Goal: Complete application form

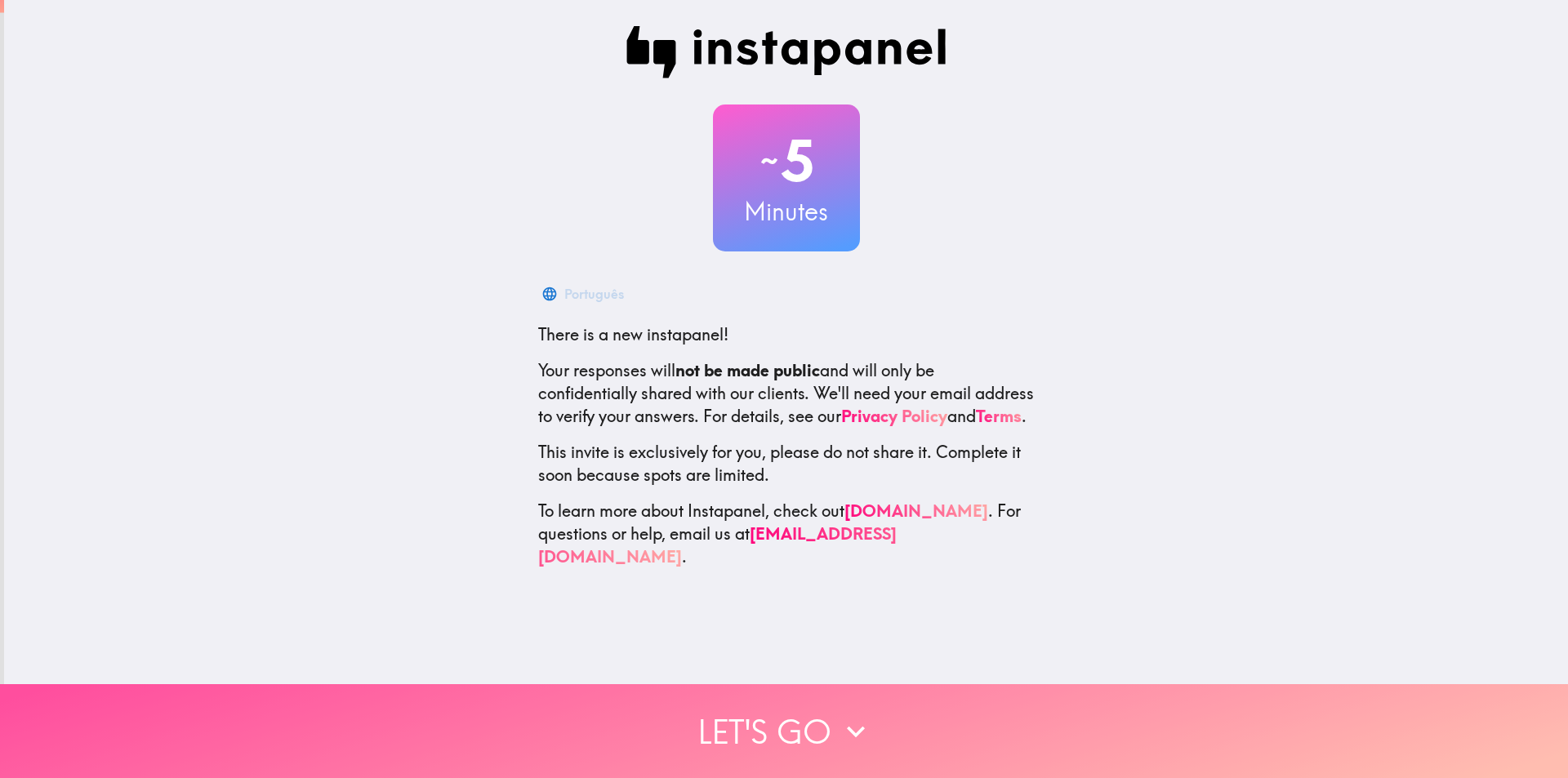
drag, startPoint x: 794, startPoint y: 712, endPoint x: 778, endPoint y: 643, distance: 70.8
click at [793, 711] on button "Let's go" at bounding box center [784, 731] width 1568 height 94
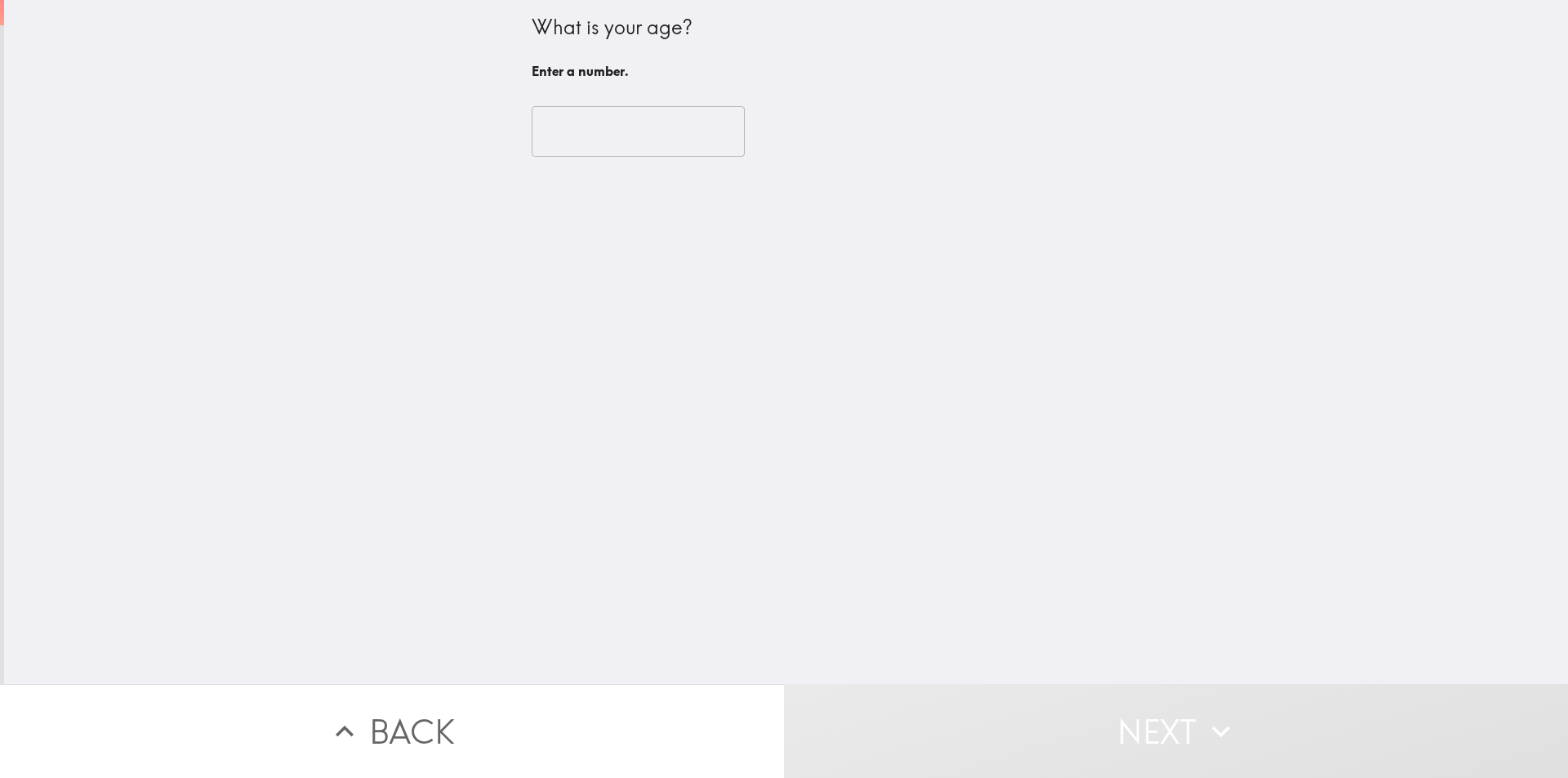
click at [571, 136] on input "number" at bounding box center [638, 131] width 213 height 51
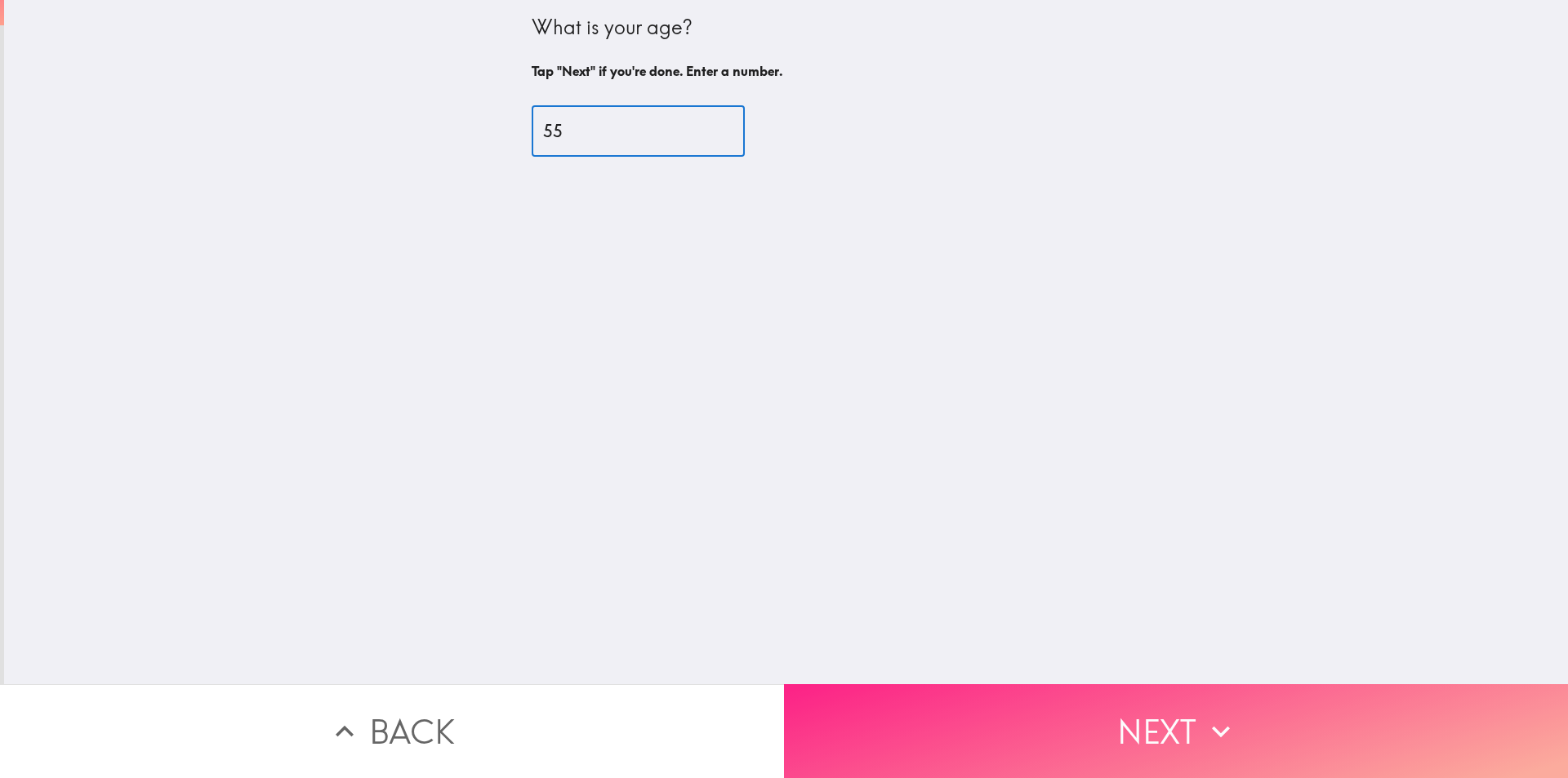
type input "55"
click at [846, 730] on button "Next" at bounding box center [1176, 731] width 784 height 94
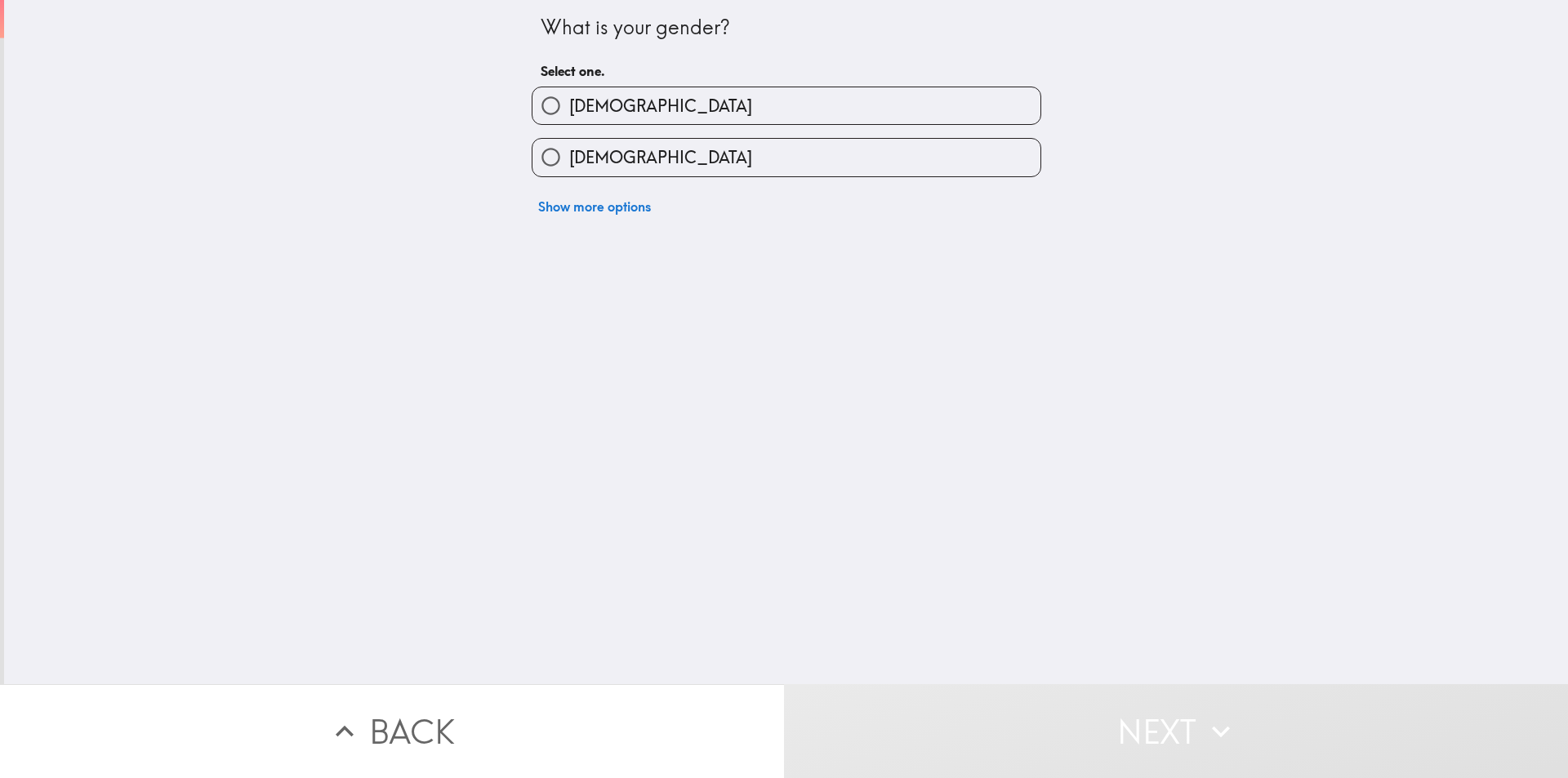
click at [590, 106] on span "[DEMOGRAPHIC_DATA]" at bounding box center [661, 106] width 183 height 22
click at [569, 106] on input "[DEMOGRAPHIC_DATA]" at bounding box center [551, 106] width 37 height 37
radio input "true"
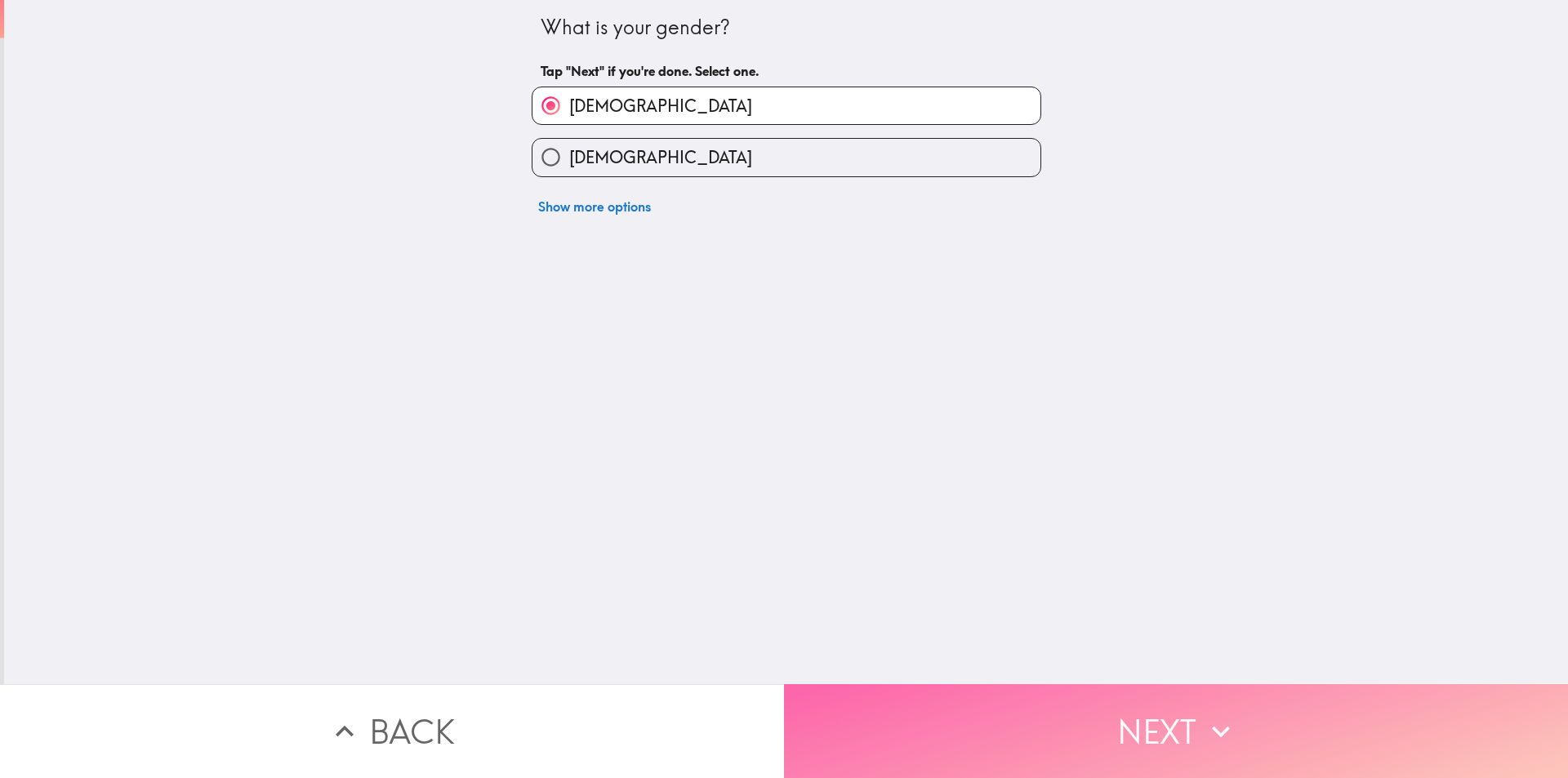
click at [861, 708] on button "Next" at bounding box center [1176, 731] width 784 height 94
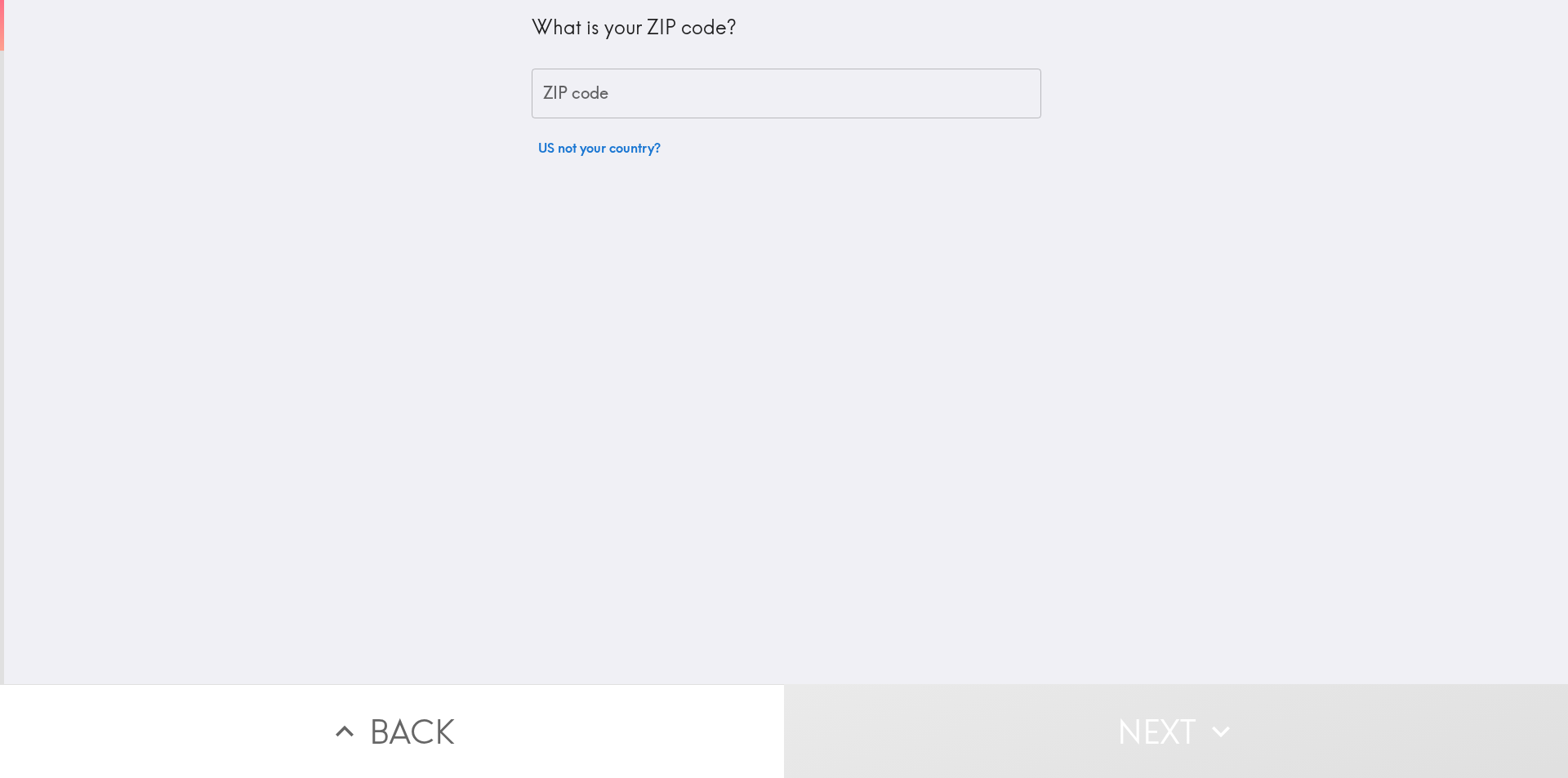
click at [592, 99] on input "ZIP code" at bounding box center [786, 93] width 509 height 51
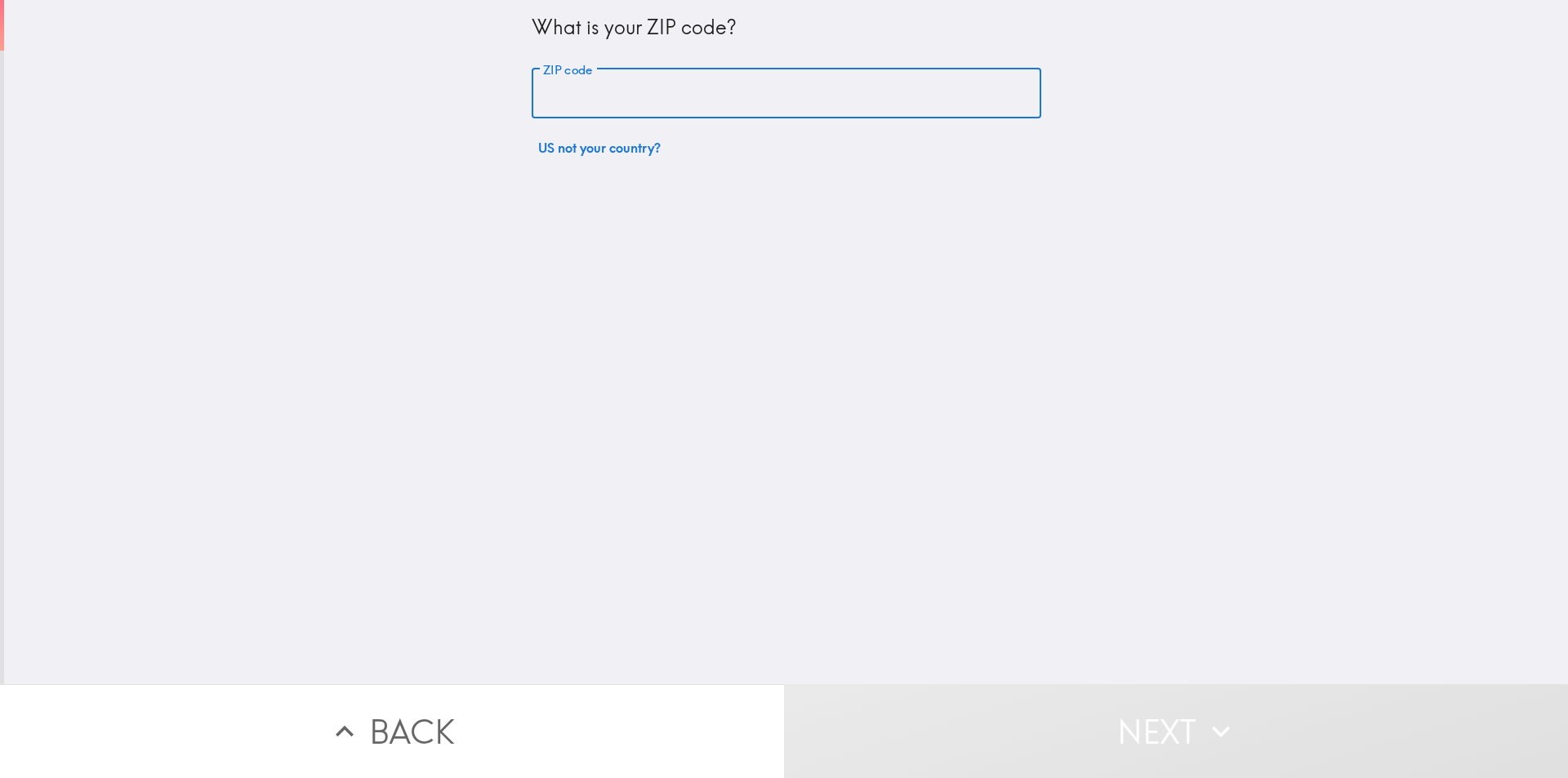
type input "50009"
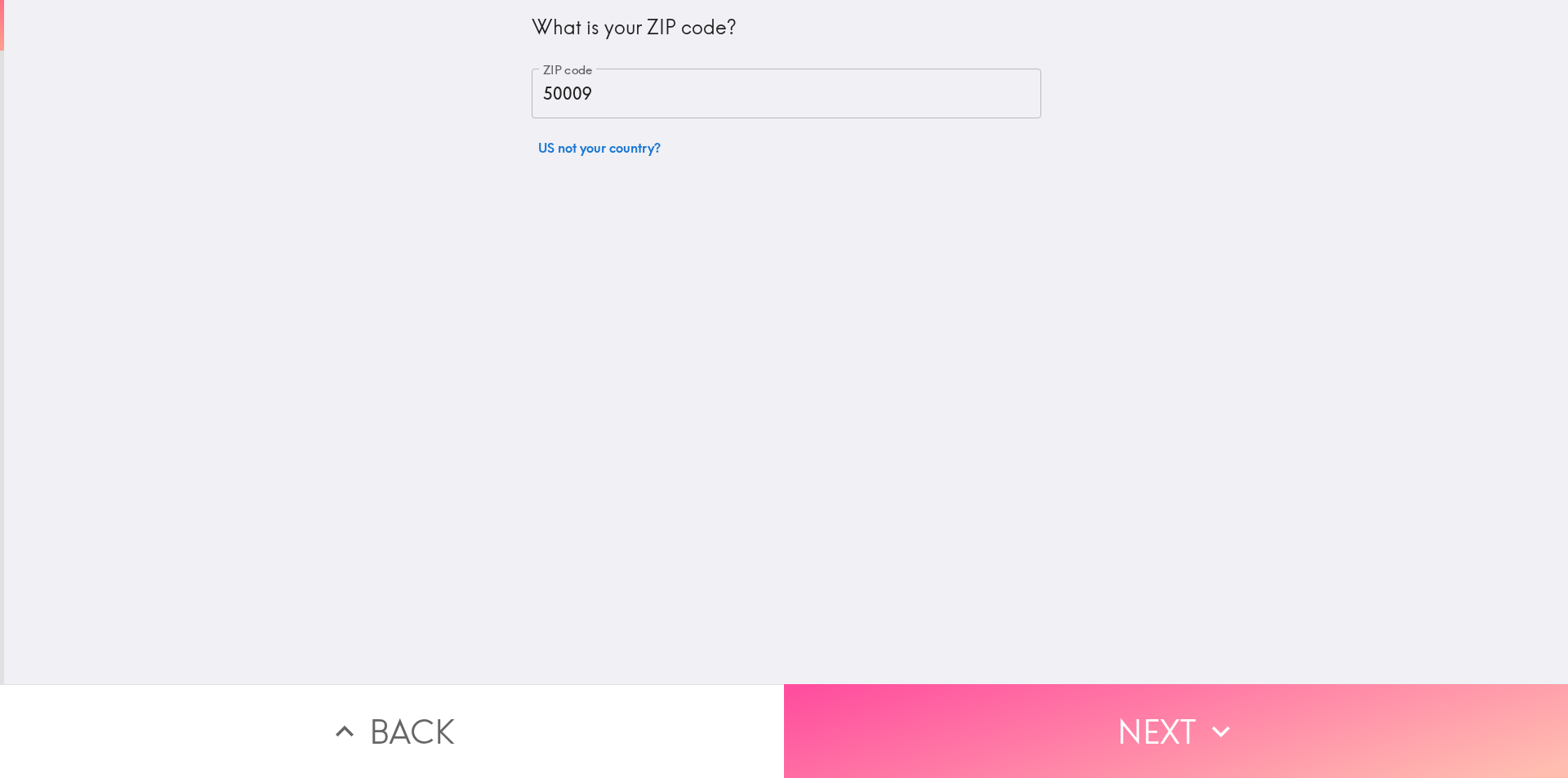
drag, startPoint x: 851, startPoint y: 693, endPoint x: 797, endPoint y: 596, distance: 111.0
click at [851, 688] on button "Next" at bounding box center [1176, 731] width 784 height 94
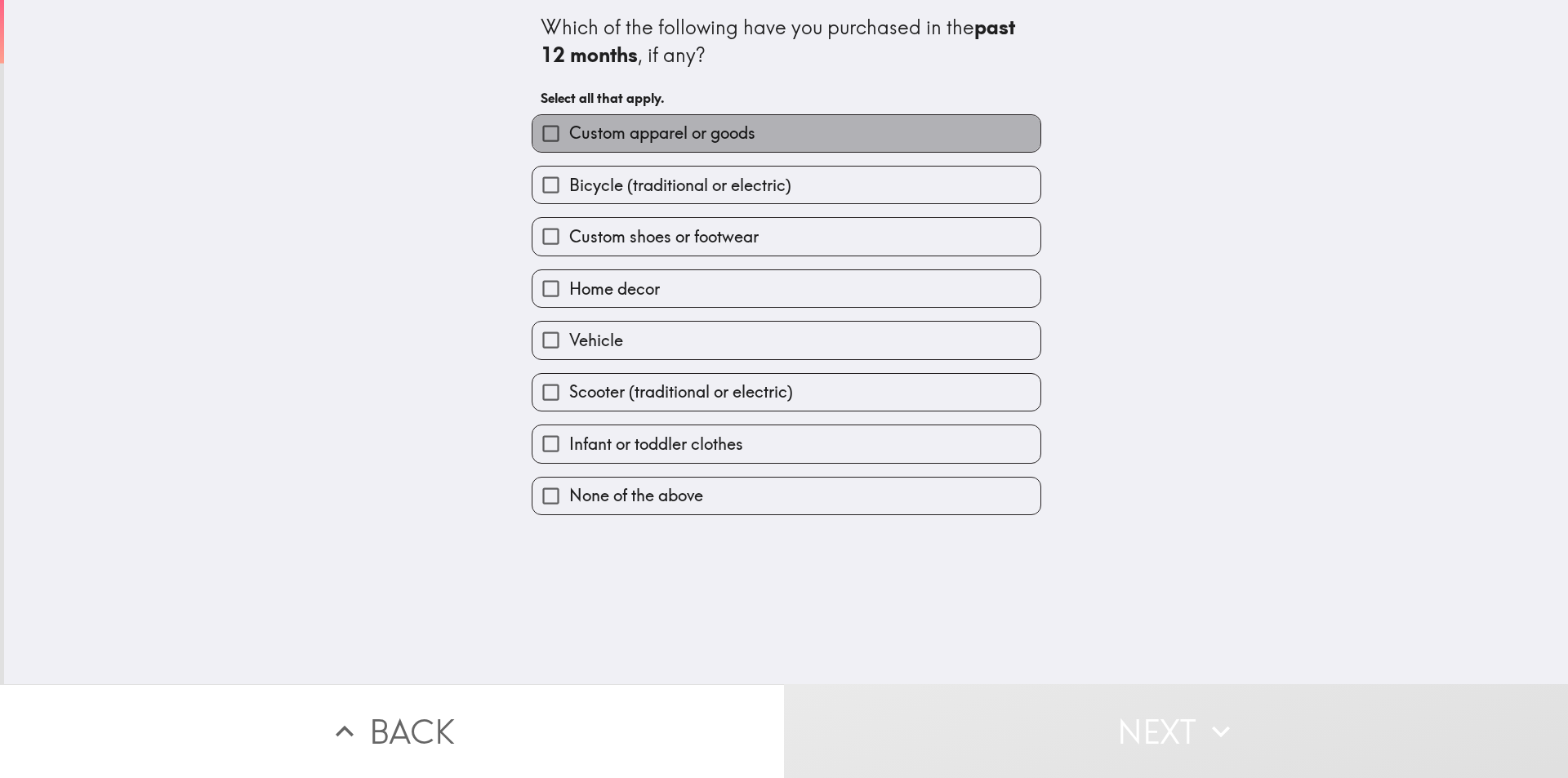
click at [692, 136] on span "Custom apparel or goods" at bounding box center [662, 132] width 186 height 22
click at [569, 136] on input "Custom apparel or goods" at bounding box center [551, 133] width 37 height 37
checkbox input "true"
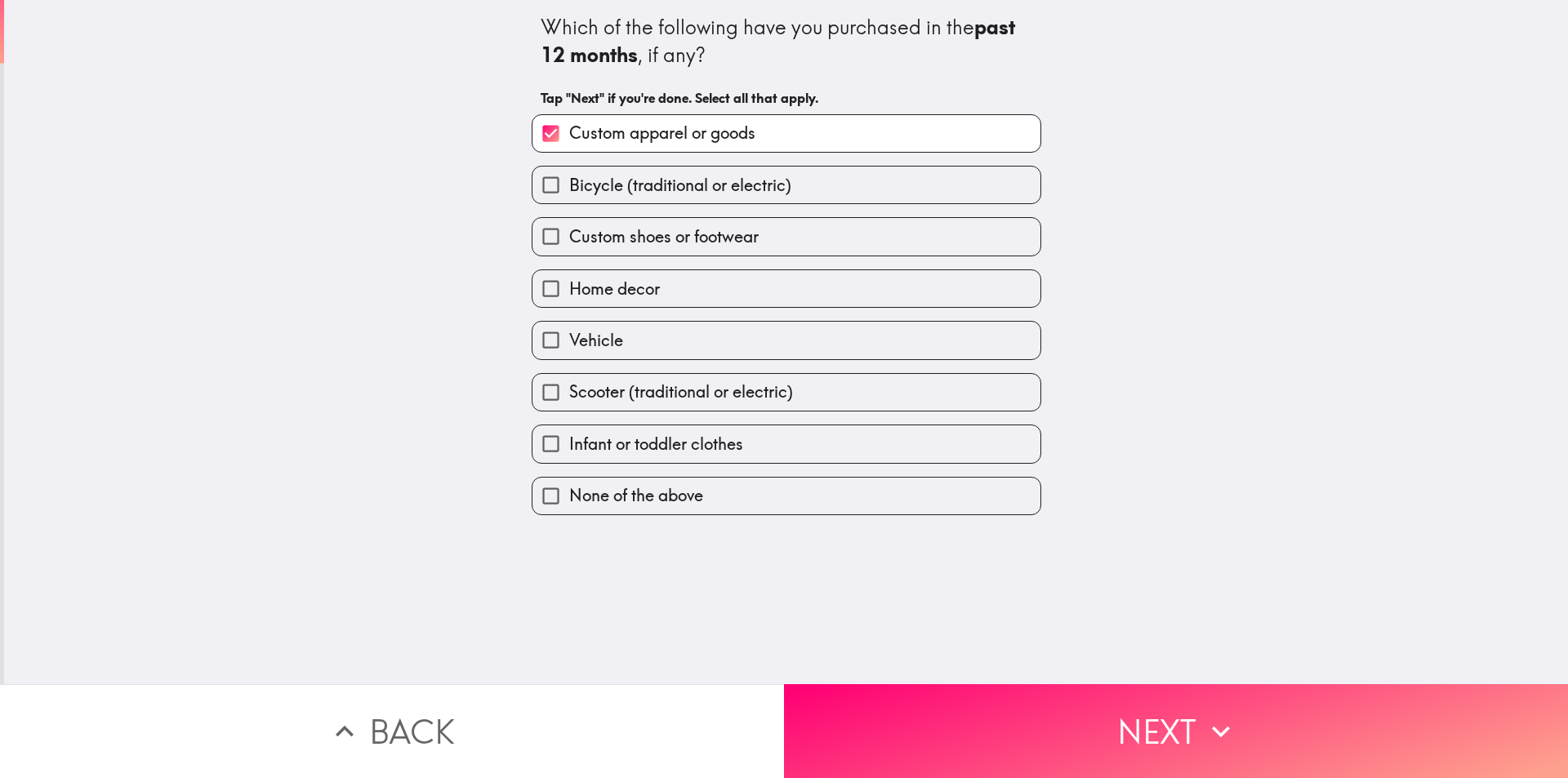
click at [666, 231] on span "Custom shoes or footwear" at bounding box center [664, 236] width 190 height 22
click at [569, 231] on input "Custom shoes or footwear" at bounding box center [551, 236] width 37 height 37
checkbox input "true"
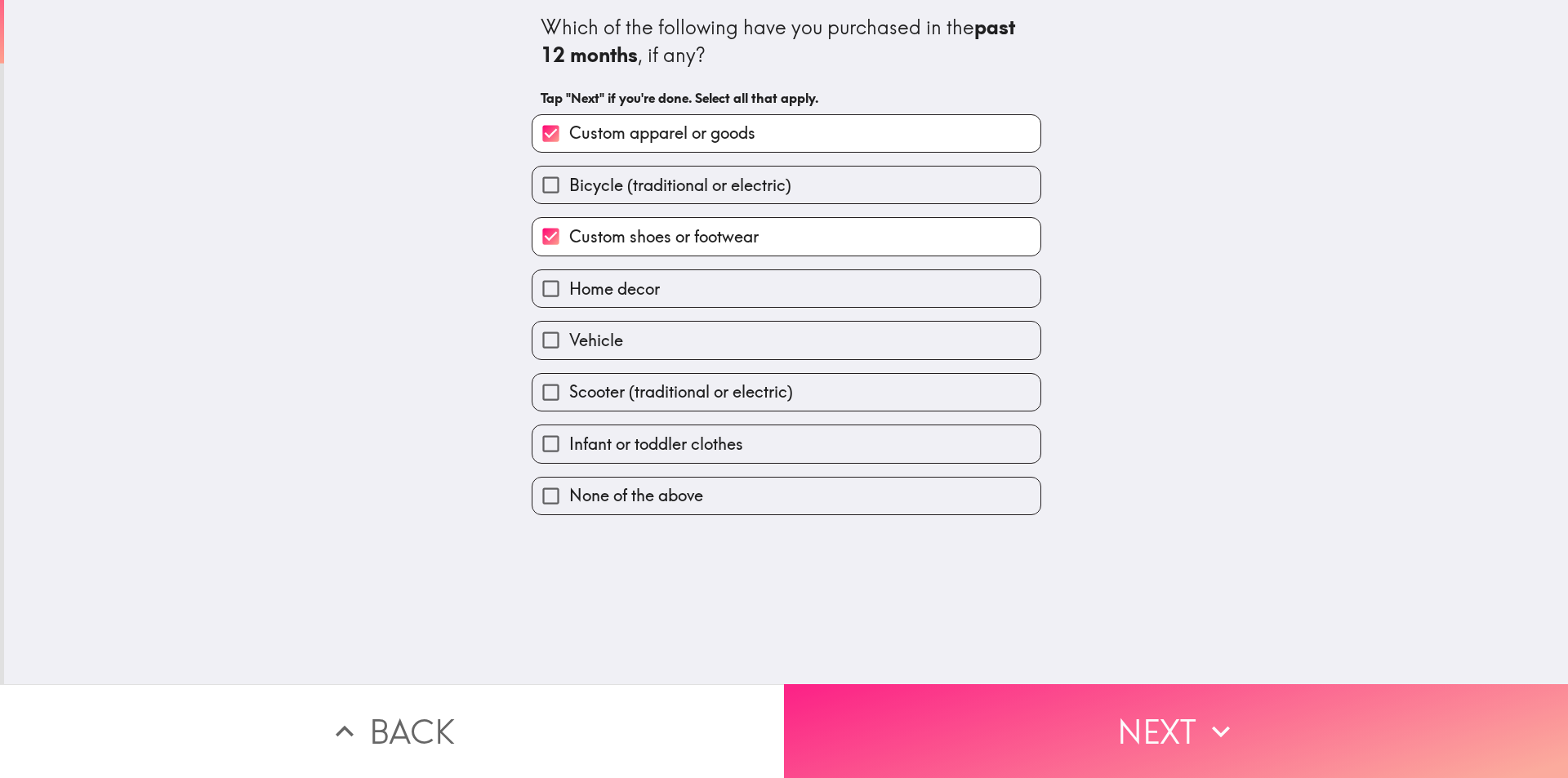
click at [893, 710] on button "Next" at bounding box center [1176, 731] width 784 height 94
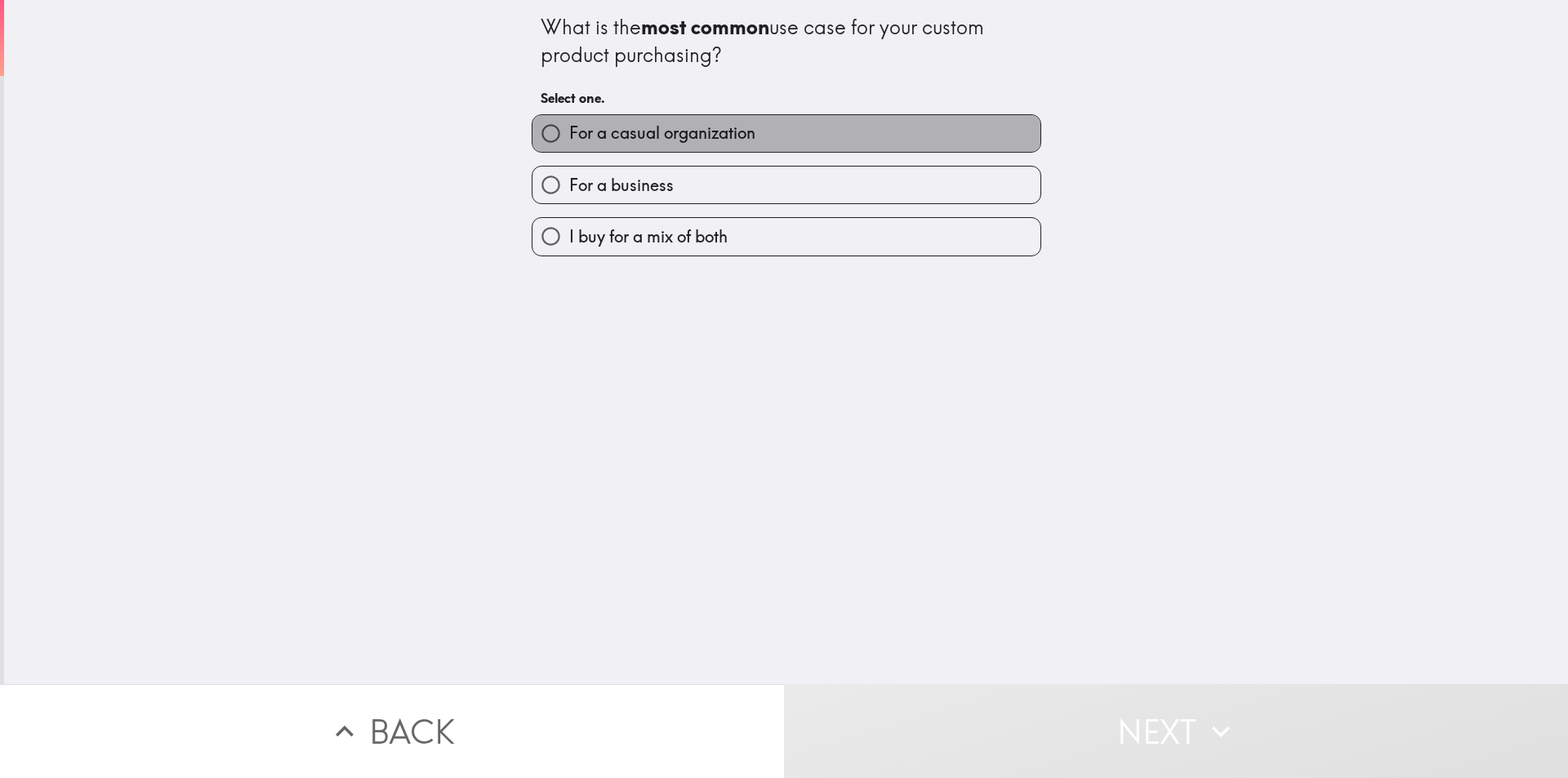
click at [645, 138] on span "For a casual organization" at bounding box center [662, 132] width 186 height 22
click at [569, 138] on input "For a casual organization" at bounding box center [551, 133] width 37 height 37
radio input "true"
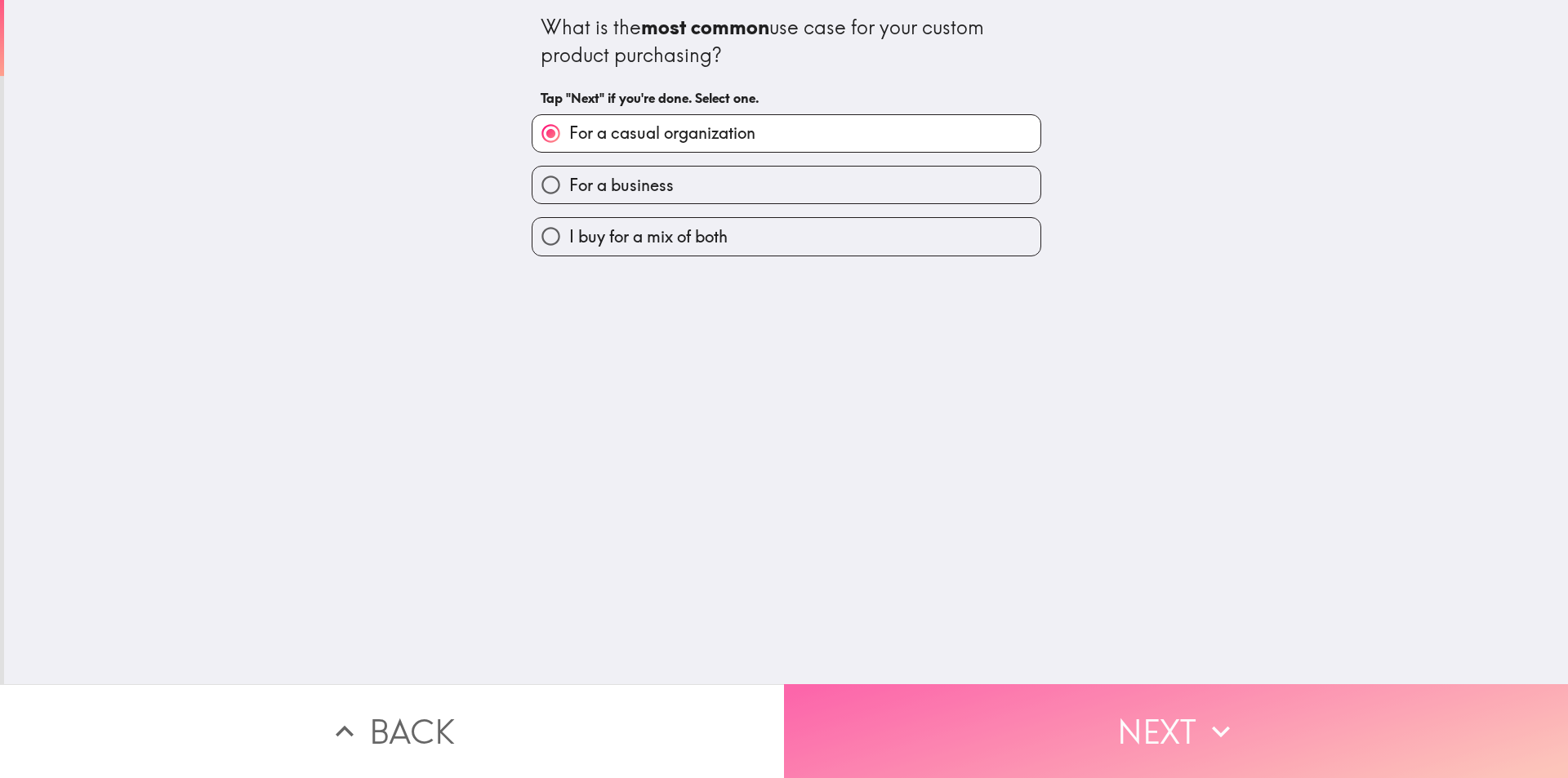
click at [841, 707] on button "Next" at bounding box center [1176, 731] width 784 height 94
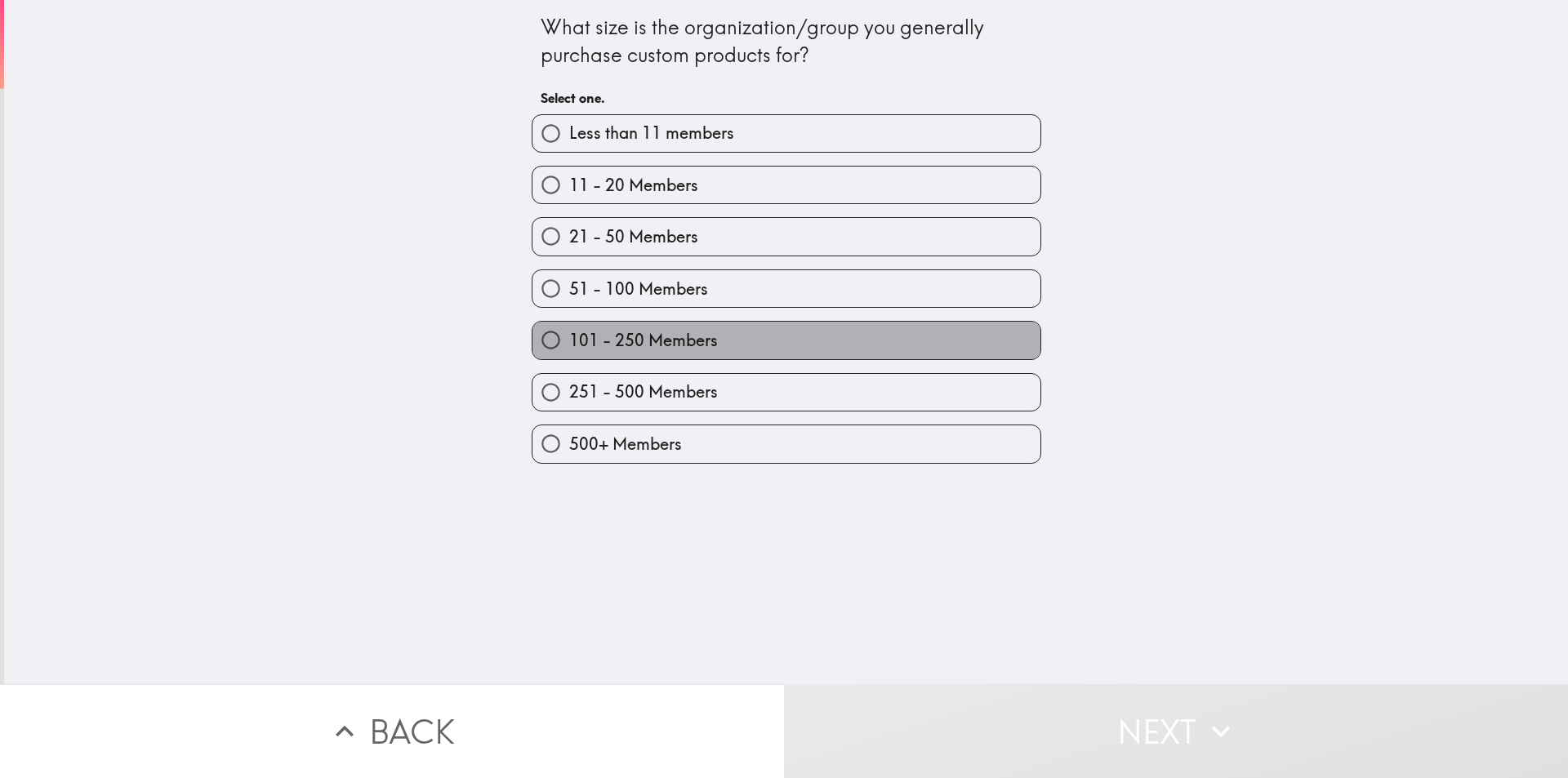
click at [641, 339] on span "101 - 250 Members" at bounding box center [643, 339] width 149 height 22
click at [569, 339] on input "101 - 250 Members" at bounding box center [551, 340] width 37 height 37
radio input "true"
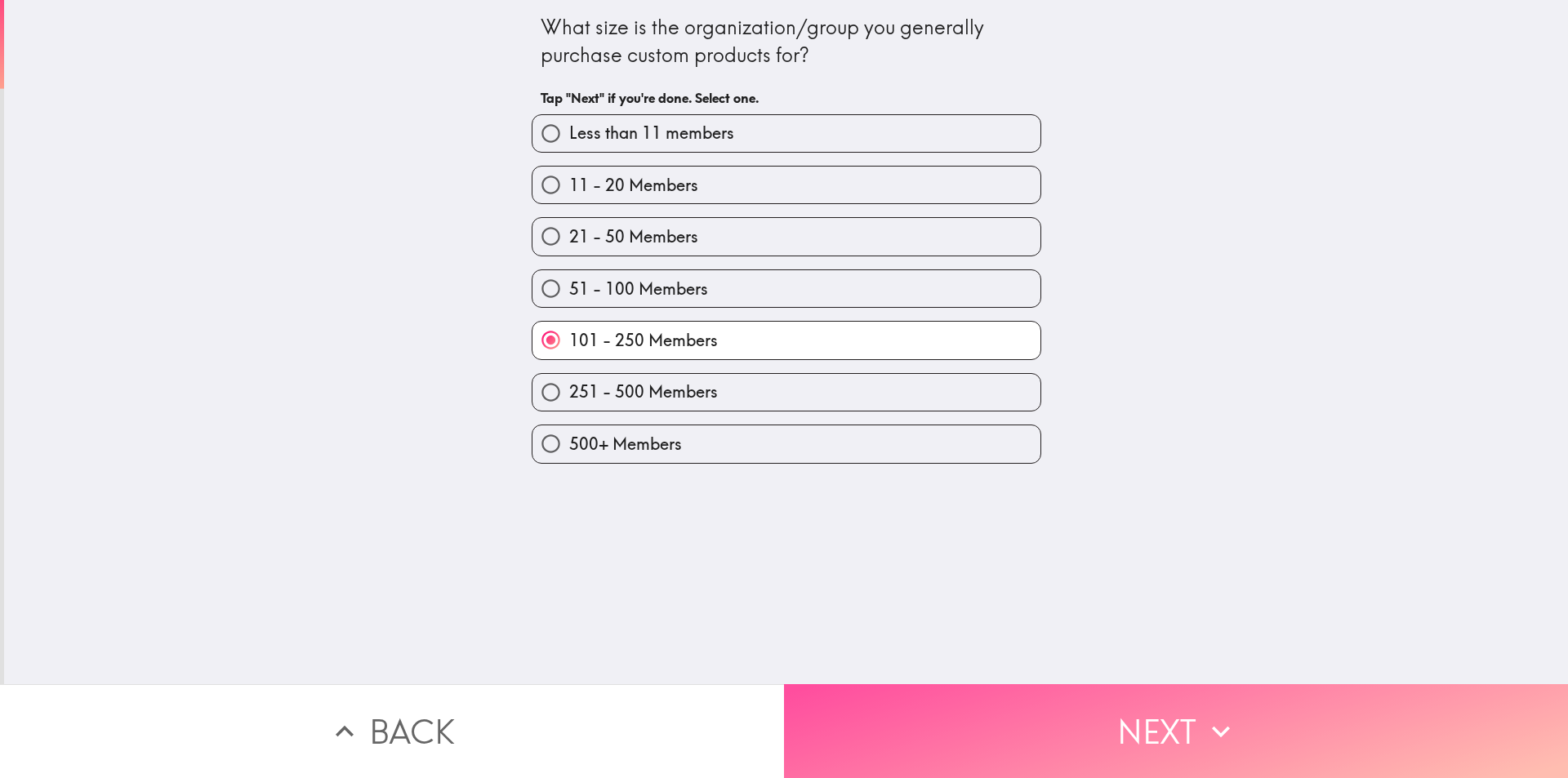
drag, startPoint x: 823, startPoint y: 700, endPoint x: 776, endPoint y: 572, distance: 136.4
click at [823, 701] on button "Next" at bounding box center [1176, 731] width 784 height 94
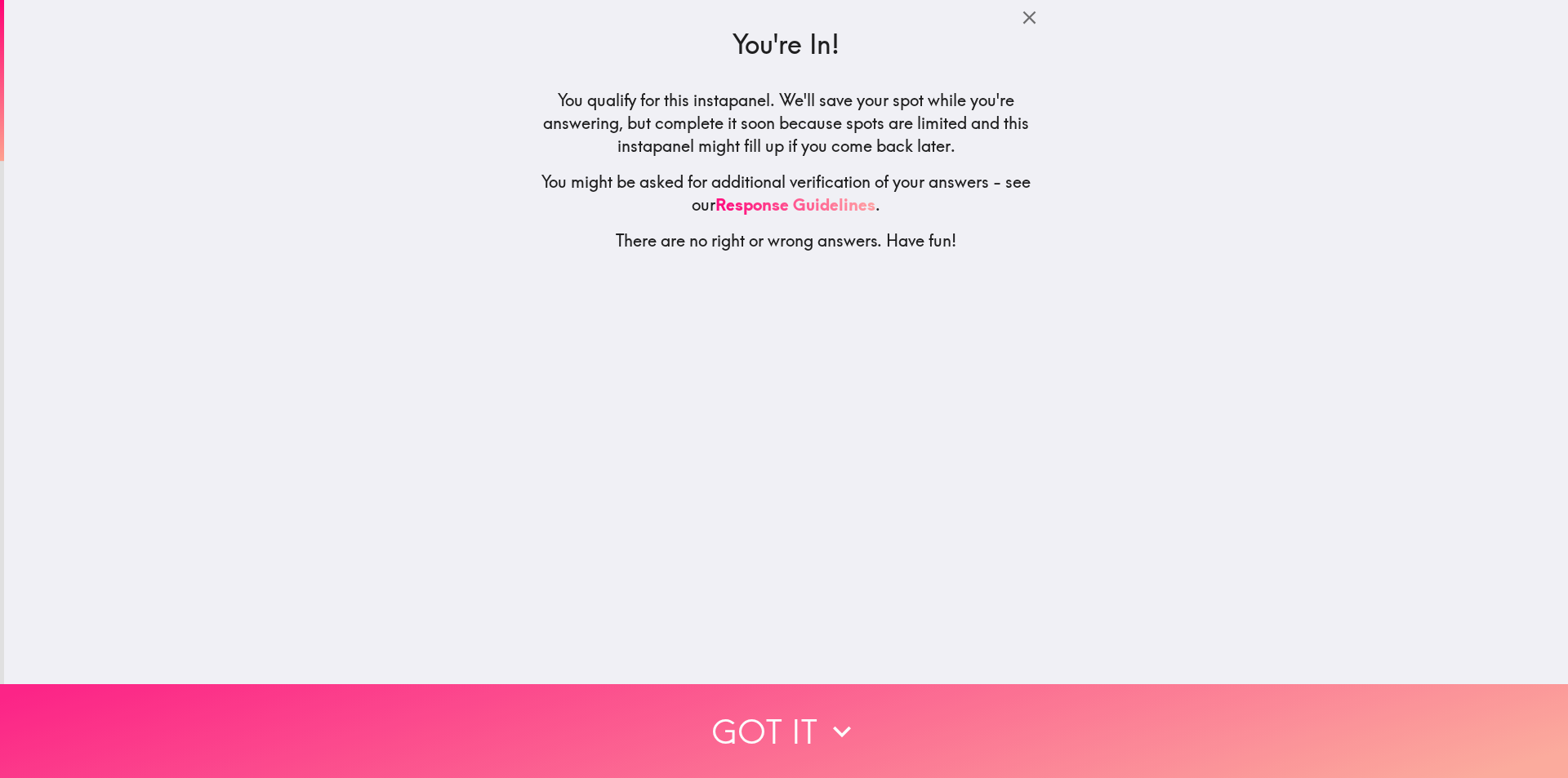
click at [765, 713] on button "Got it" at bounding box center [784, 731] width 1568 height 94
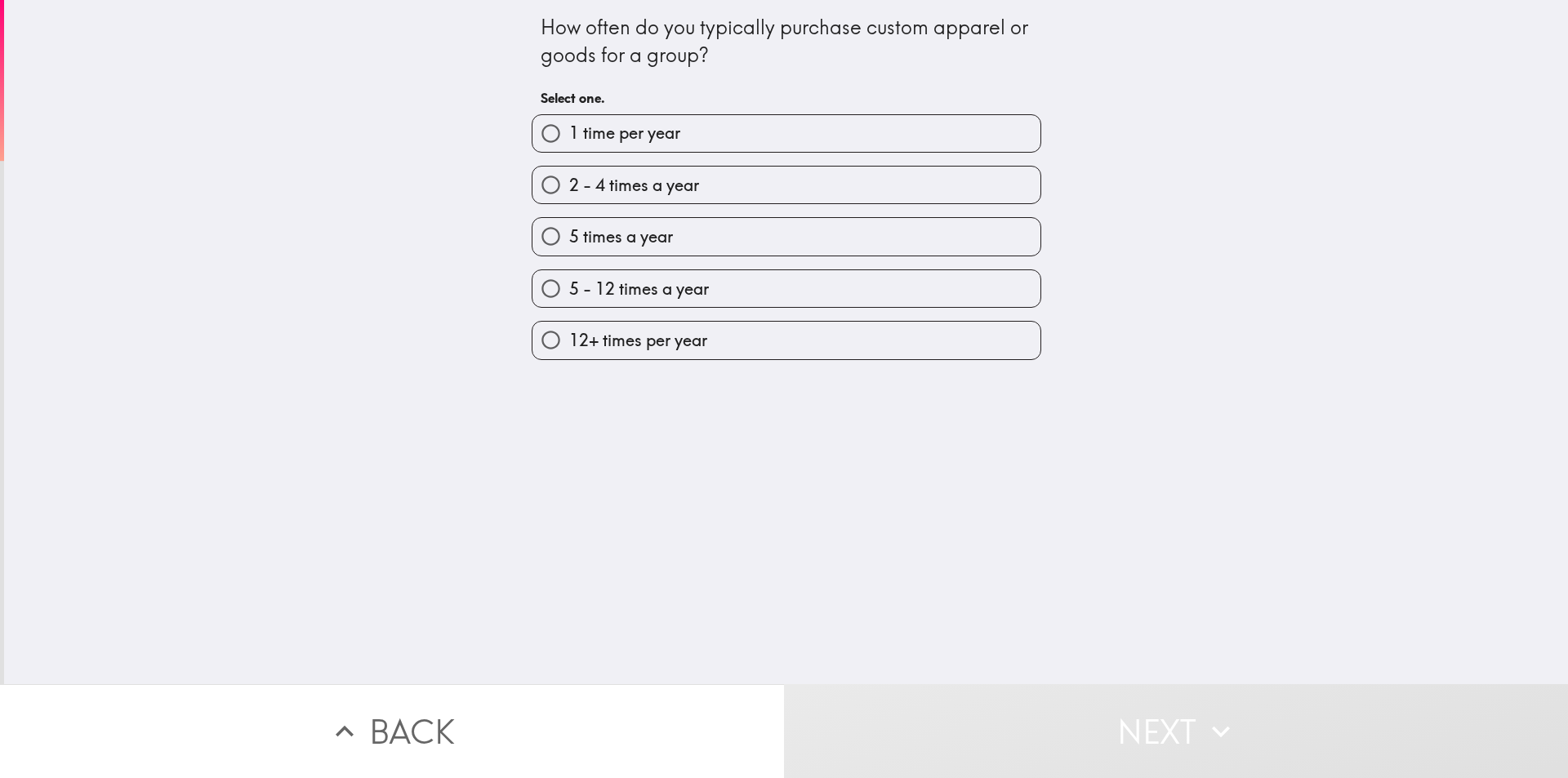
click at [624, 191] on span "2 - 4 times a year" at bounding box center [634, 185] width 130 height 22
click at [569, 191] on input "2 - 4 times a year" at bounding box center [551, 185] width 37 height 37
radio input "true"
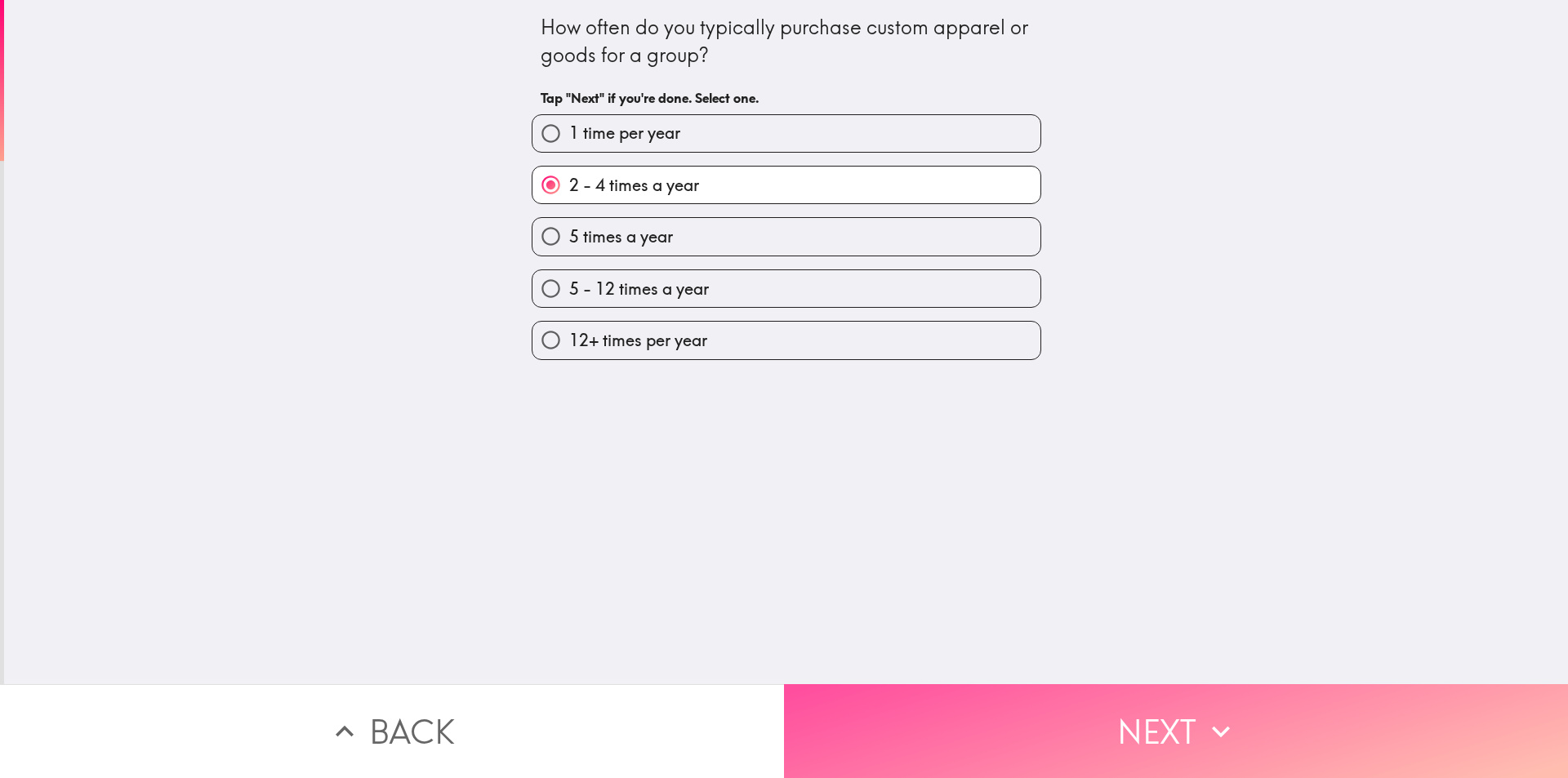
drag, startPoint x: 821, startPoint y: 716, endPoint x: 642, endPoint y: 530, distance: 258.1
click at [821, 716] on button "Next" at bounding box center [1176, 731] width 784 height 94
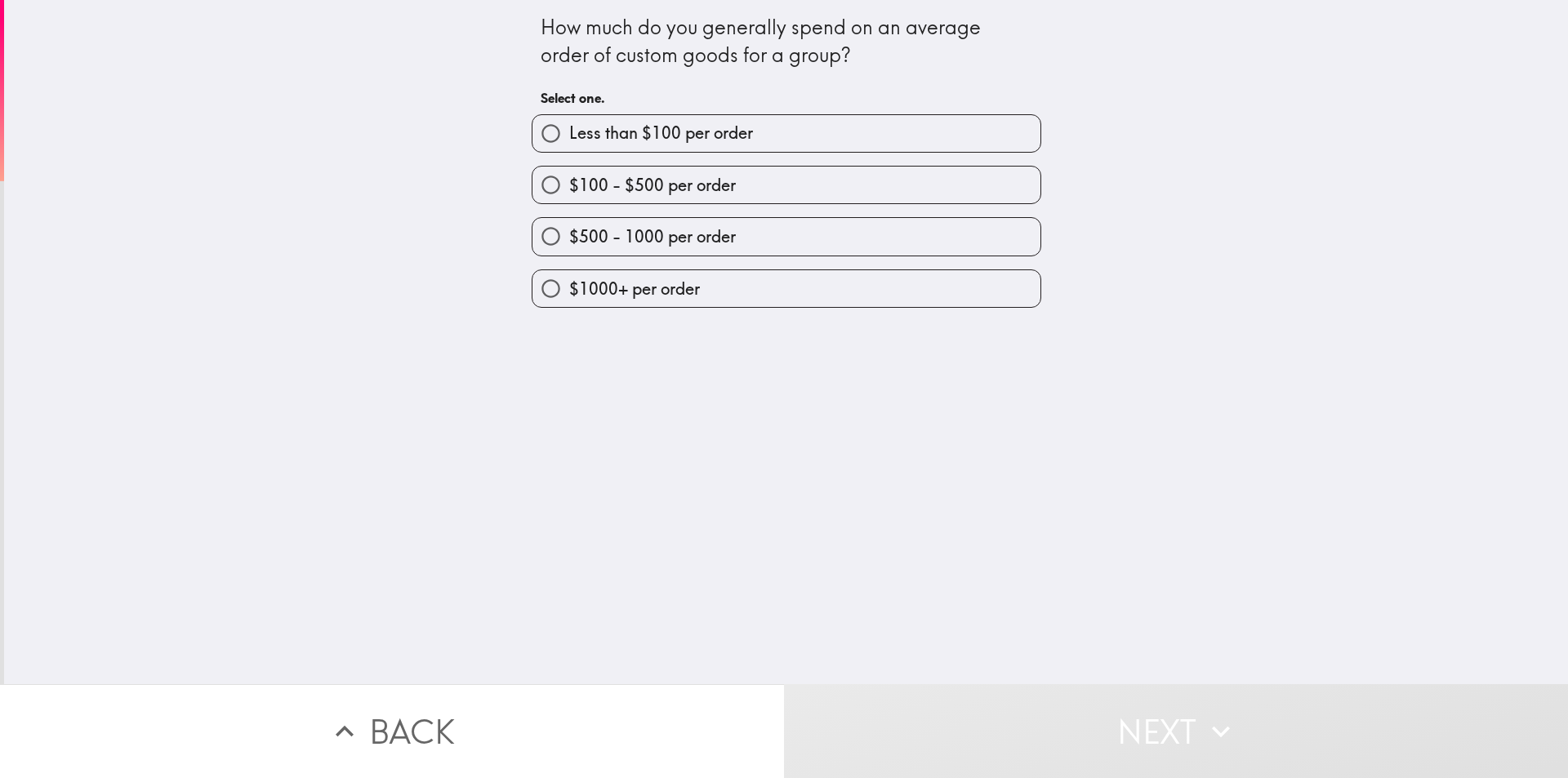
click at [617, 181] on span "$100 - $500 per order" at bounding box center [653, 185] width 166 height 22
click at [569, 181] on input "$100 - $500 per order" at bounding box center [551, 185] width 37 height 37
radio input "true"
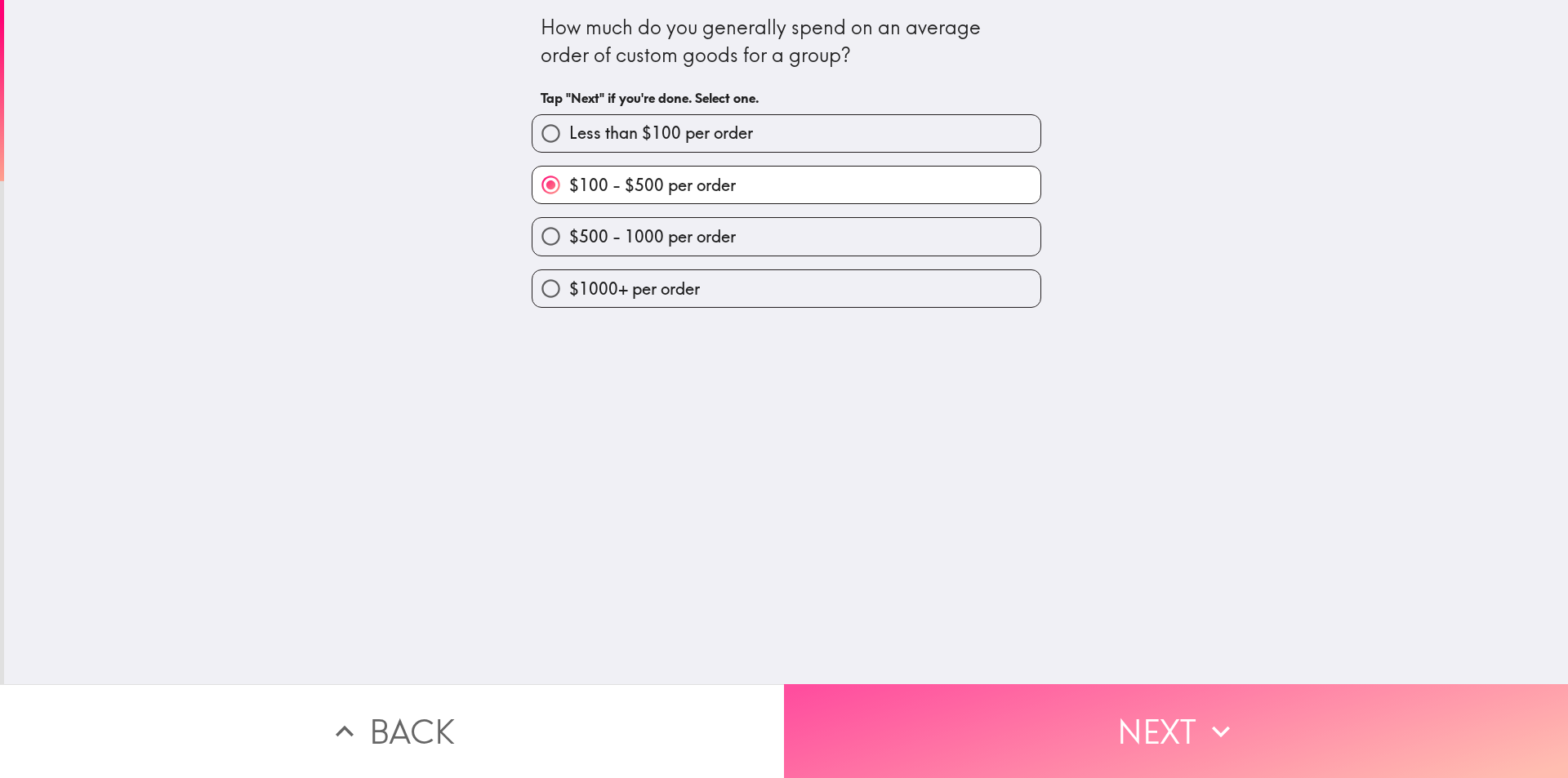
drag, startPoint x: 842, startPoint y: 735, endPoint x: 794, endPoint y: 667, distance: 83.2
click at [842, 736] on button "Next" at bounding box center [1176, 731] width 784 height 94
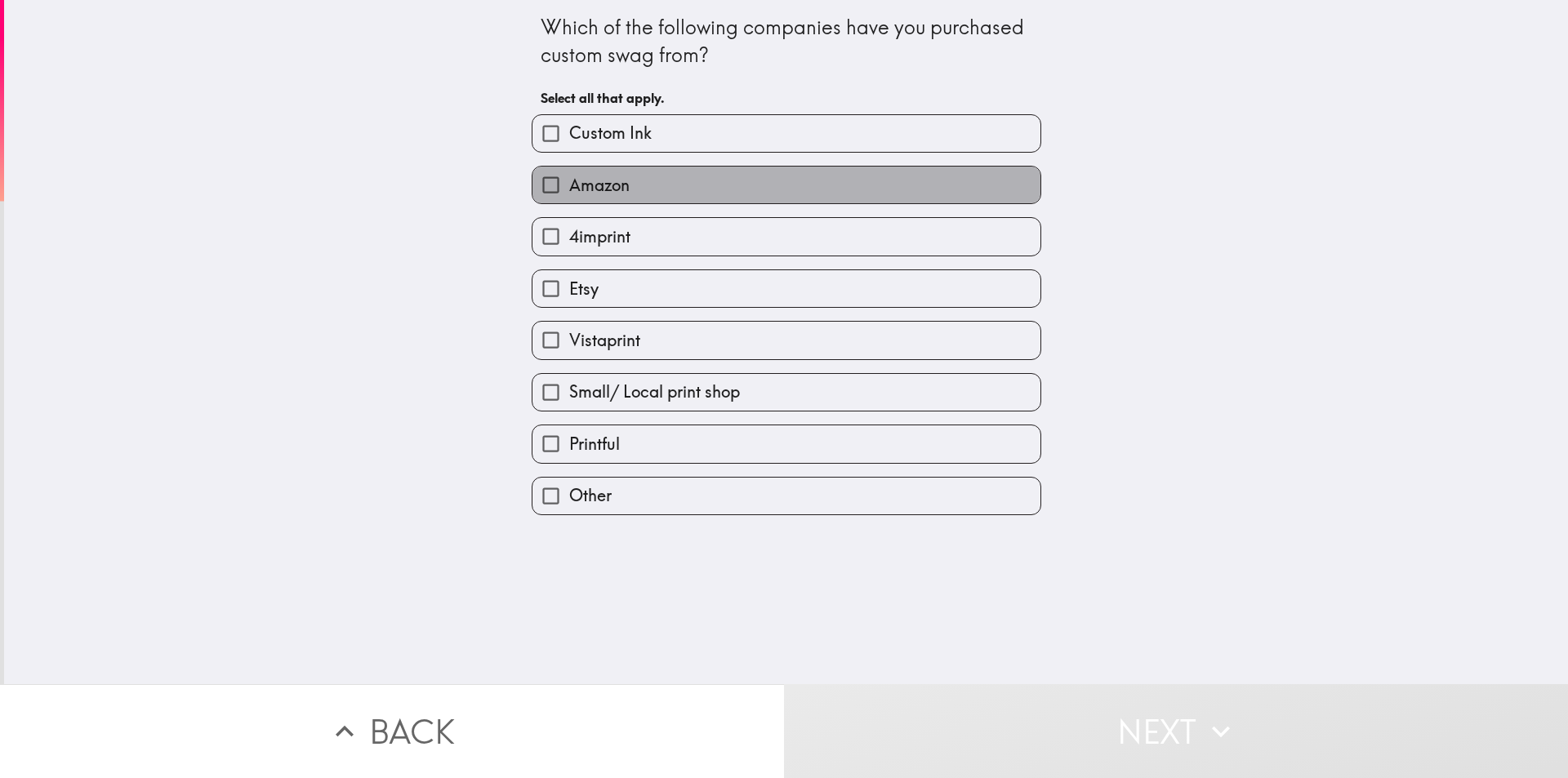
click at [608, 187] on span "Amazon" at bounding box center [599, 185] width 61 height 22
click at [569, 187] on input "Amazon" at bounding box center [551, 185] width 37 height 37
checkbox input "true"
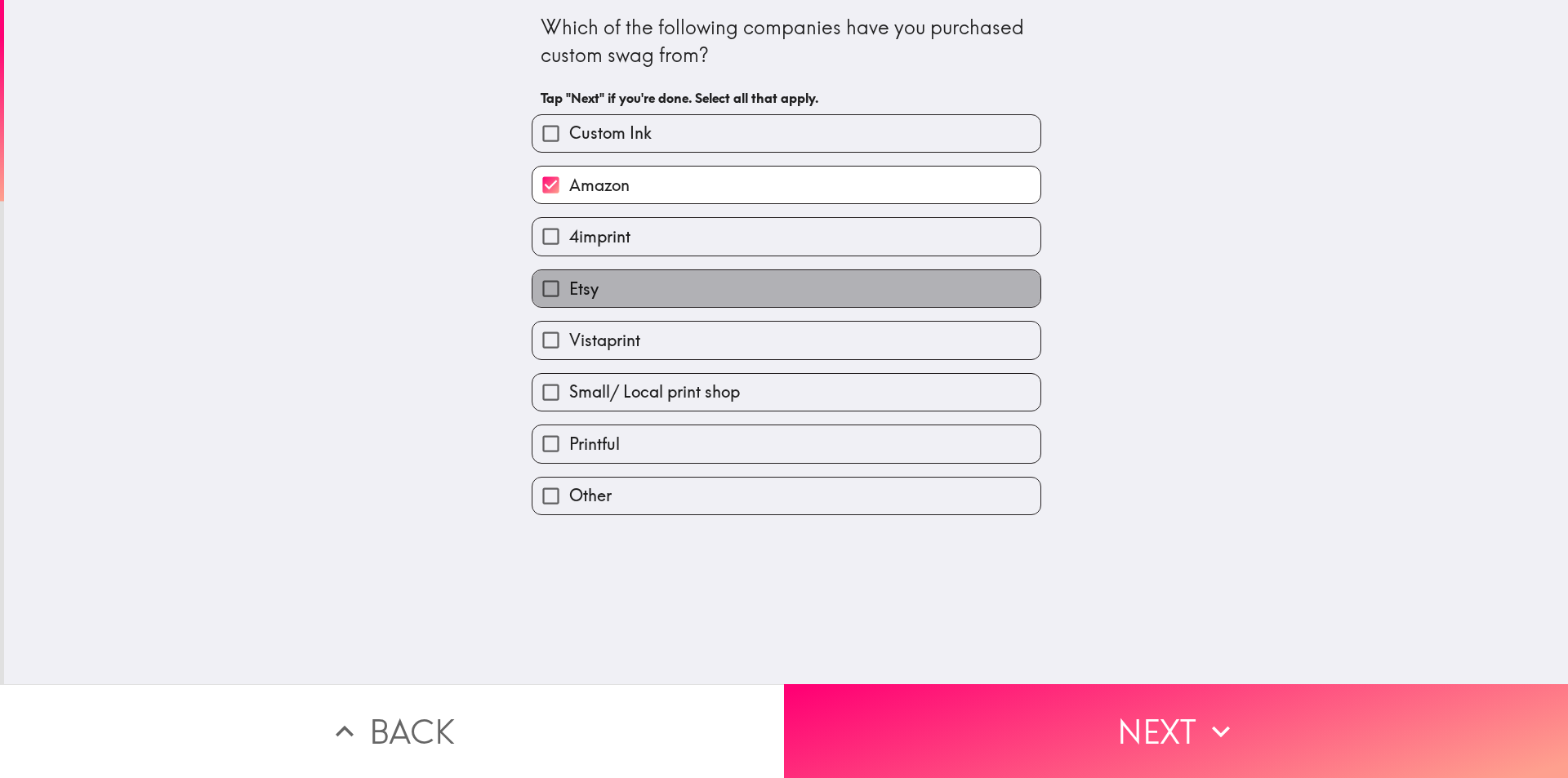
click at [608, 287] on label "Etsy" at bounding box center [786, 289] width 508 height 37
click at [569, 287] on input "Etsy" at bounding box center [551, 289] width 37 height 37
checkbox input "true"
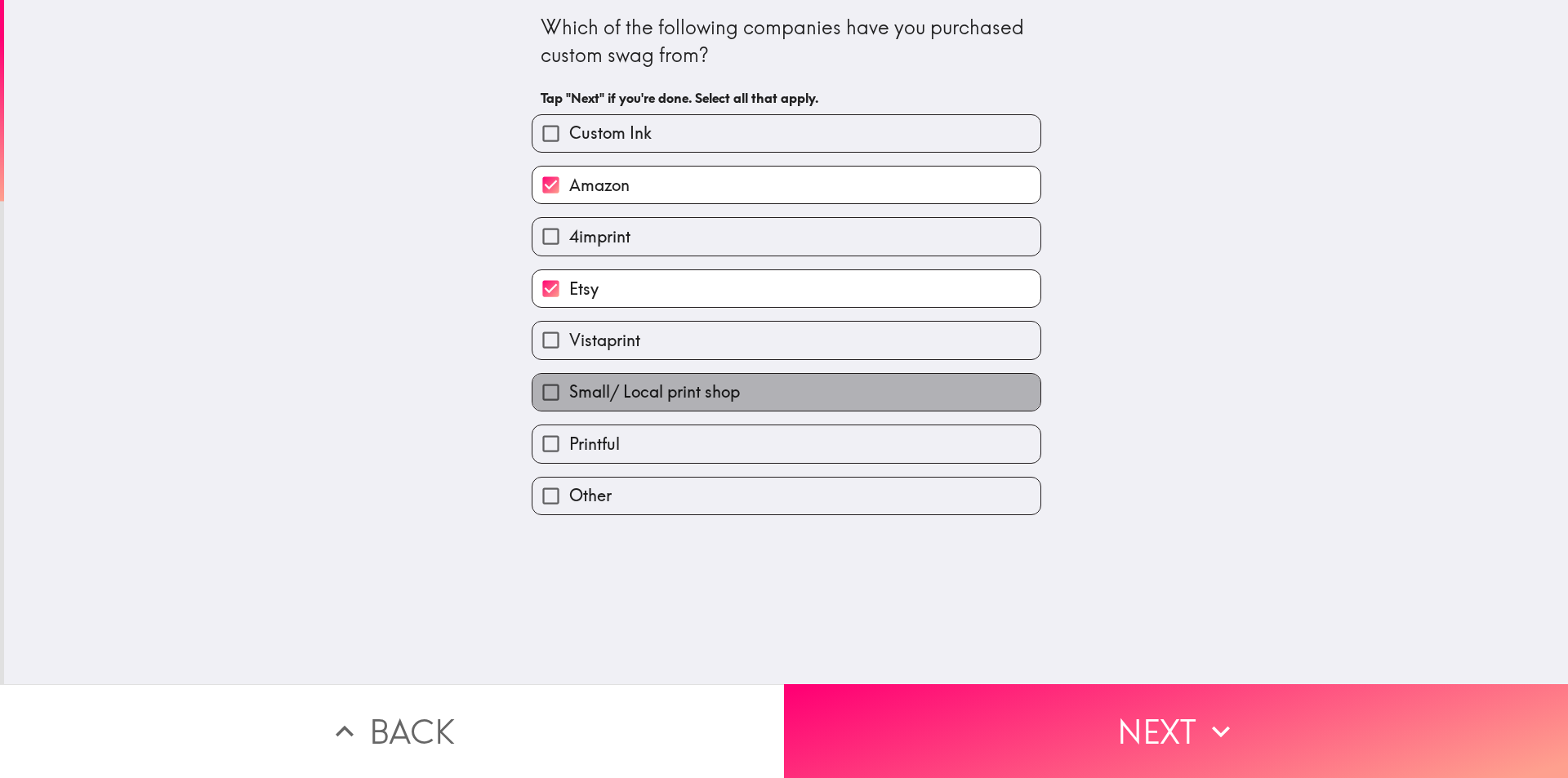
click at [620, 397] on span "Small/ Local print shop" at bounding box center [654, 391] width 171 height 22
click at [569, 397] on input "Small/ Local print shop" at bounding box center [551, 392] width 37 height 37
checkbox input "true"
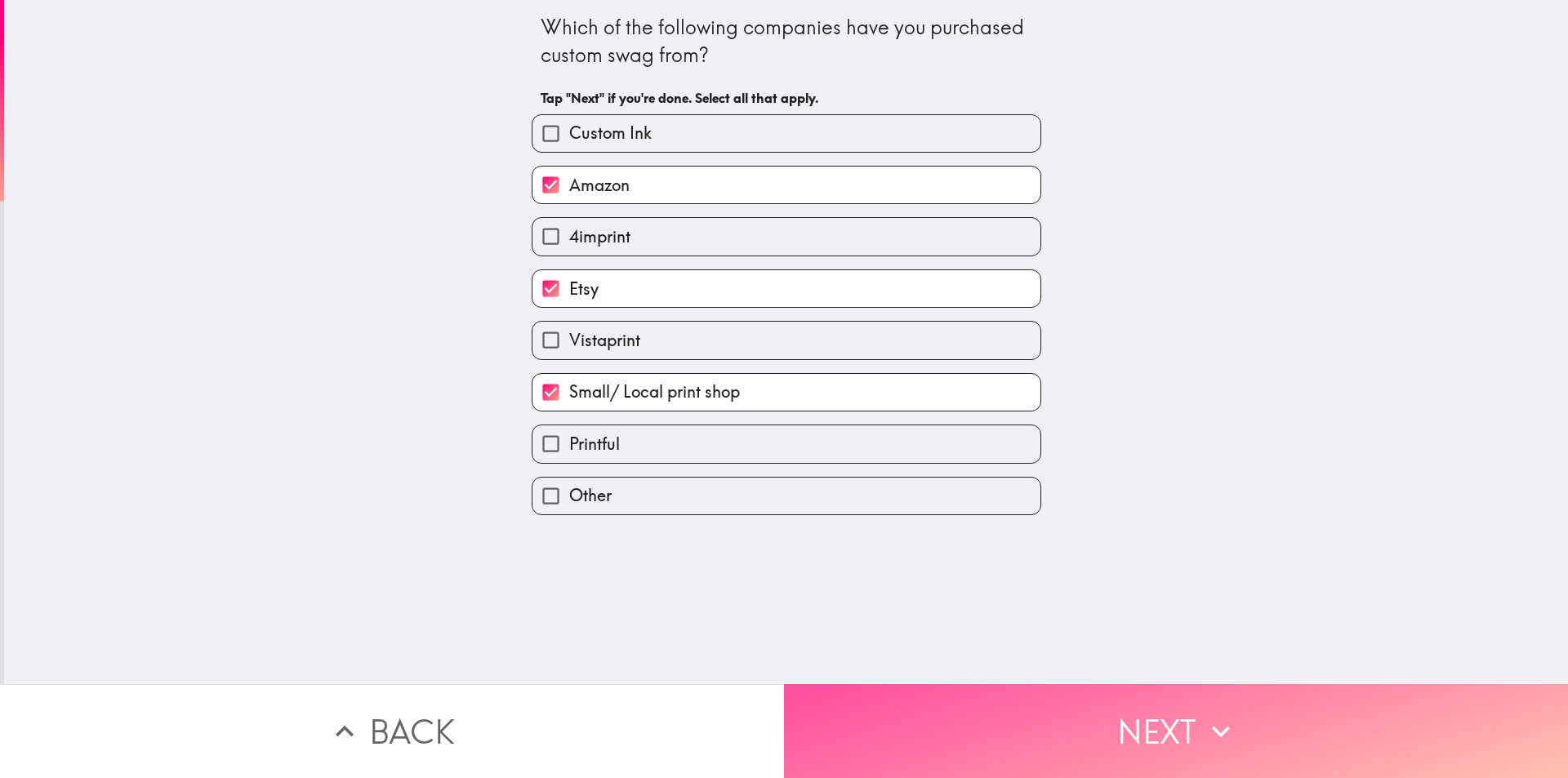
drag, startPoint x: 850, startPoint y: 712, endPoint x: 826, endPoint y: 640, distance: 75.9
click at [851, 712] on button "Next" at bounding box center [1176, 731] width 784 height 94
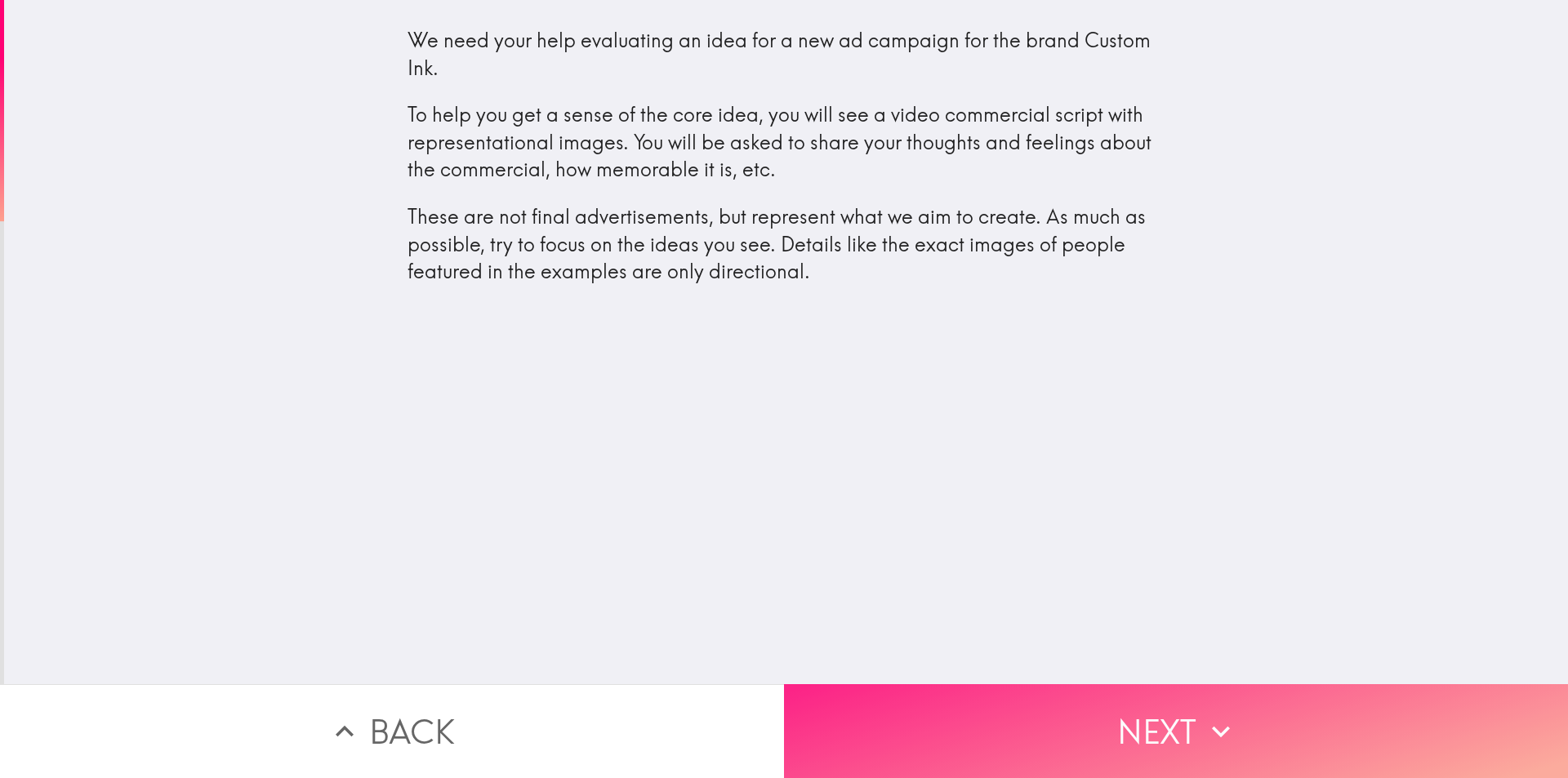
click at [943, 743] on button "Next" at bounding box center [1176, 731] width 784 height 94
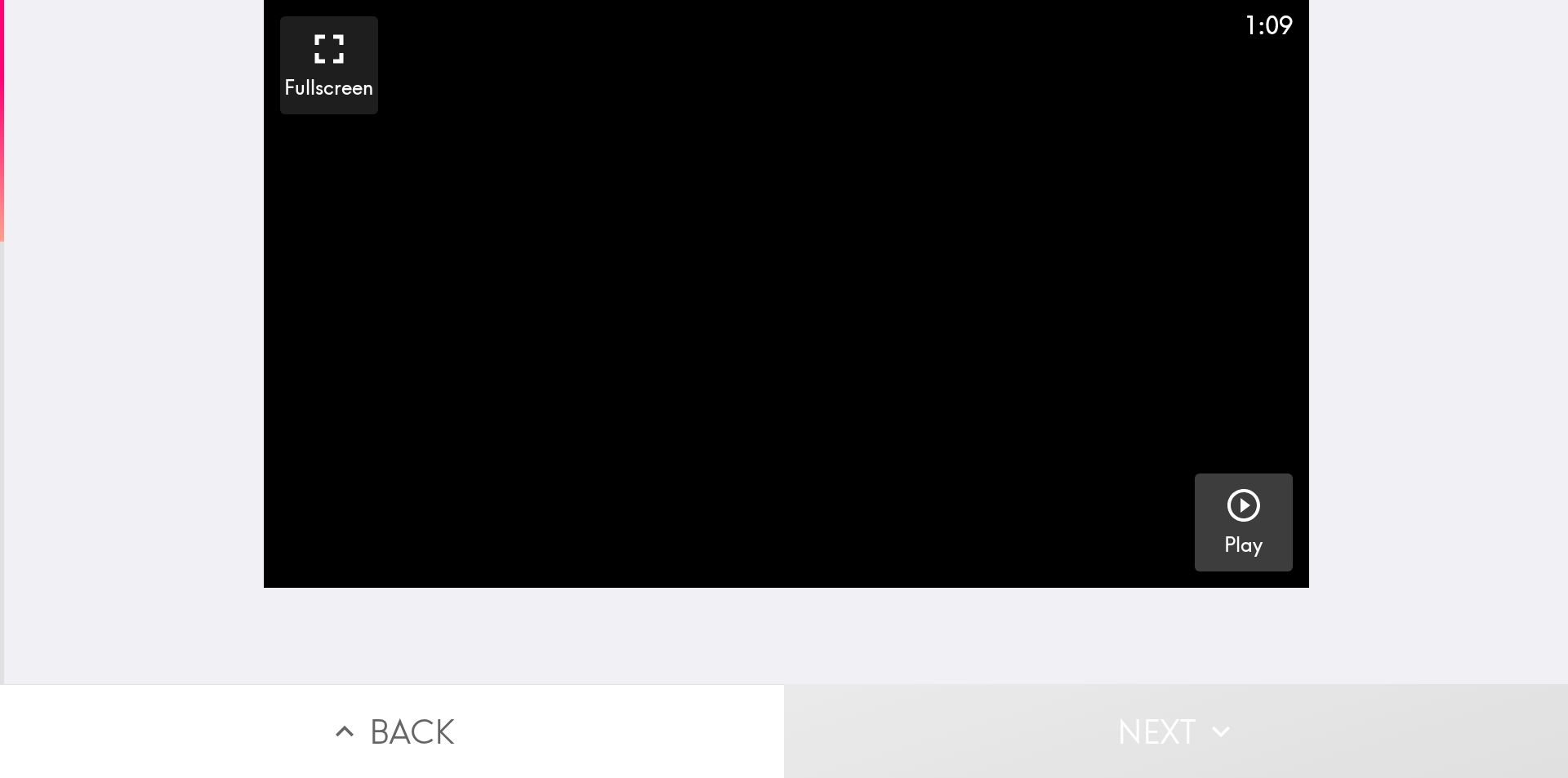
click at [1224, 503] on icon "button" at bounding box center [1243, 505] width 39 height 39
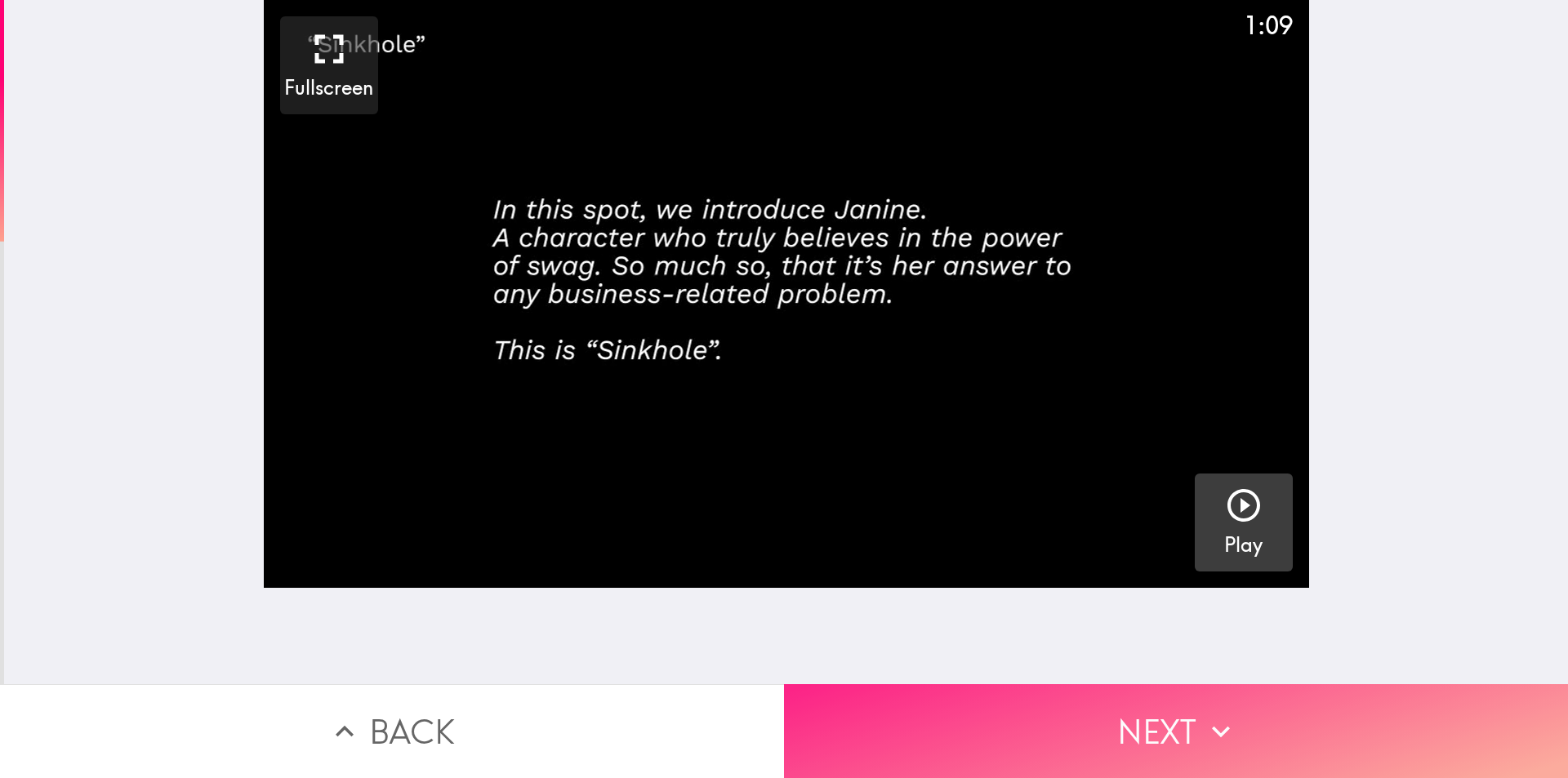
click at [888, 706] on button "Next" at bounding box center [1176, 731] width 784 height 94
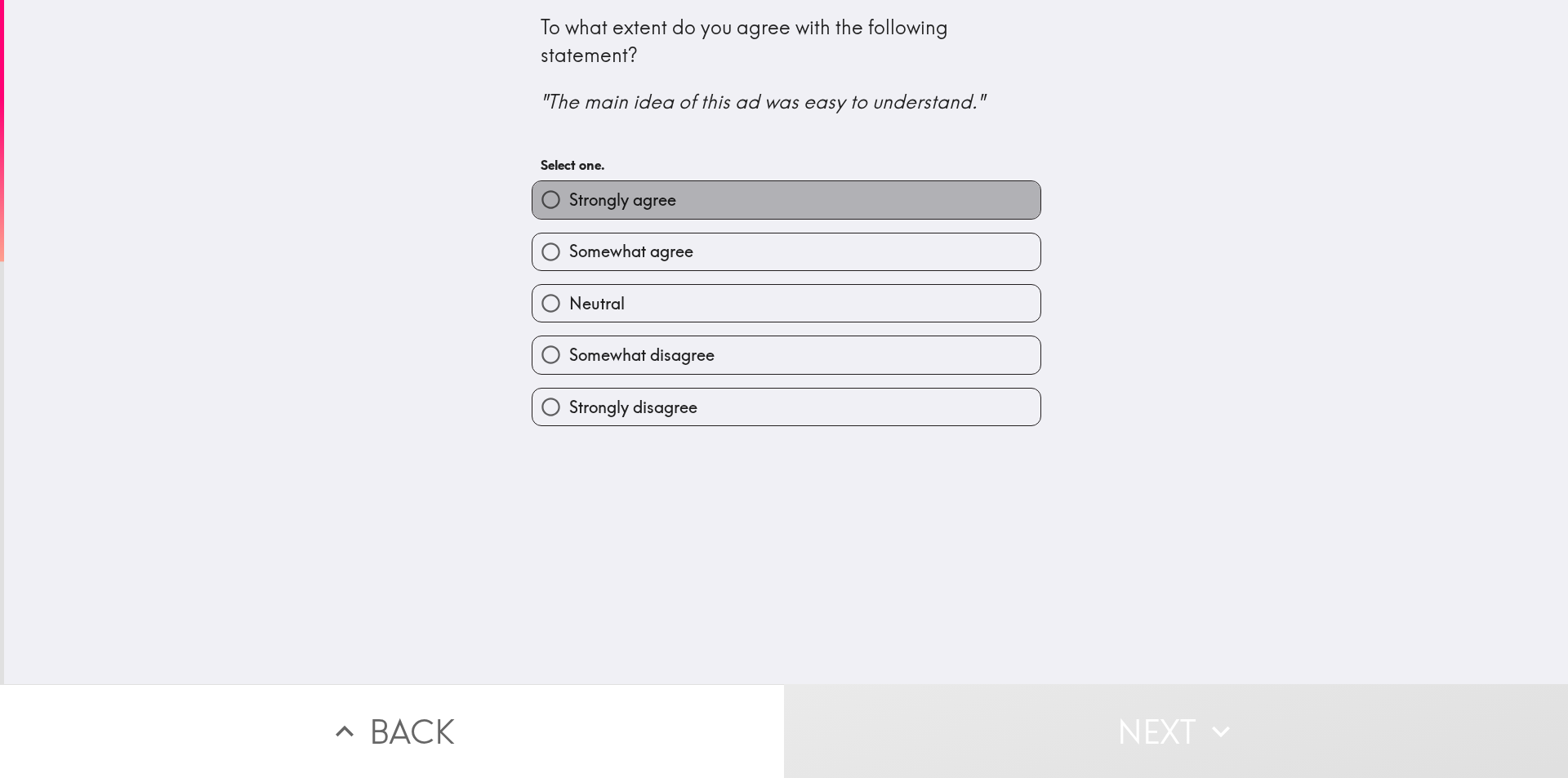
click at [614, 201] on span "Strongly agree" at bounding box center [623, 200] width 107 height 22
click at [569, 201] on input "Strongly agree" at bounding box center [551, 200] width 37 height 37
radio input "true"
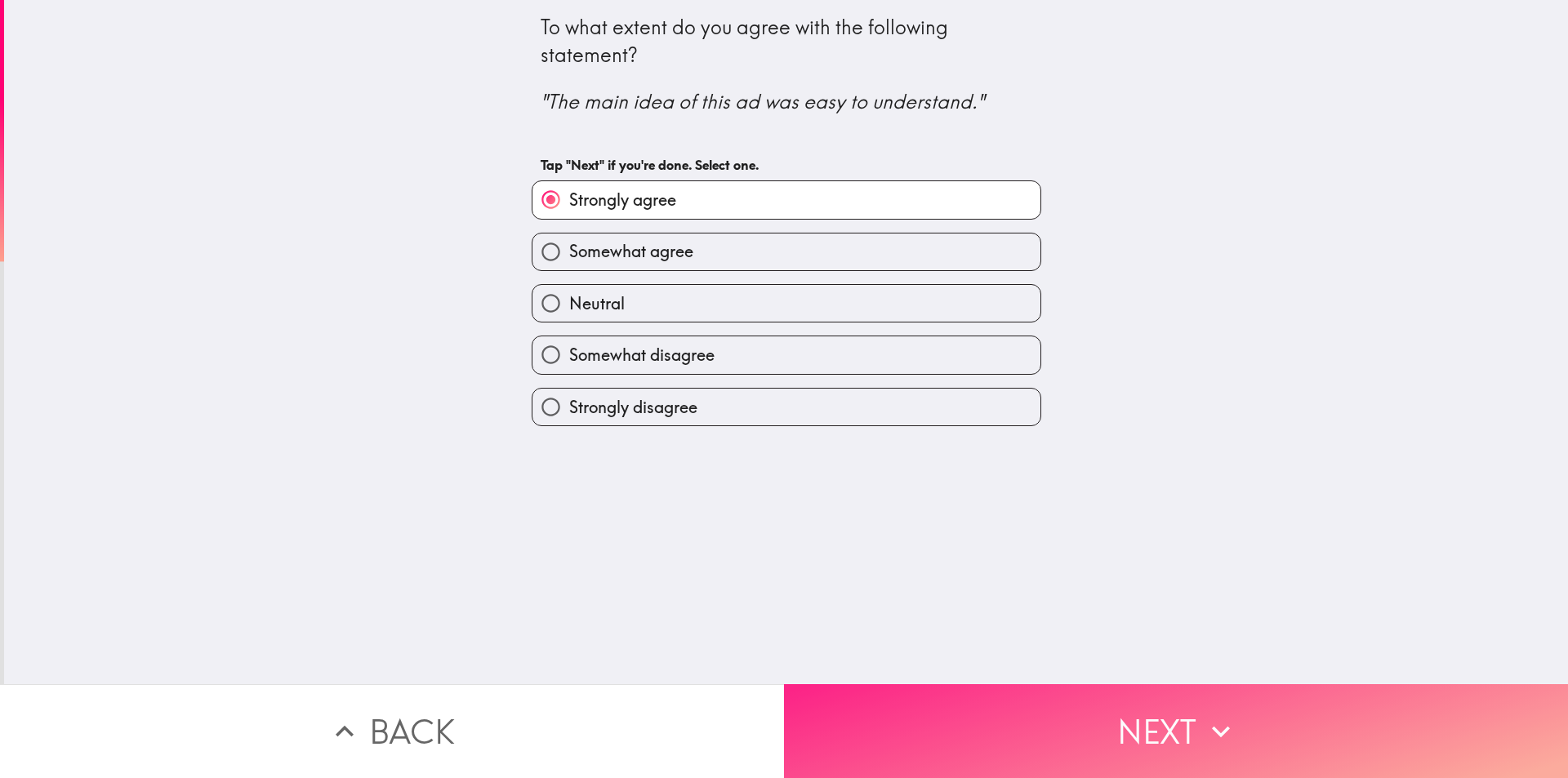
click at [881, 717] on button "Next" at bounding box center [1176, 731] width 784 height 94
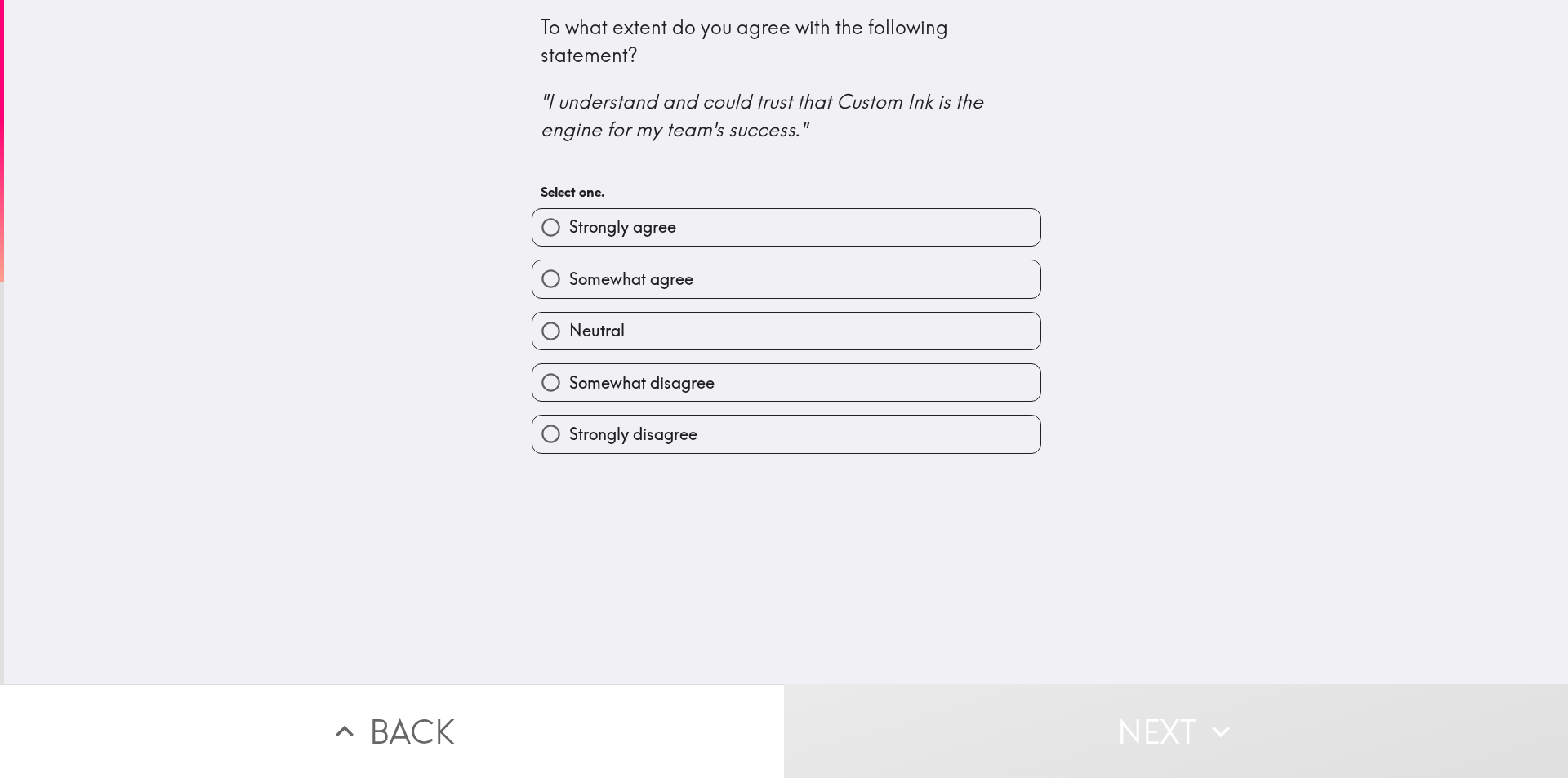
click at [631, 278] on span "Somewhat agree" at bounding box center [631, 279] width 124 height 22
click at [569, 278] on input "Somewhat agree" at bounding box center [551, 279] width 37 height 37
radio input "true"
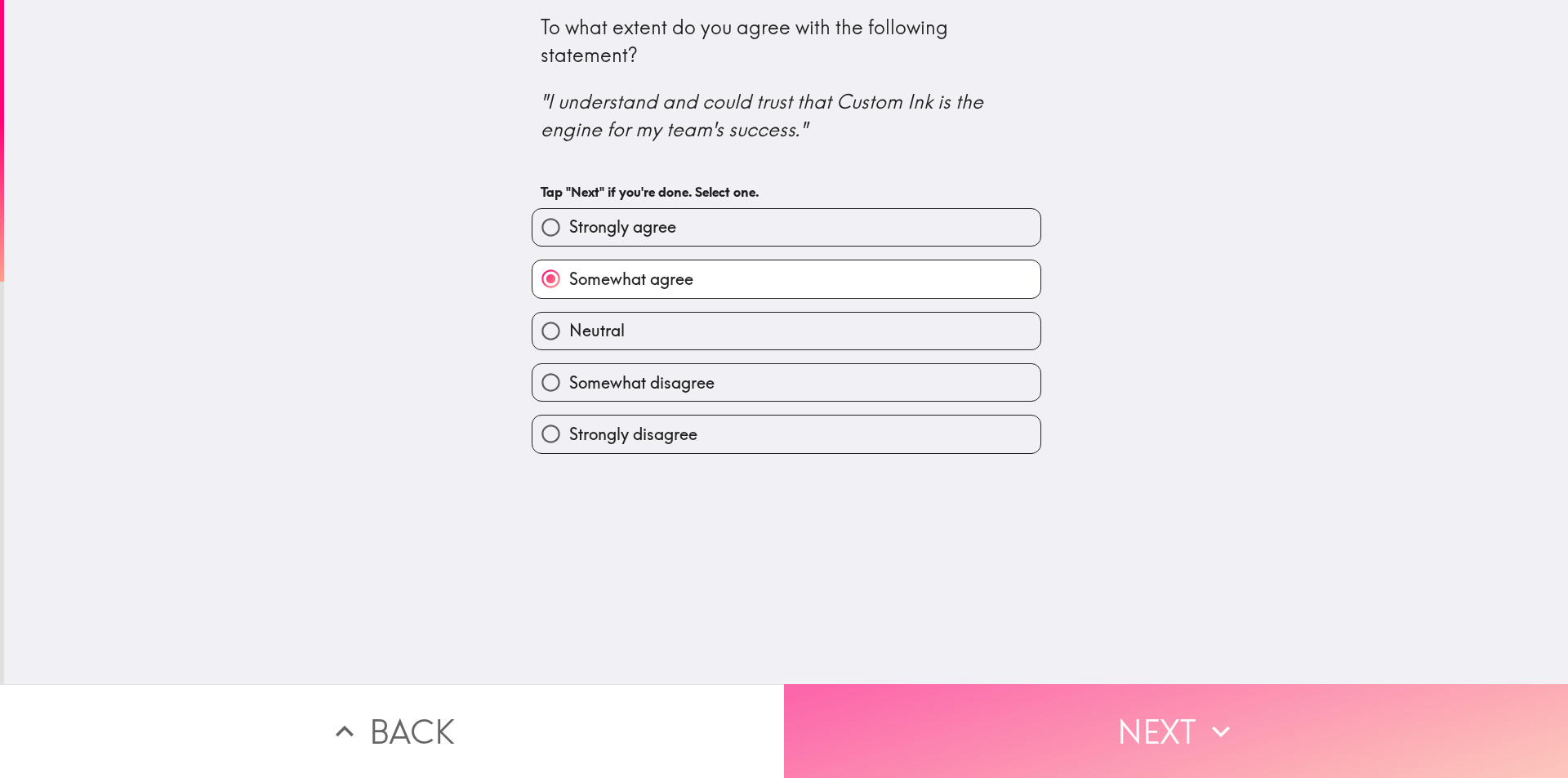
click at [863, 718] on button "Next" at bounding box center [1176, 731] width 784 height 94
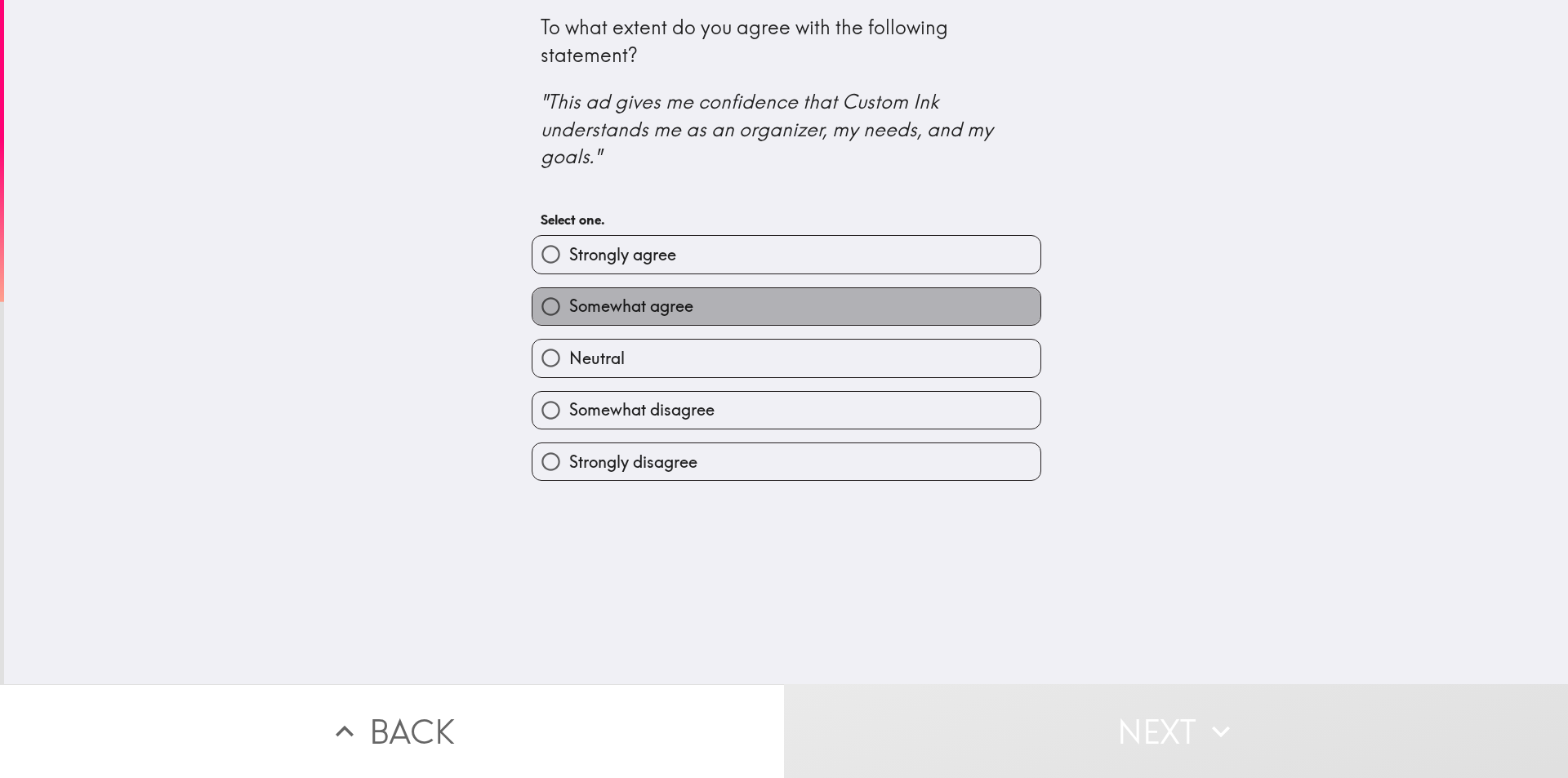
click at [598, 304] on span "Somewhat agree" at bounding box center [631, 305] width 124 height 22
click at [569, 304] on input "Somewhat agree" at bounding box center [551, 306] width 37 height 37
radio input "true"
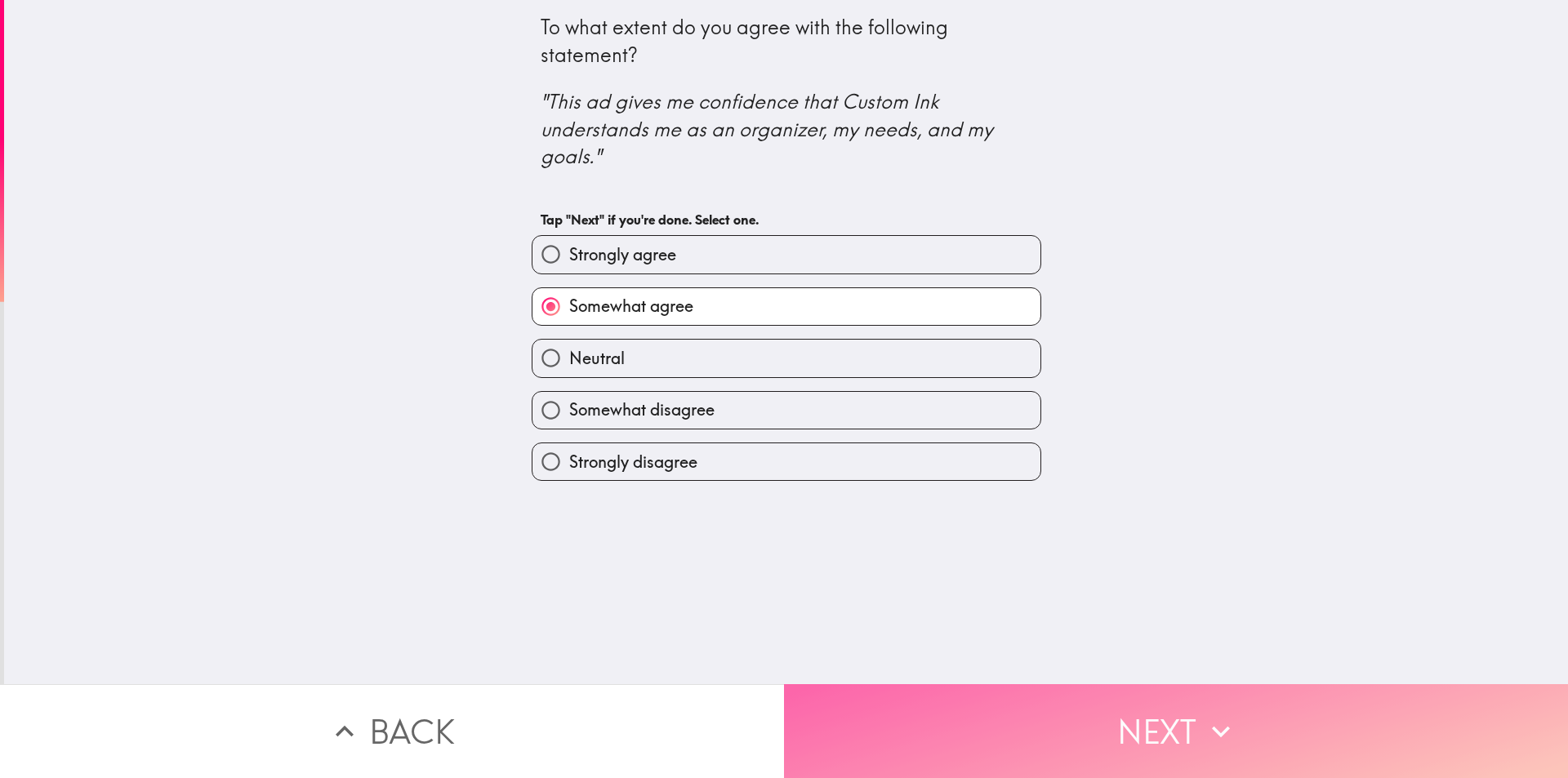
click at [872, 739] on button "Next" at bounding box center [1176, 731] width 784 height 94
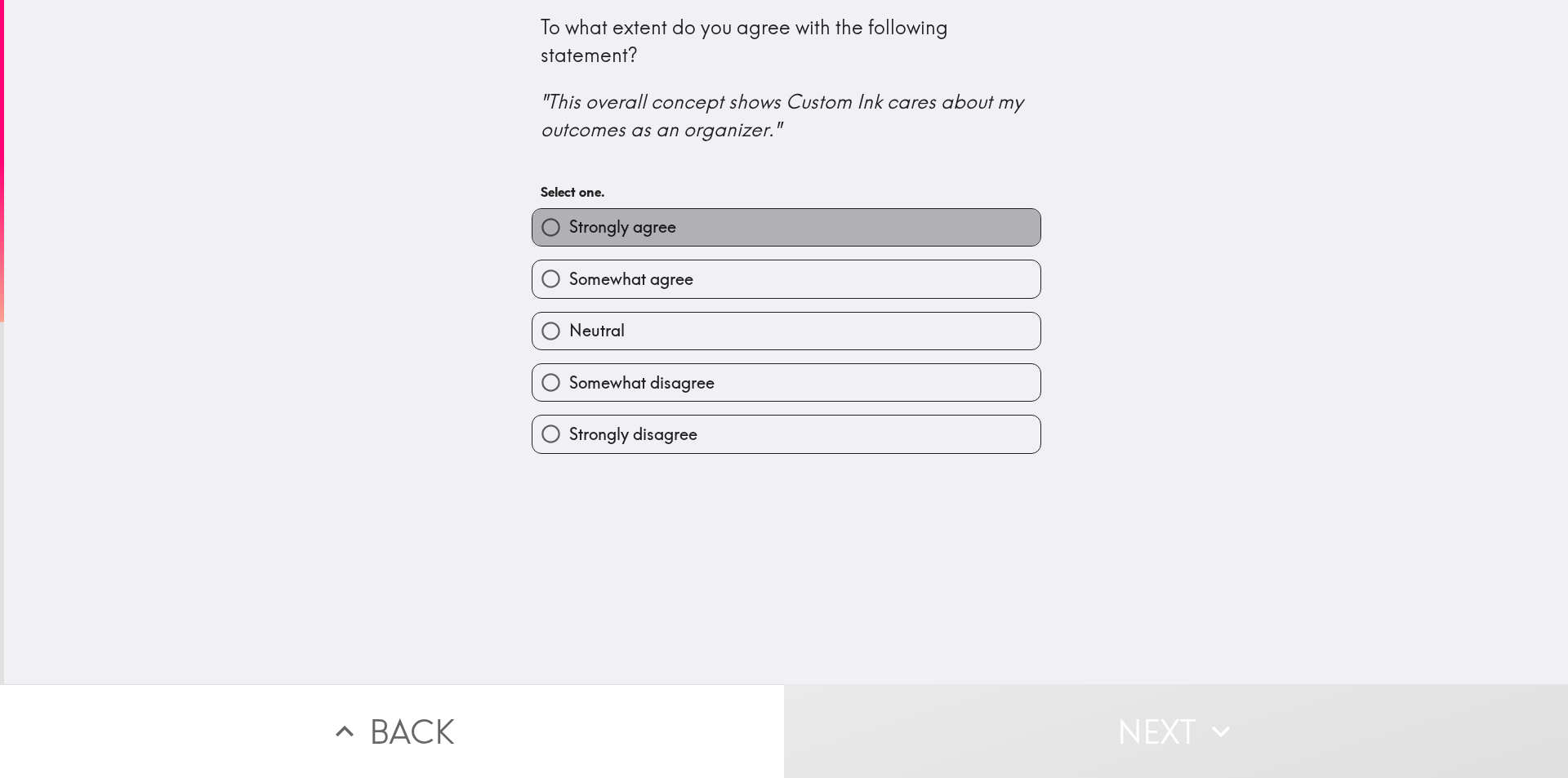
click at [667, 221] on label "Strongly agree" at bounding box center [786, 227] width 508 height 37
click at [569, 221] on input "Strongly agree" at bounding box center [551, 227] width 37 height 37
radio input "true"
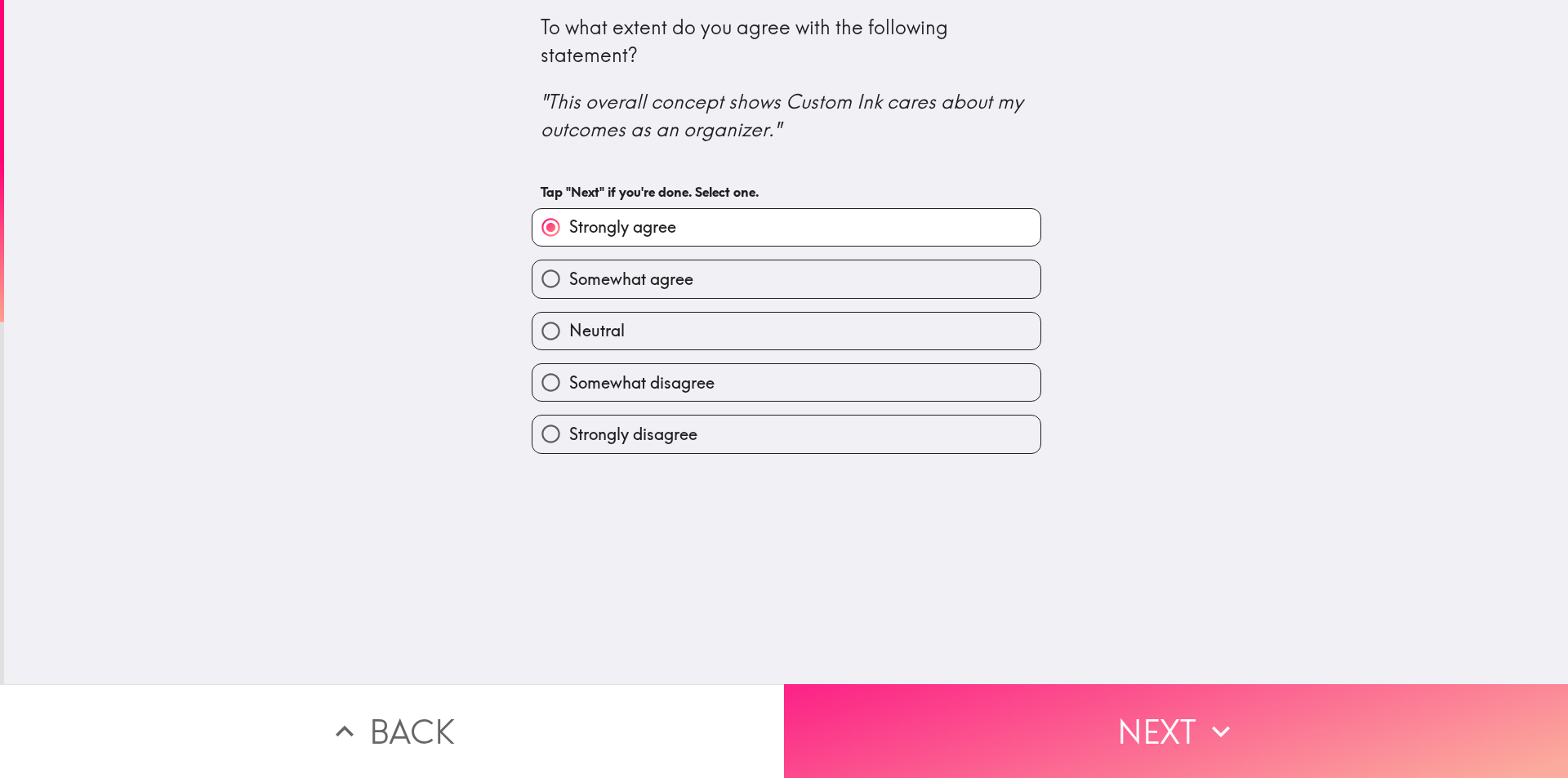
click at [892, 711] on button "Next" at bounding box center [1176, 731] width 784 height 94
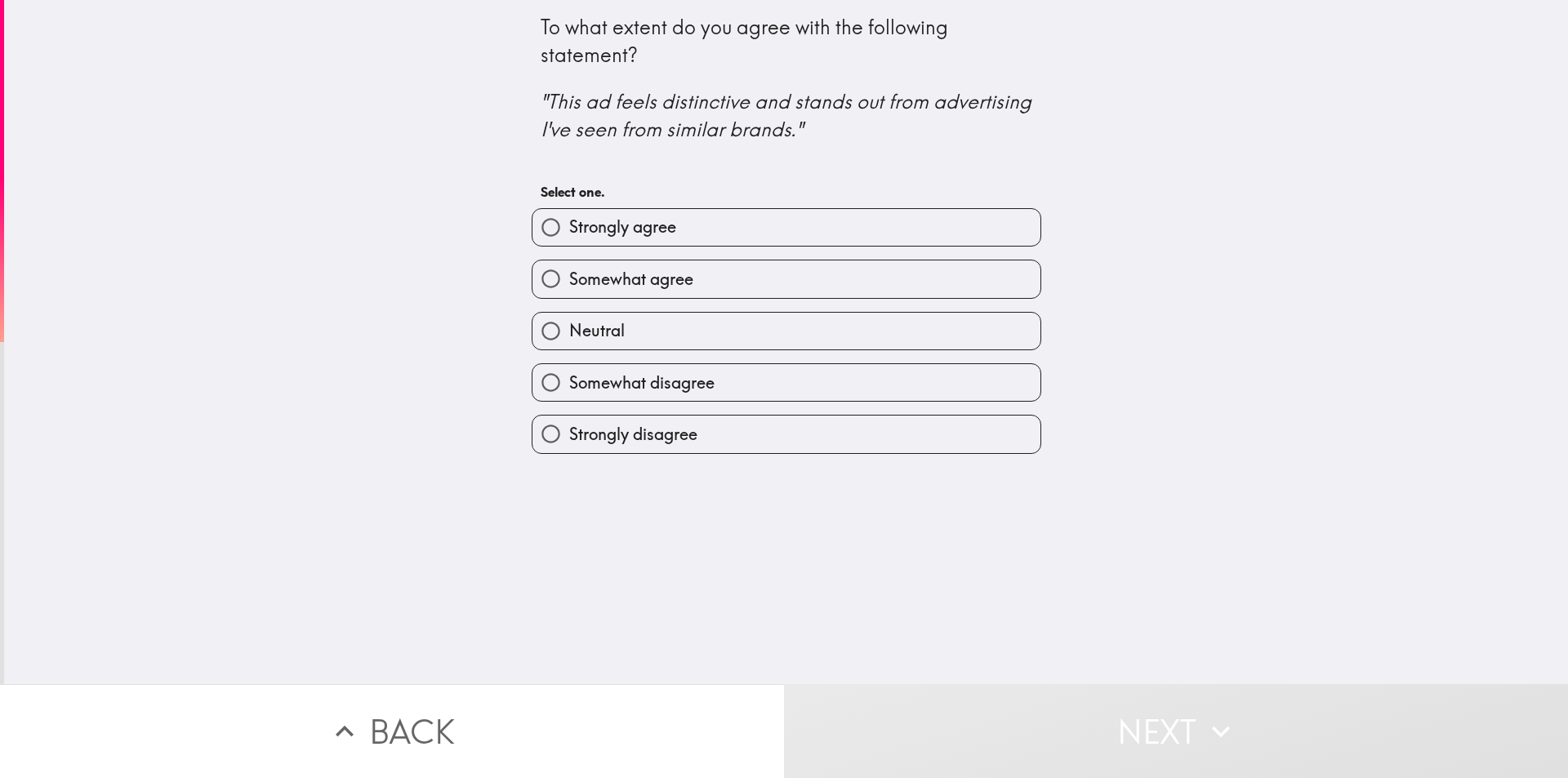
click at [708, 235] on label "Strongly agree" at bounding box center [786, 227] width 508 height 37
click at [569, 235] on input "Strongly agree" at bounding box center [551, 227] width 37 height 37
radio input "true"
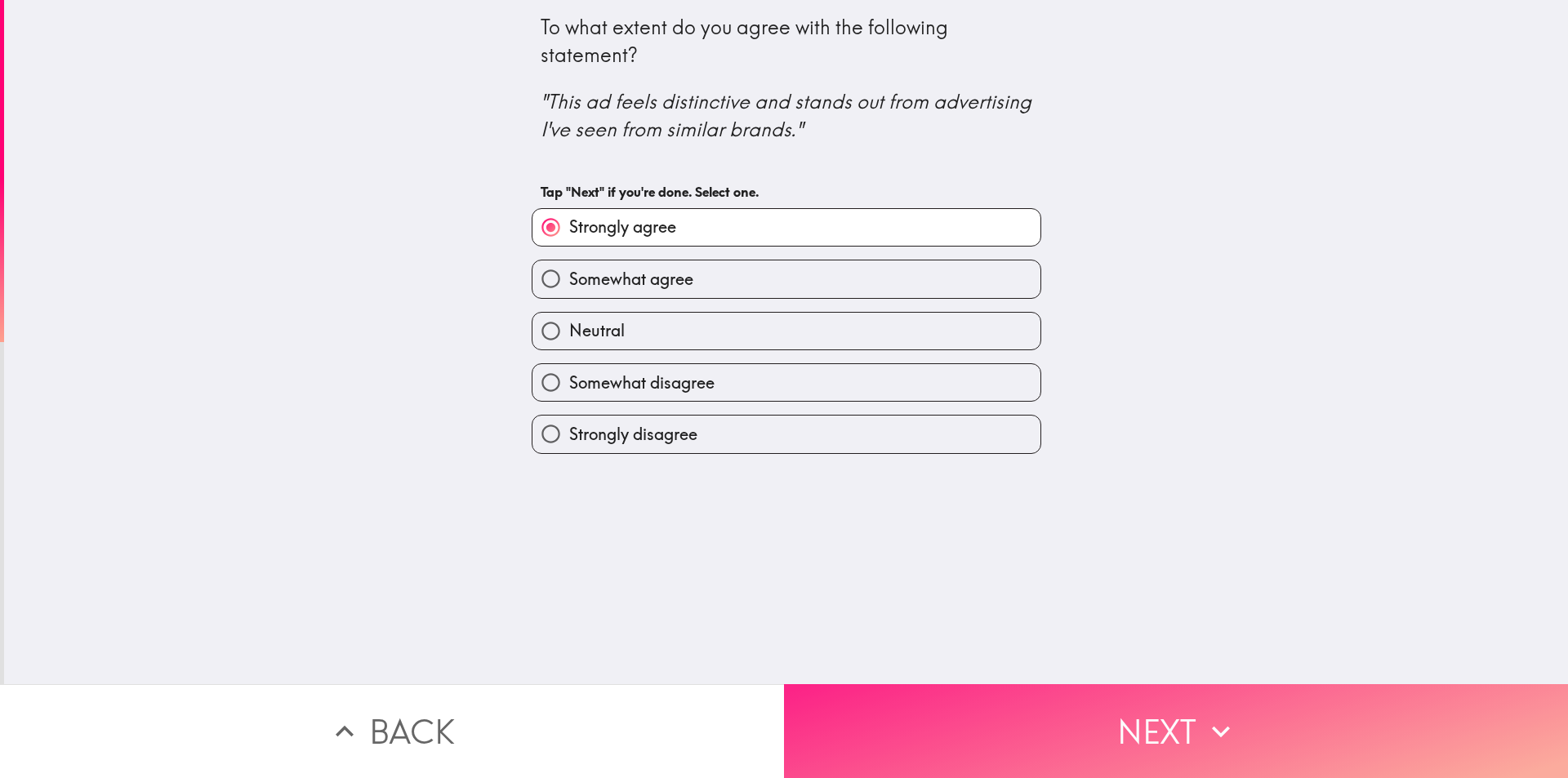
click at [867, 697] on button "Next" at bounding box center [1176, 731] width 784 height 94
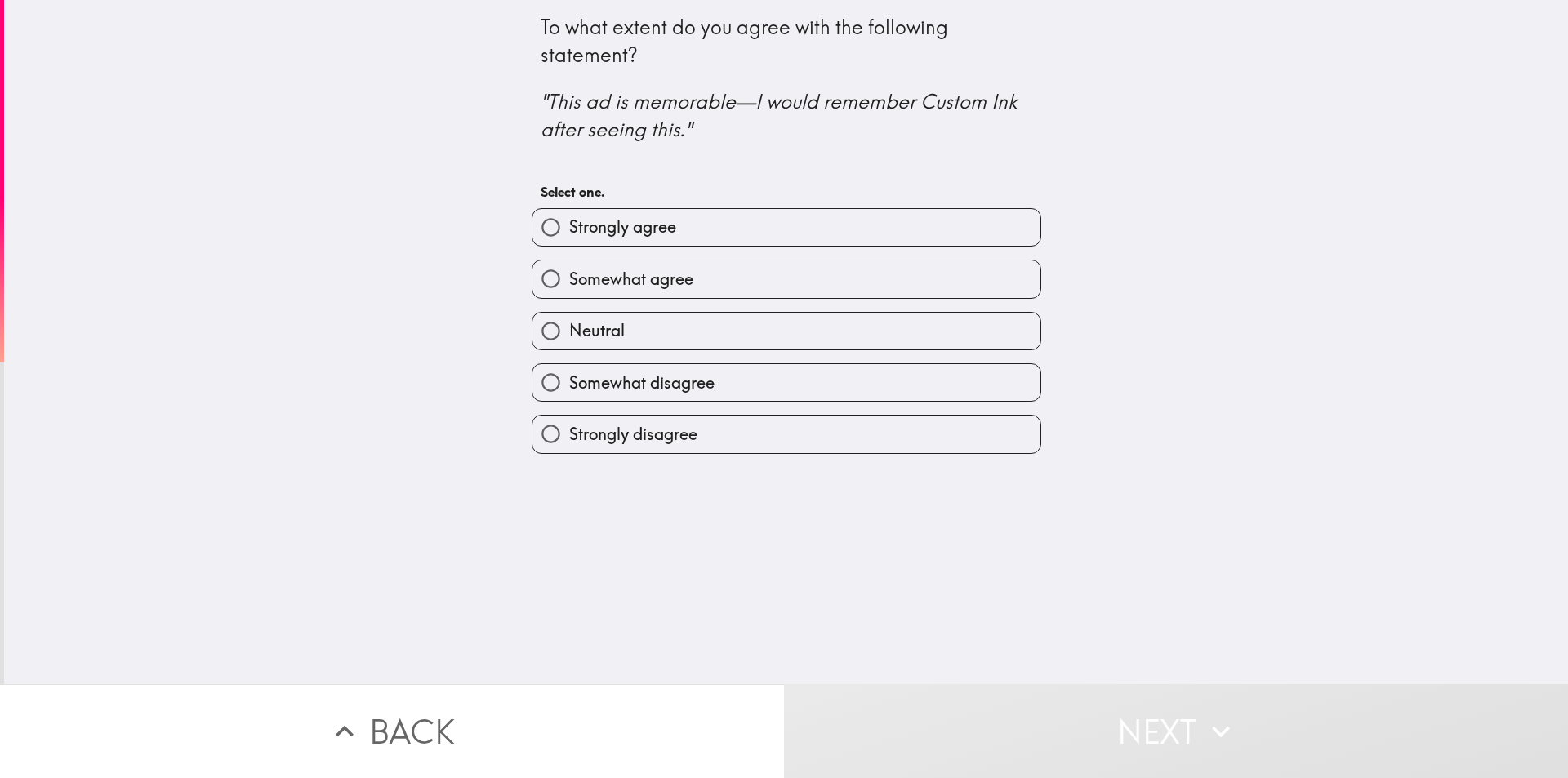
click at [705, 224] on label "Strongly agree" at bounding box center [786, 227] width 508 height 37
click at [569, 224] on input "Strongly agree" at bounding box center [551, 227] width 37 height 37
radio input "true"
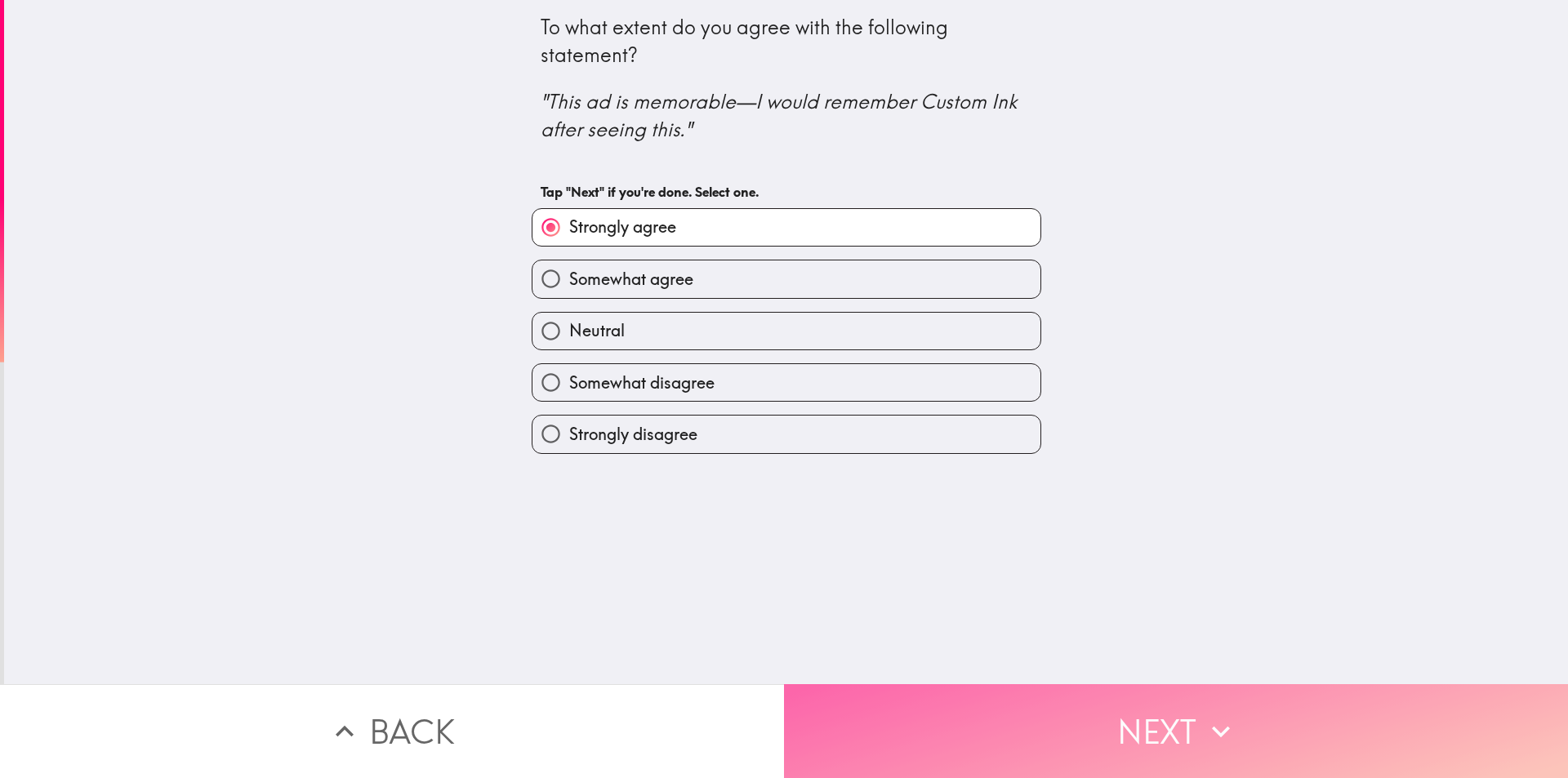
drag, startPoint x: 911, startPoint y: 701, endPoint x: 791, endPoint y: 427, distance: 299.1
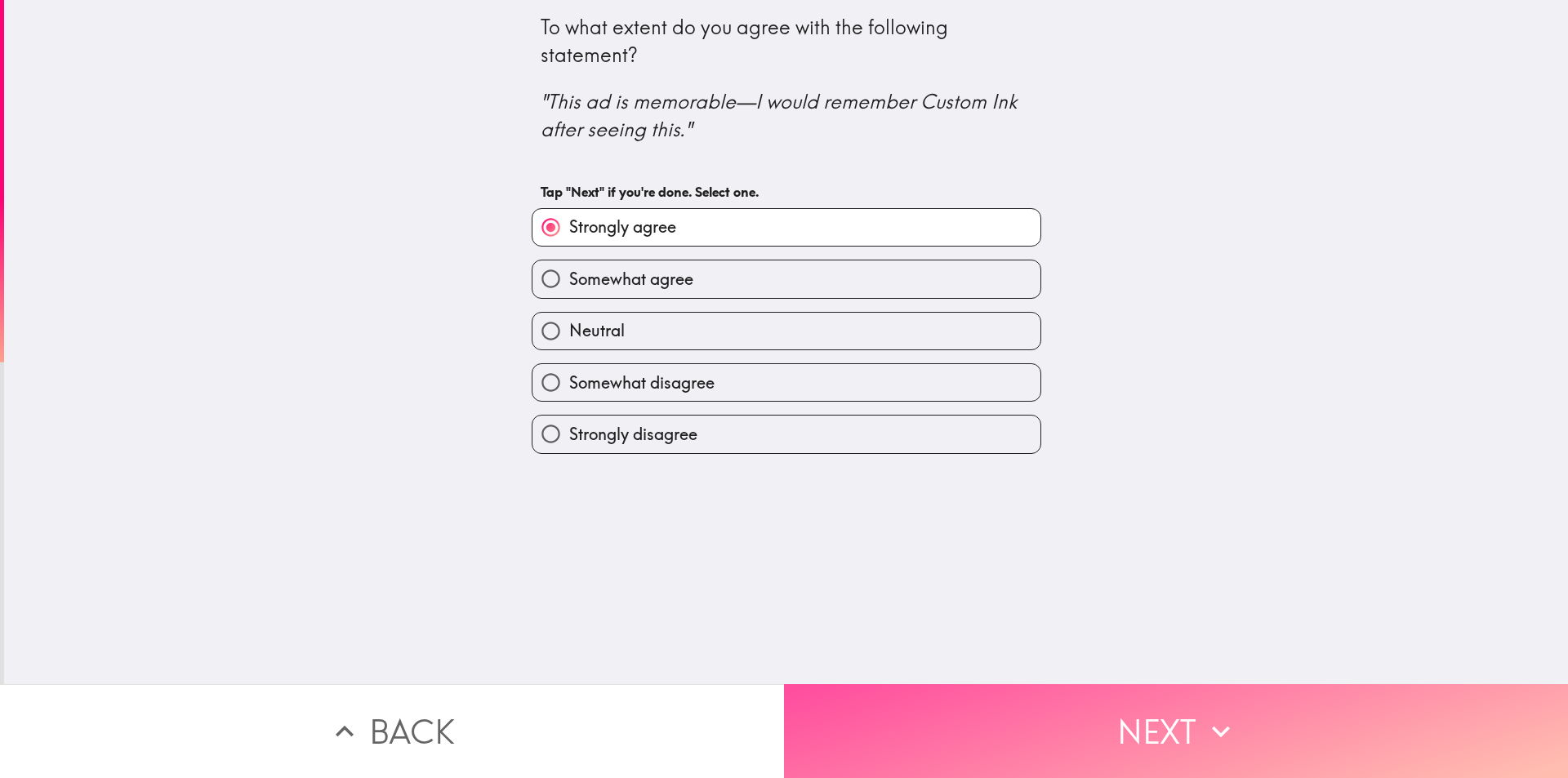
click at [911, 699] on button "Next" at bounding box center [1176, 731] width 784 height 94
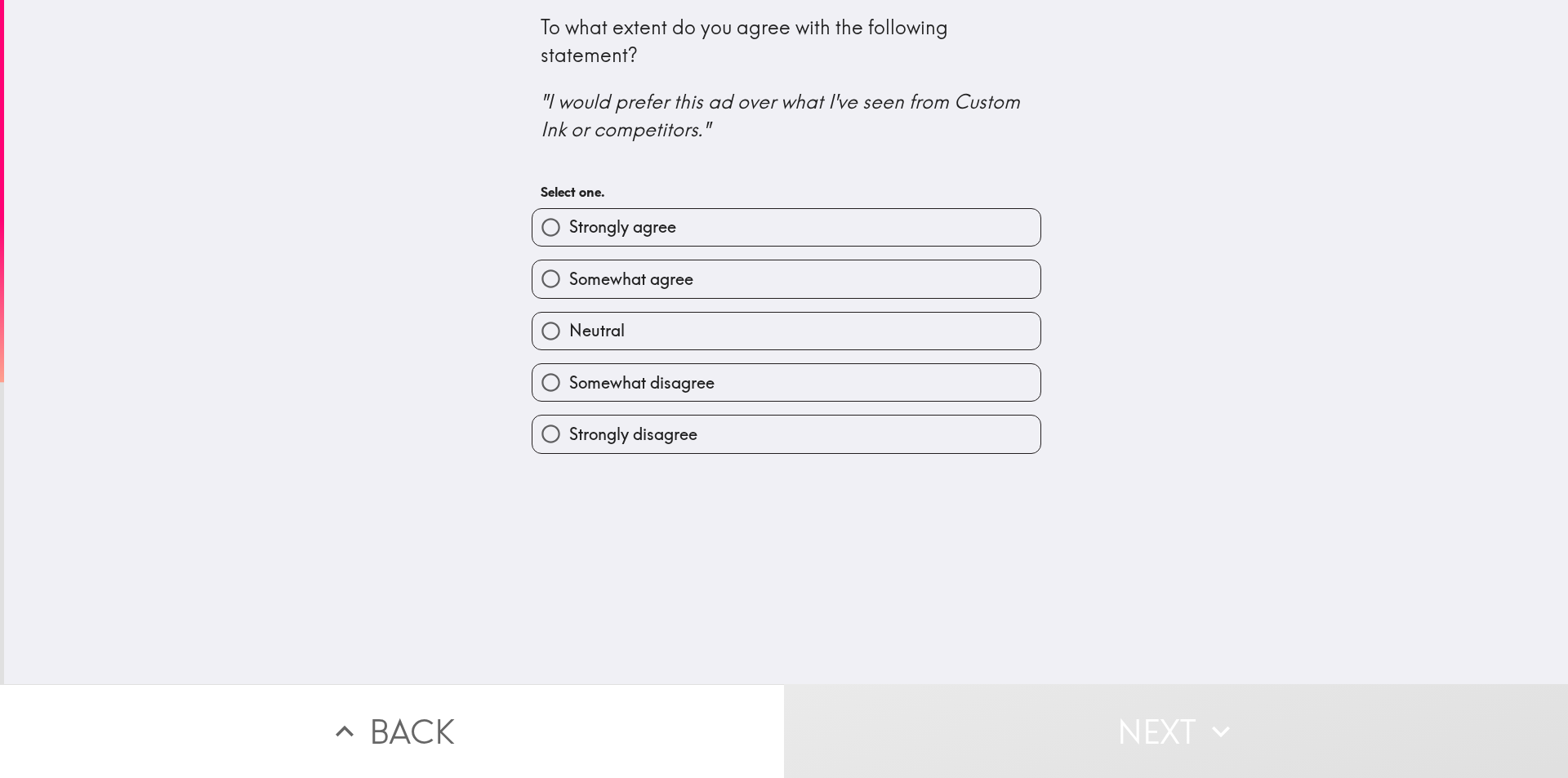
click at [663, 229] on span "Strongly agree" at bounding box center [623, 226] width 107 height 22
click at [569, 229] on input "Strongly agree" at bounding box center [551, 227] width 37 height 37
radio input "true"
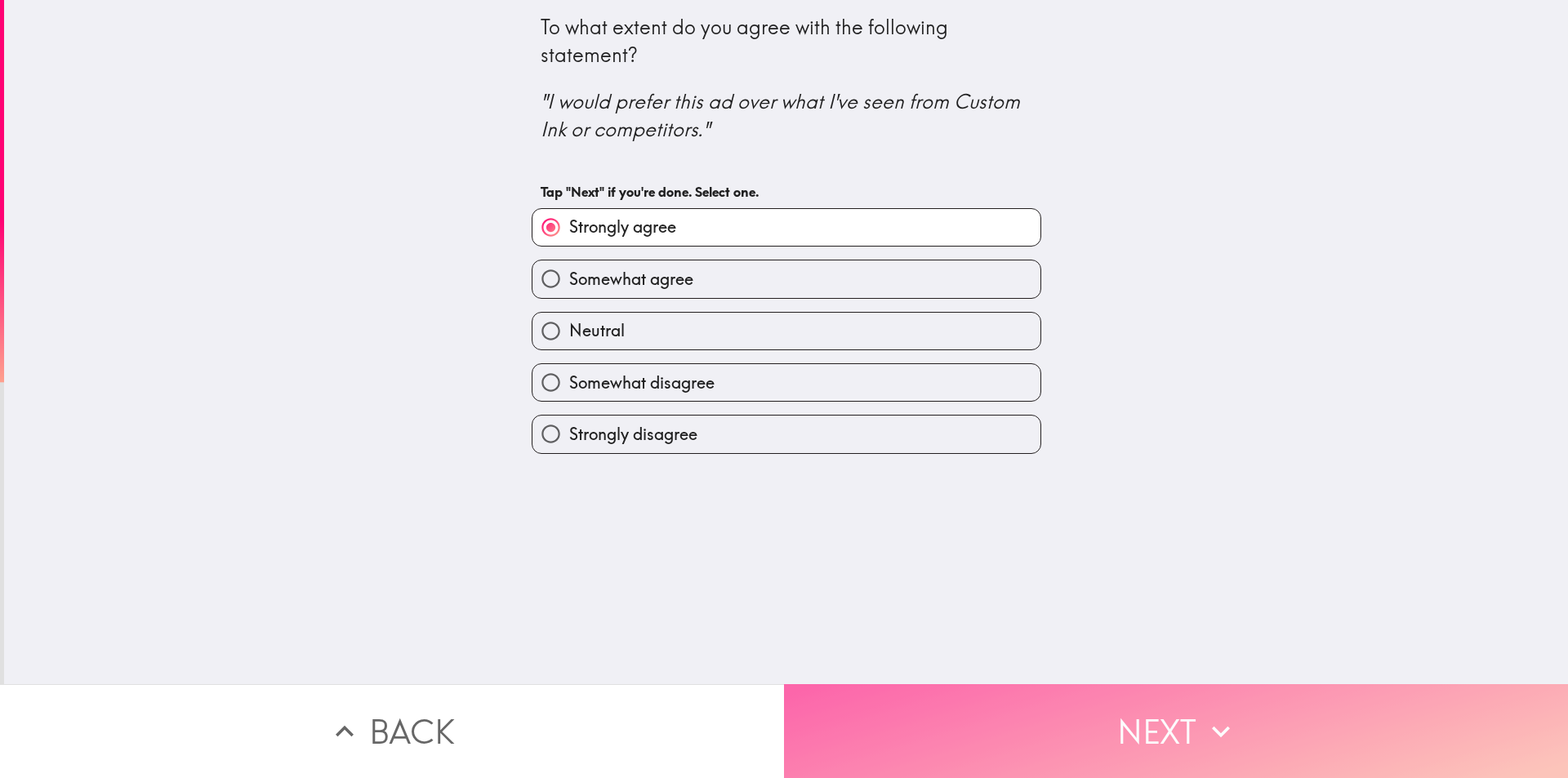
click at [882, 724] on button "Next" at bounding box center [1176, 731] width 784 height 94
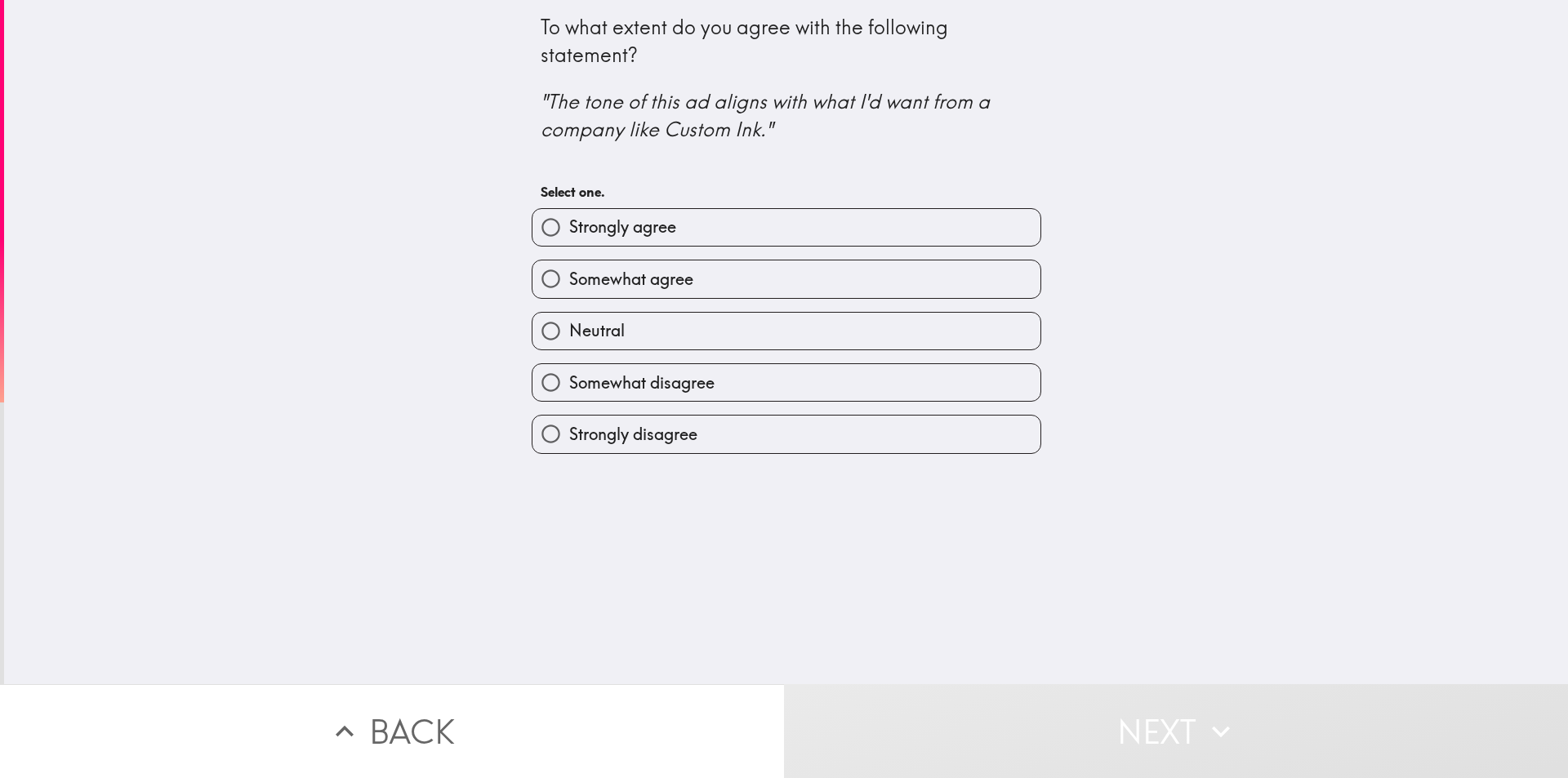
click at [672, 227] on label "Strongly agree" at bounding box center [786, 227] width 508 height 37
click at [569, 227] on input "Strongly agree" at bounding box center [551, 227] width 37 height 37
radio input "true"
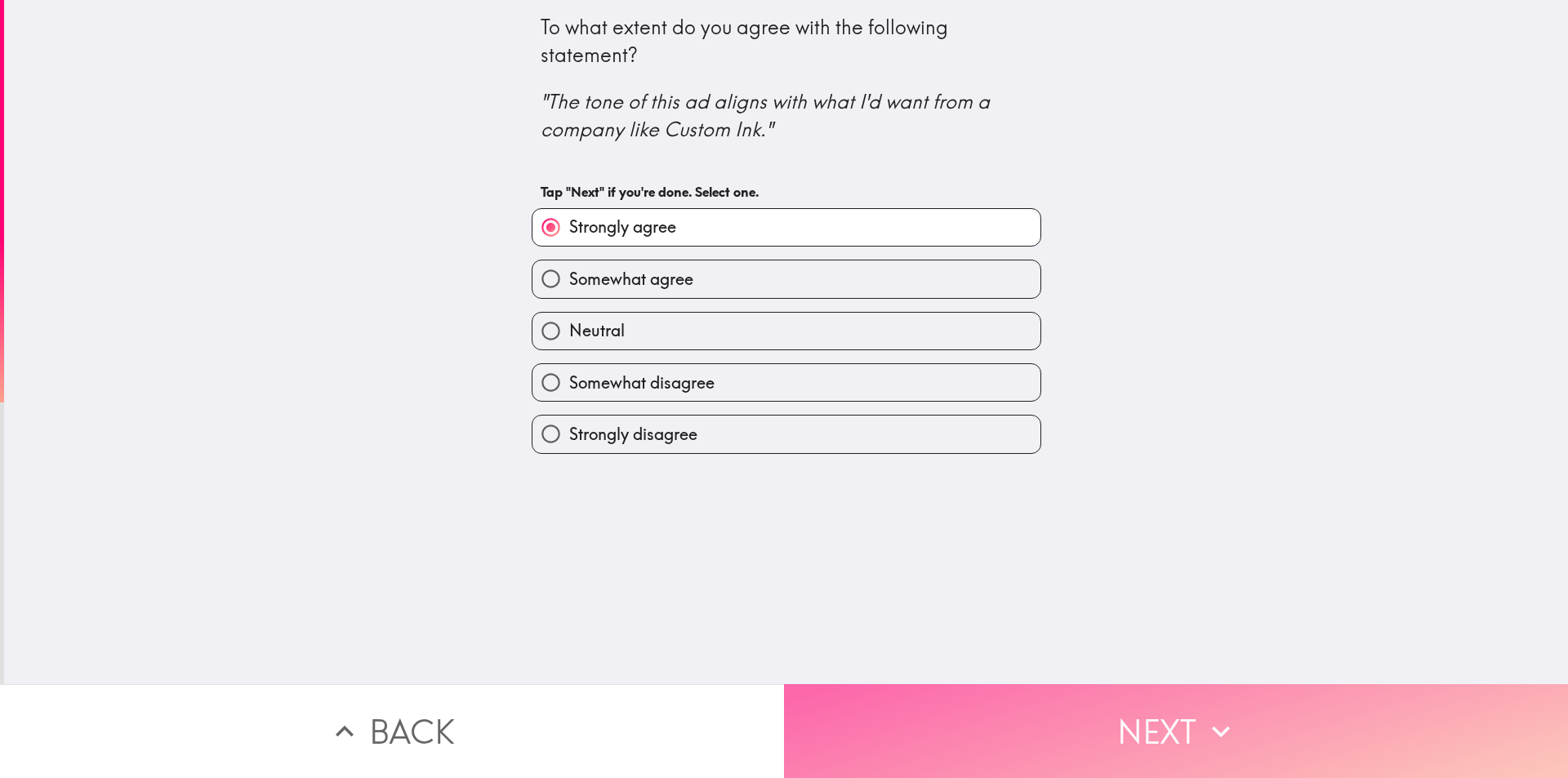
drag, startPoint x: 869, startPoint y: 727, endPoint x: 811, endPoint y: 522, distance: 213.0
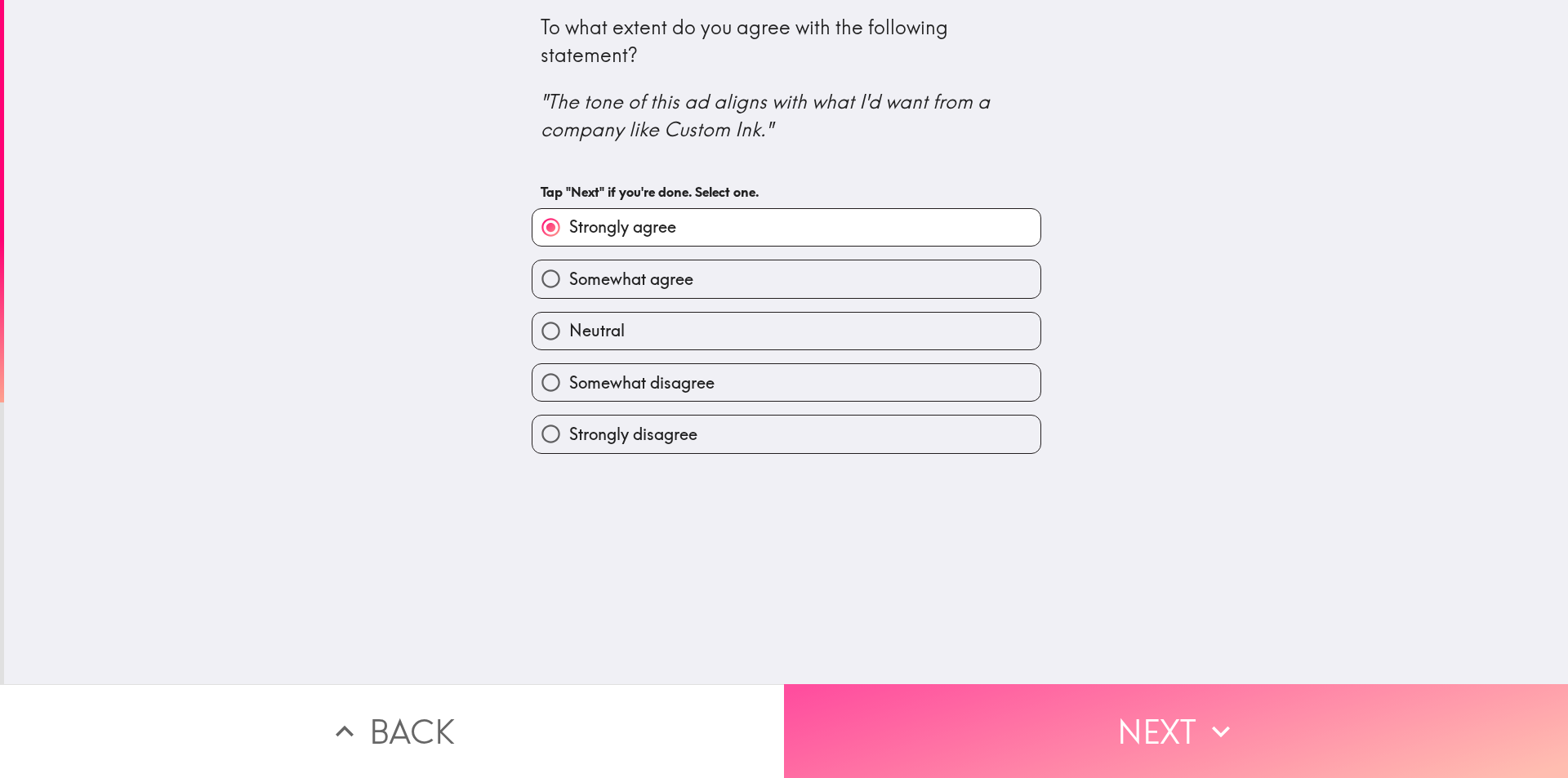
click at [869, 726] on button "Next" at bounding box center [1176, 731] width 784 height 94
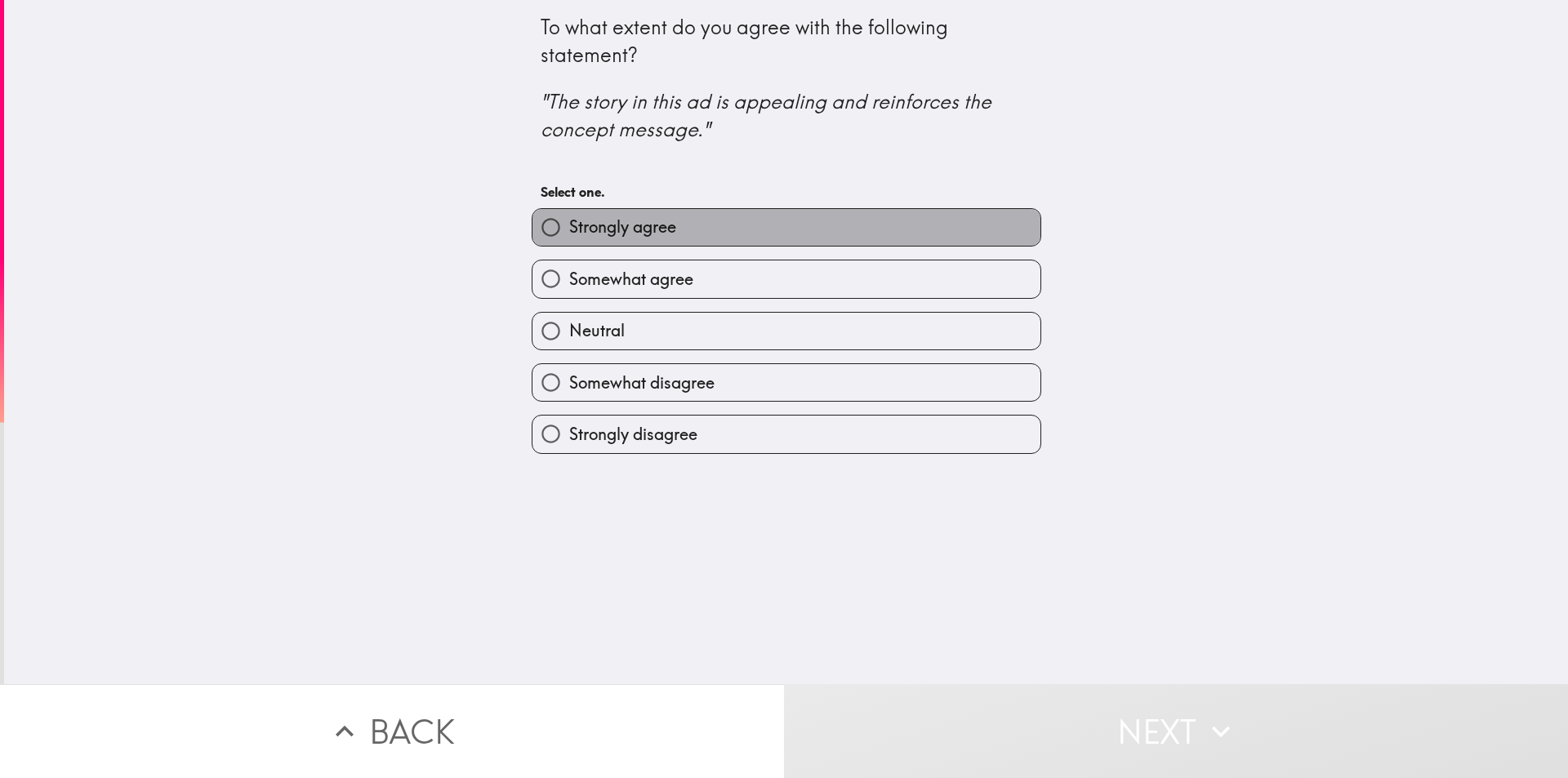
click at [702, 225] on label "Strongly agree" at bounding box center [786, 227] width 508 height 37
click at [569, 225] on input "Strongly agree" at bounding box center [551, 227] width 37 height 37
radio input "true"
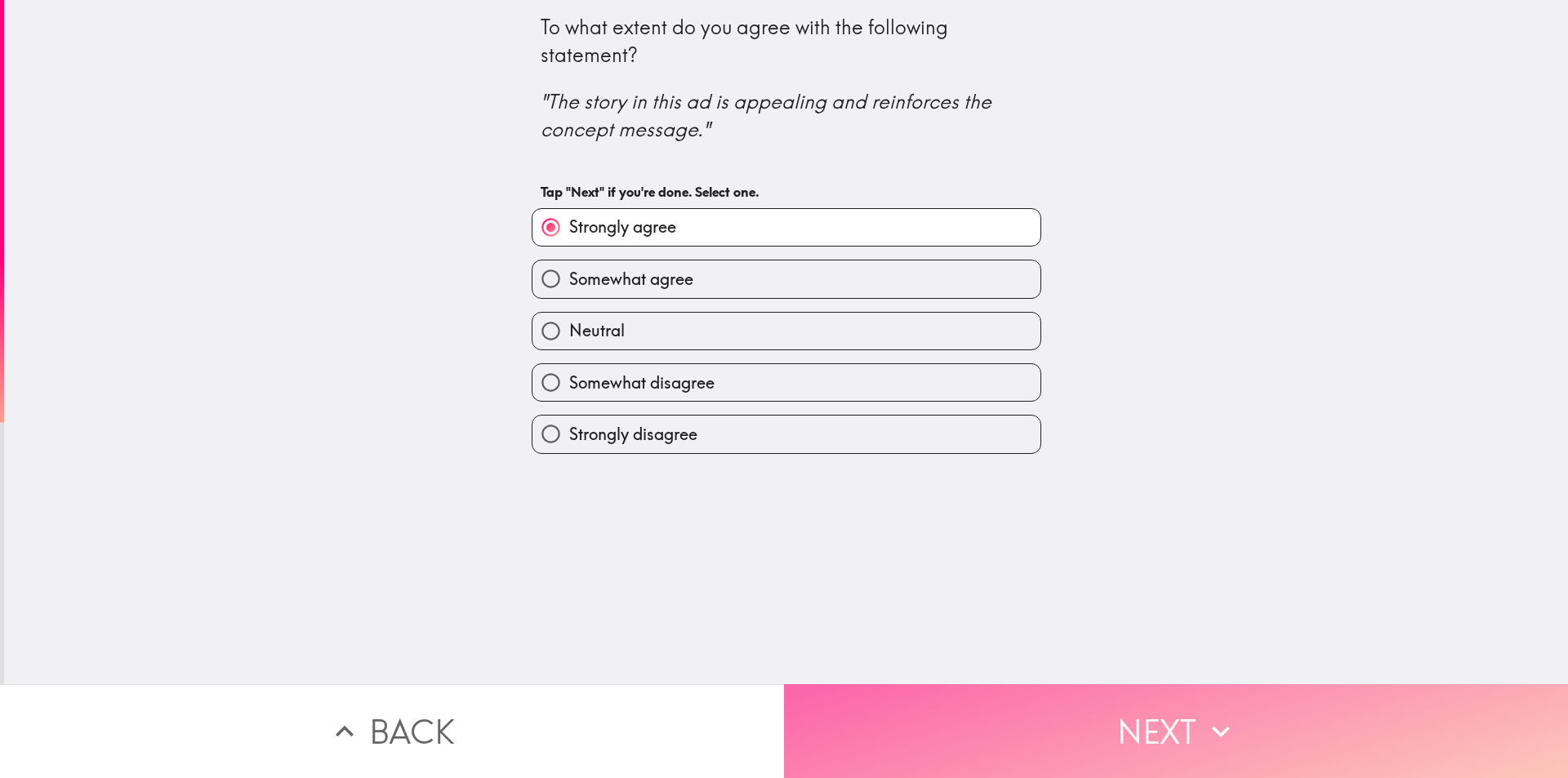
click at [890, 726] on button "Next" at bounding box center [1176, 731] width 784 height 94
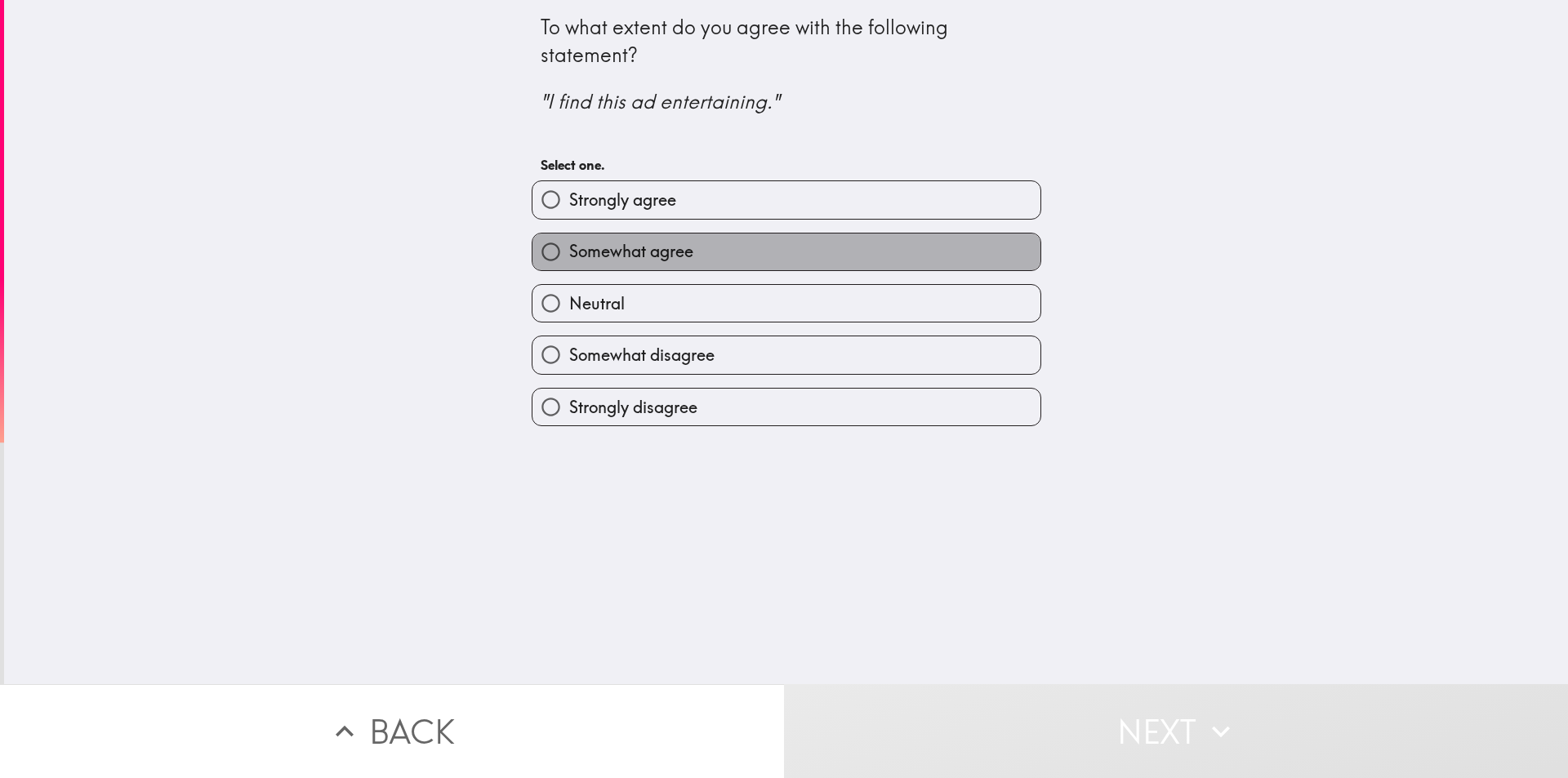
click at [697, 248] on label "Somewhat agree" at bounding box center [786, 252] width 508 height 37
click at [569, 248] on input "Somewhat agree" at bounding box center [551, 252] width 37 height 37
radio input "true"
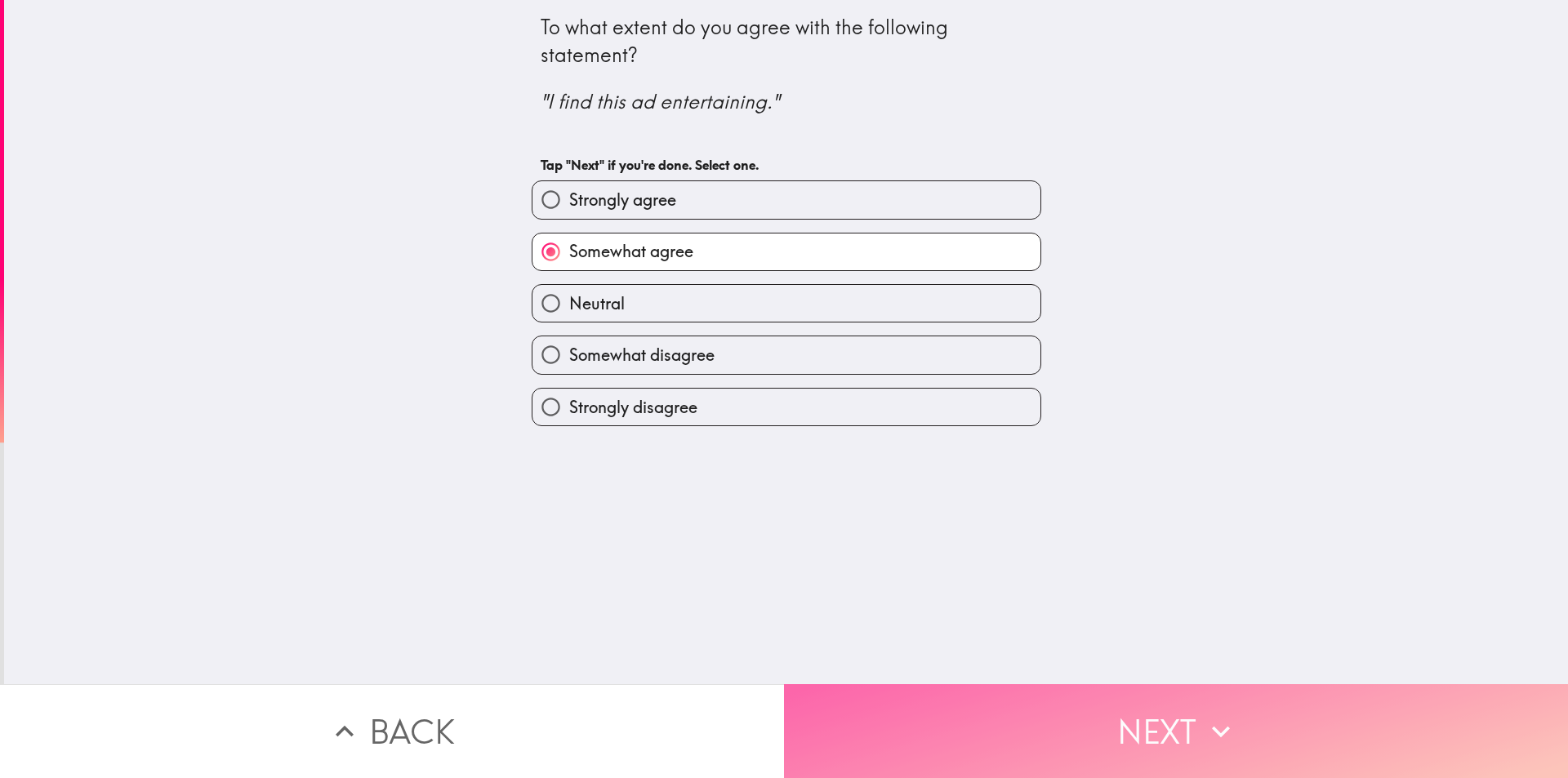
click at [875, 716] on button "Next" at bounding box center [1176, 731] width 784 height 94
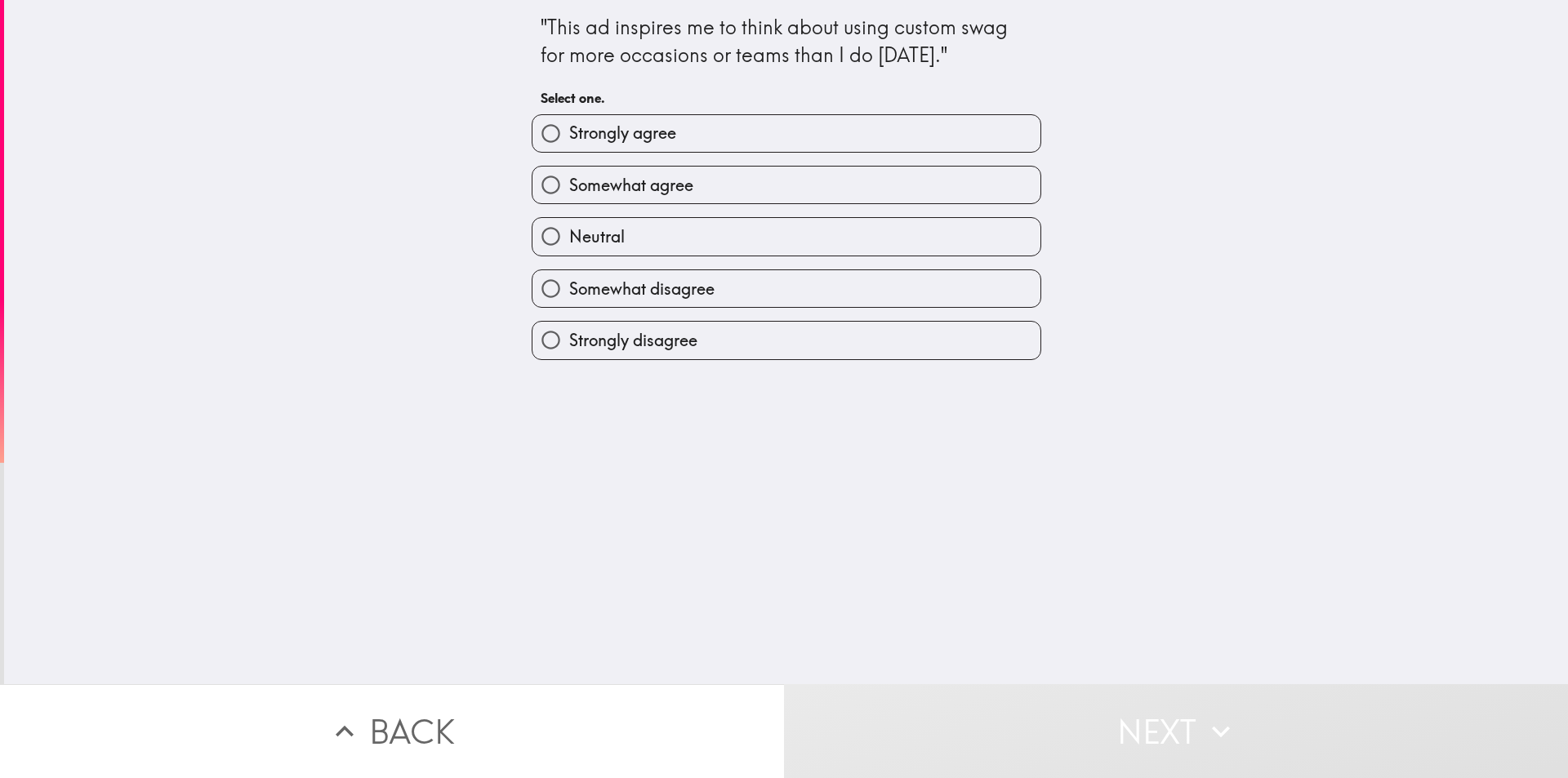
click at [695, 183] on label "Somewhat agree" at bounding box center [786, 185] width 508 height 37
click at [569, 183] on input "Somewhat agree" at bounding box center [551, 185] width 37 height 37
radio input "true"
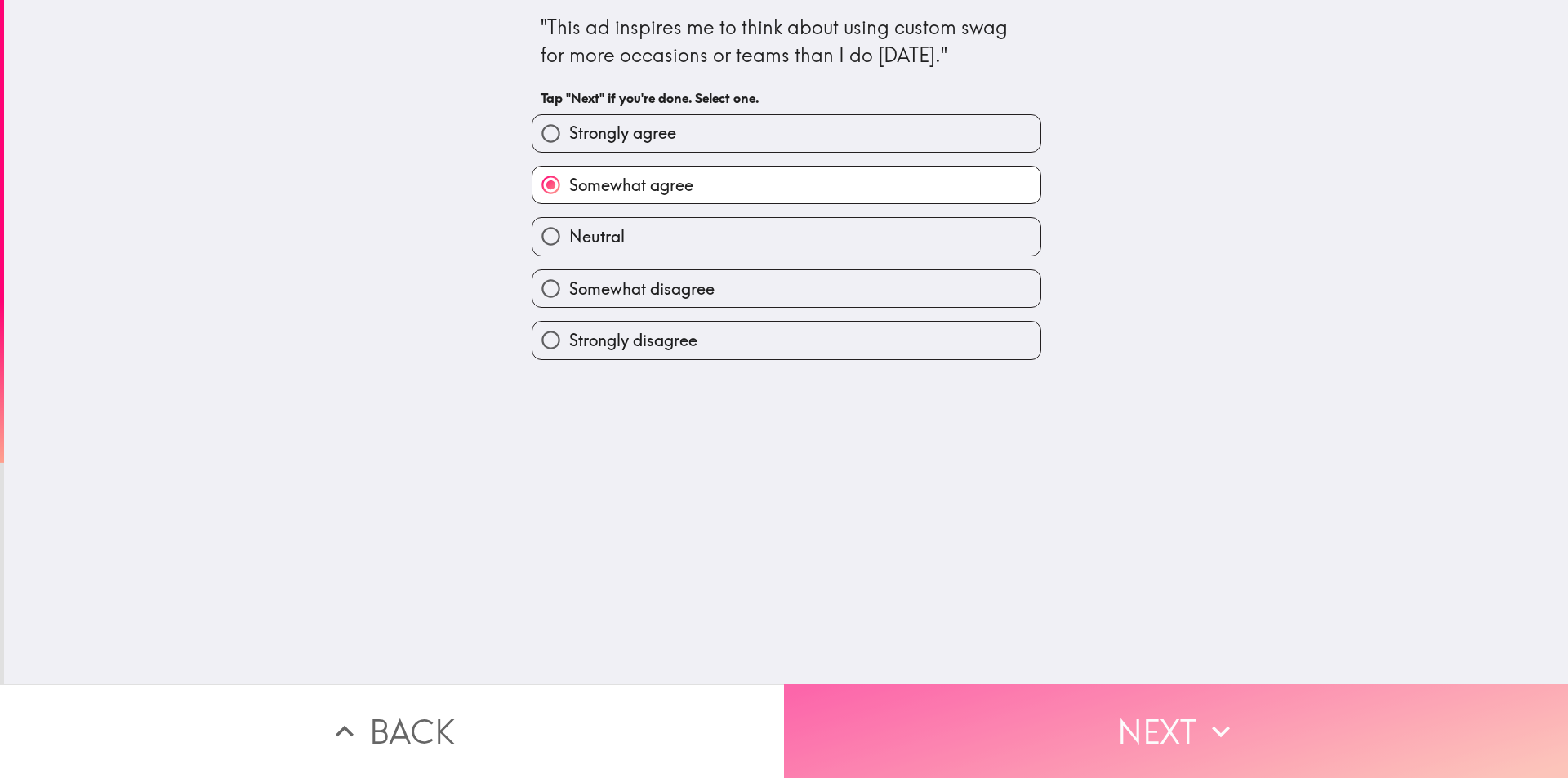
click at [900, 712] on button "Next" at bounding box center [1176, 731] width 784 height 94
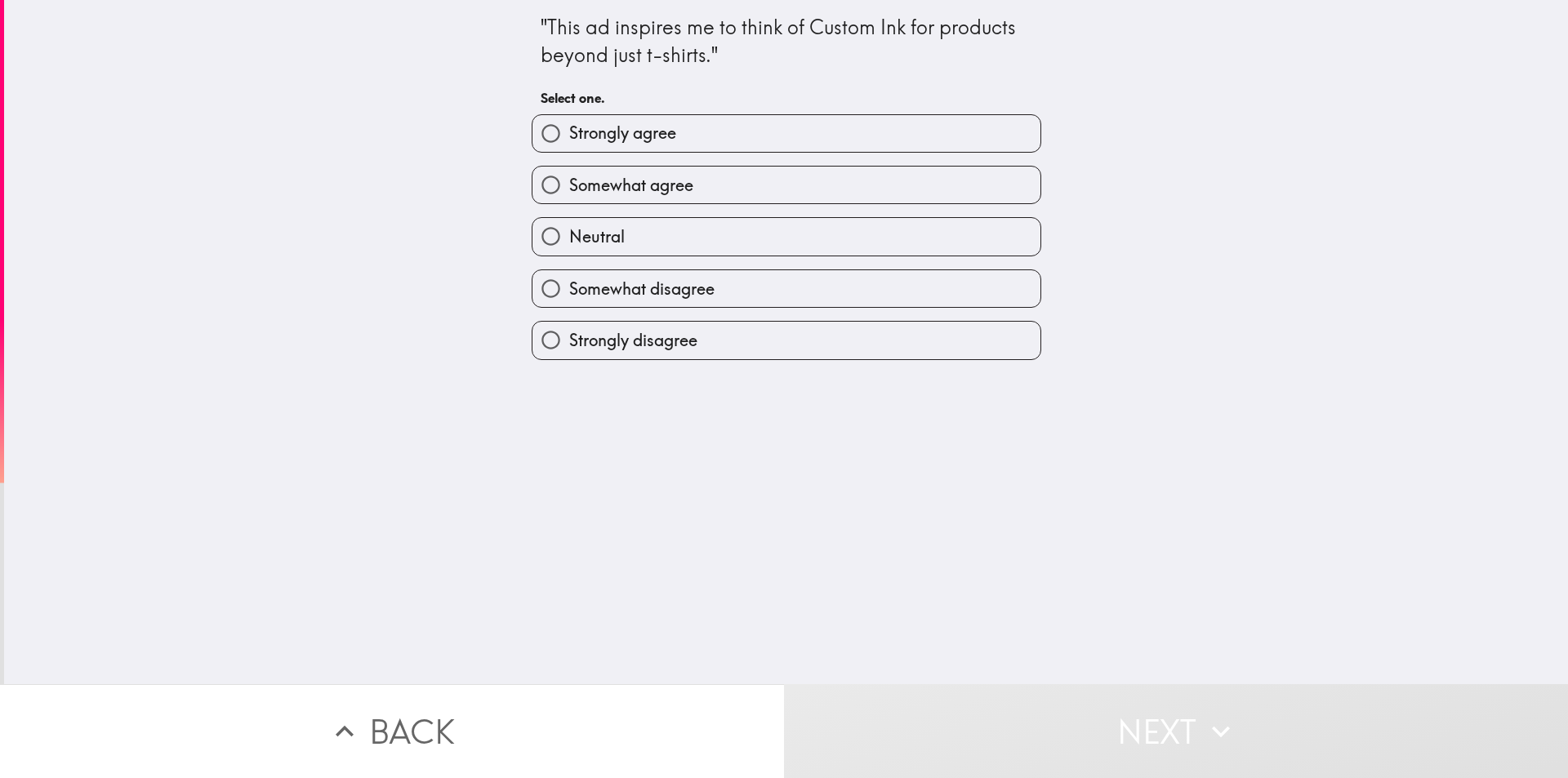
click at [689, 228] on label "Neutral" at bounding box center [786, 236] width 508 height 37
click at [569, 228] on input "Neutral" at bounding box center [551, 236] width 37 height 37
radio input "true"
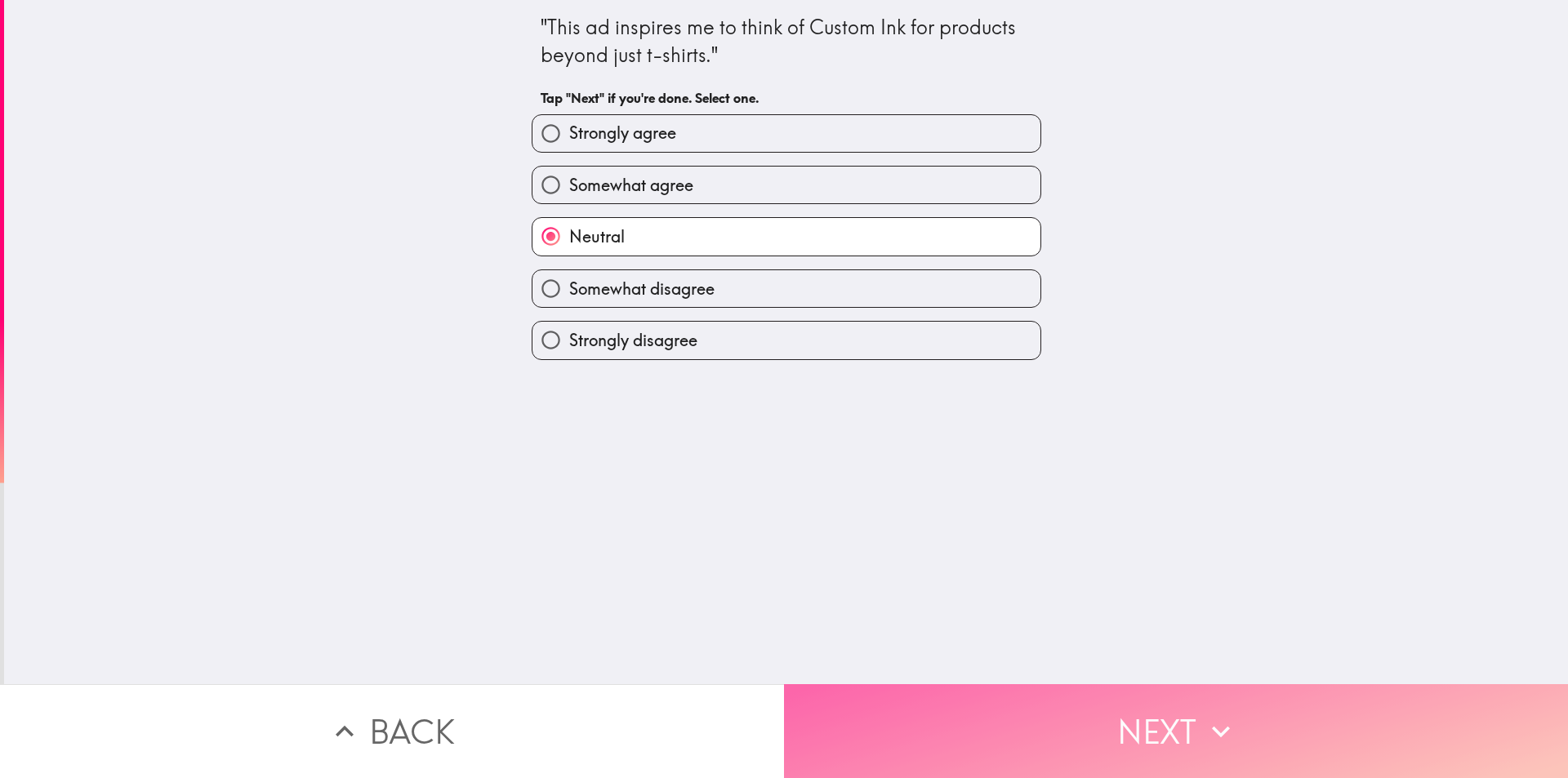
click at [900, 701] on button "Next" at bounding box center [1176, 731] width 784 height 94
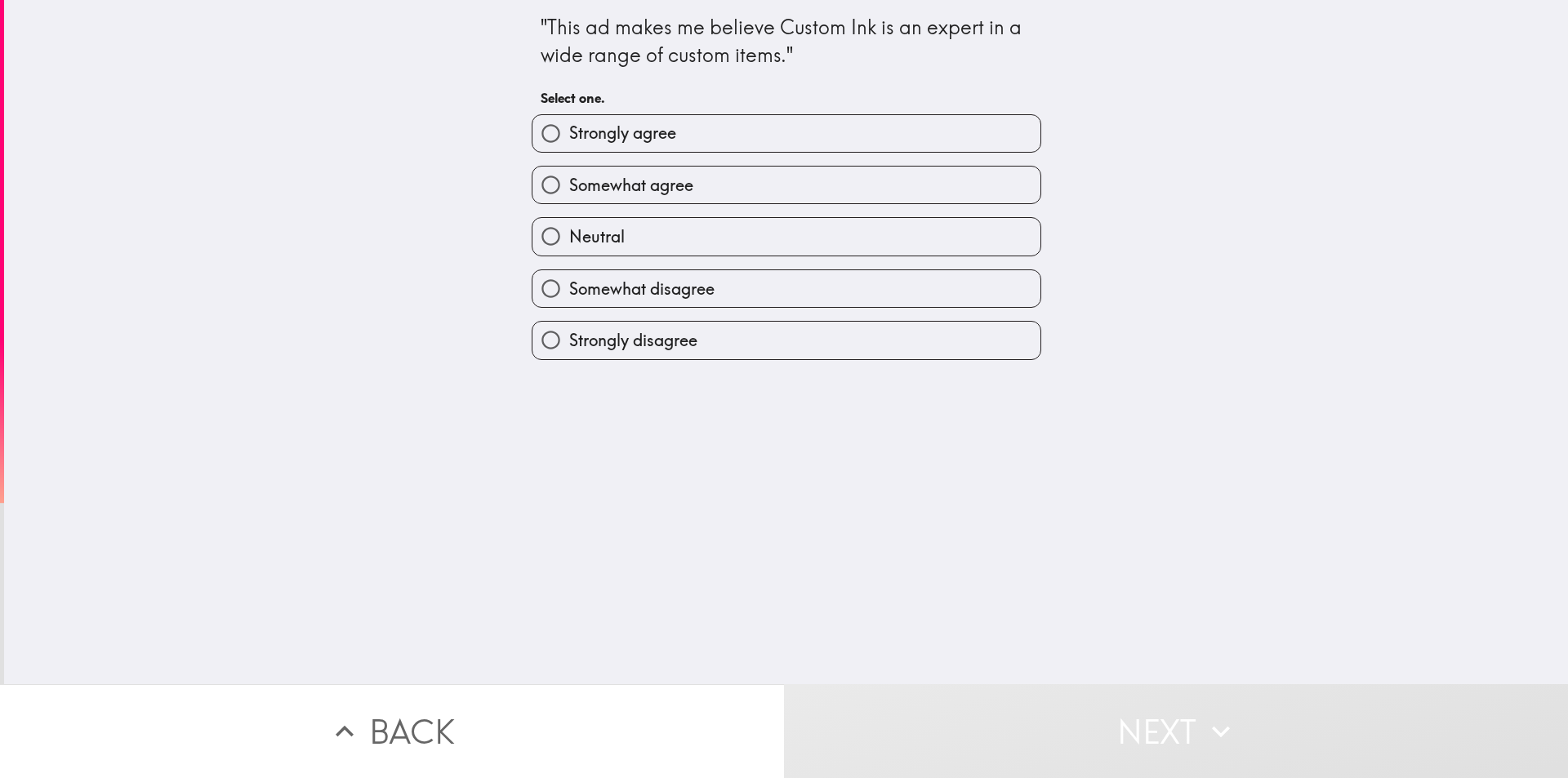
click at [685, 138] on label "Strongly agree" at bounding box center [786, 133] width 508 height 37
click at [569, 138] on input "Strongly agree" at bounding box center [551, 133] width 37 height 37
radio input "true"
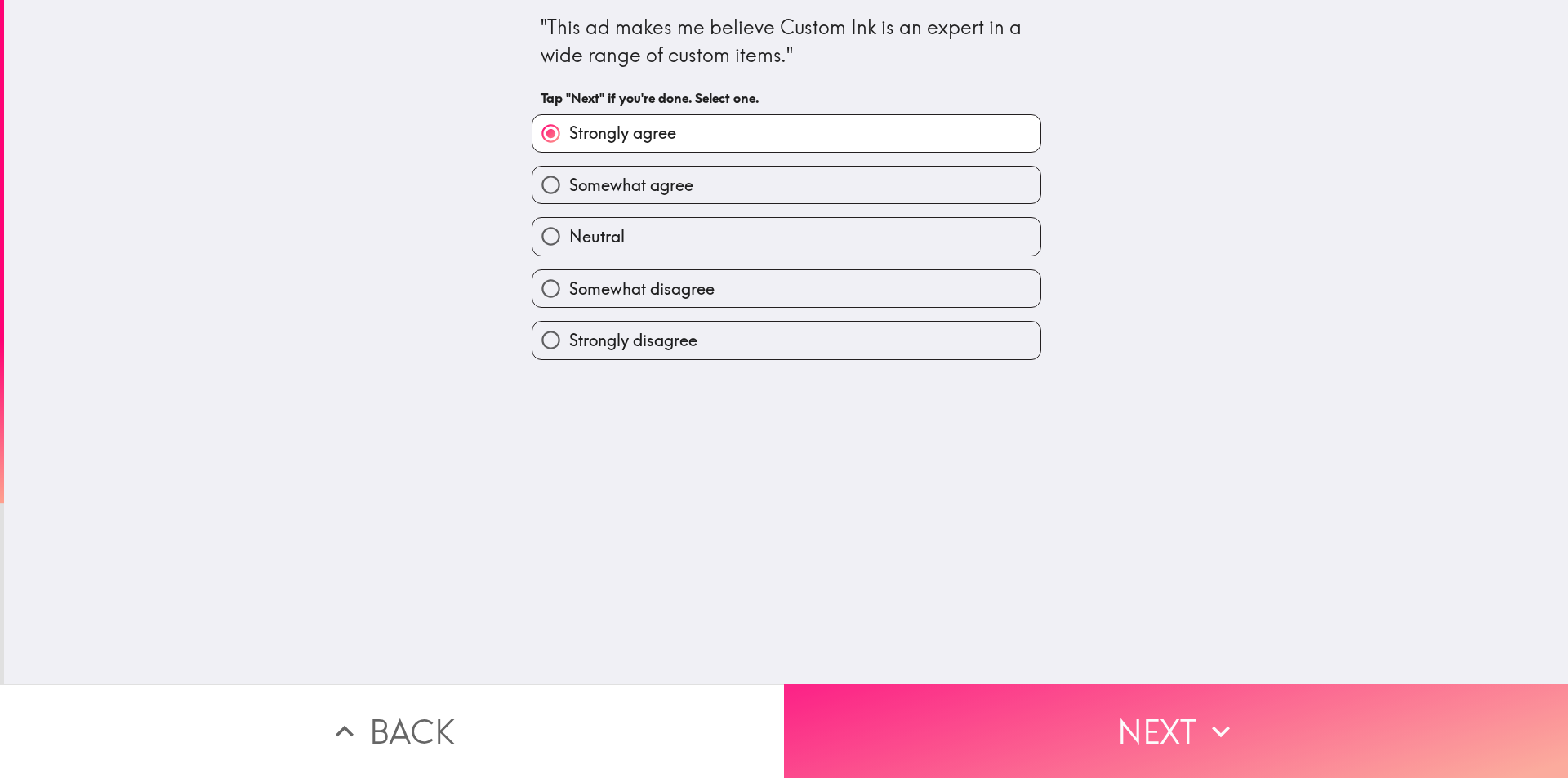
click at [860, 701] on button "Next" at bounding box center [1176, 731] width 784 height 94
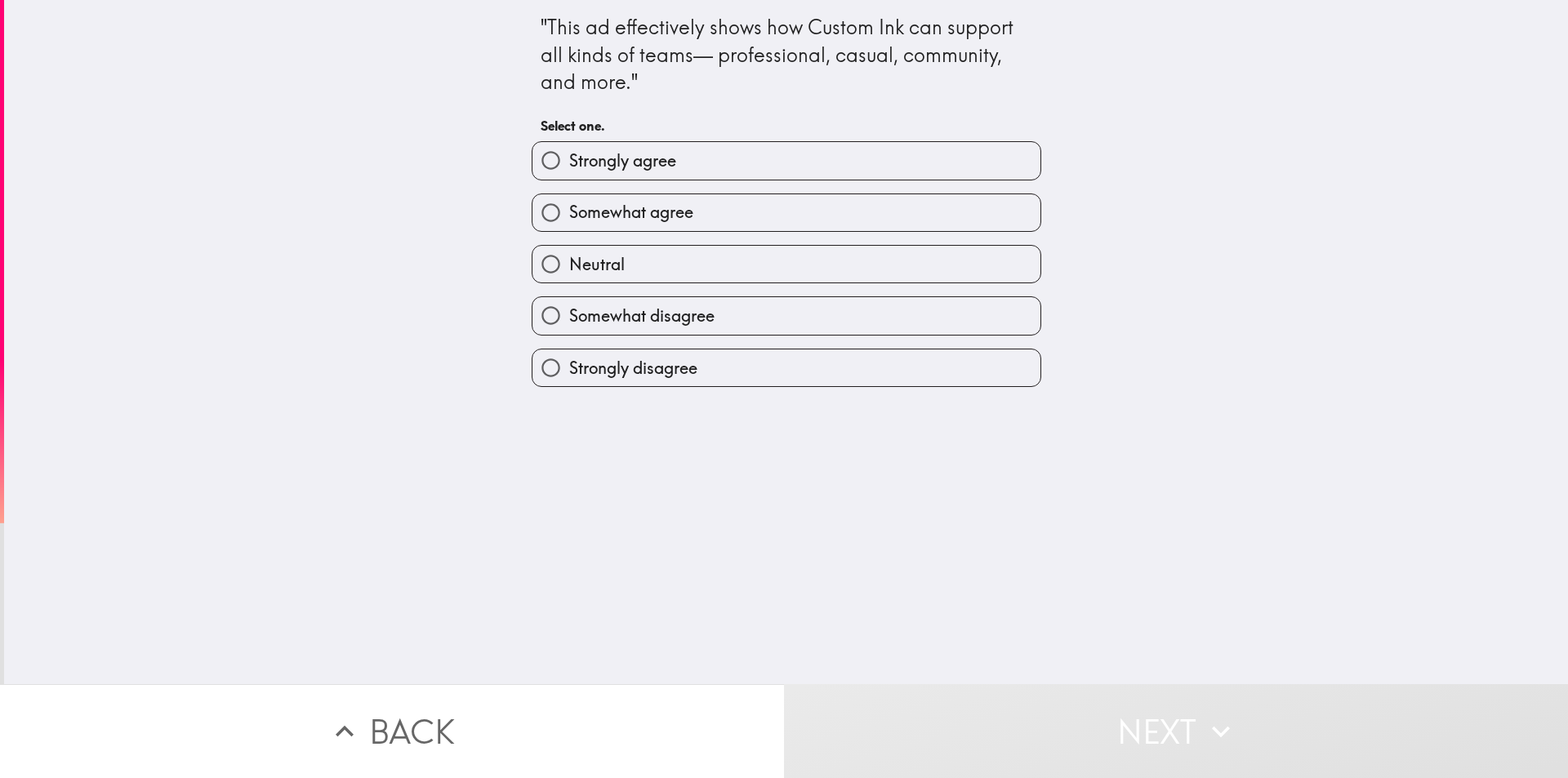
click at [698, 166] on label "Strongly agree" at bounding box center [786, 161] width 508 height 37
click at [569, 166] on input "Strongly agree" at bounding box center [551, 161] width 37 height 37
radio input "true"
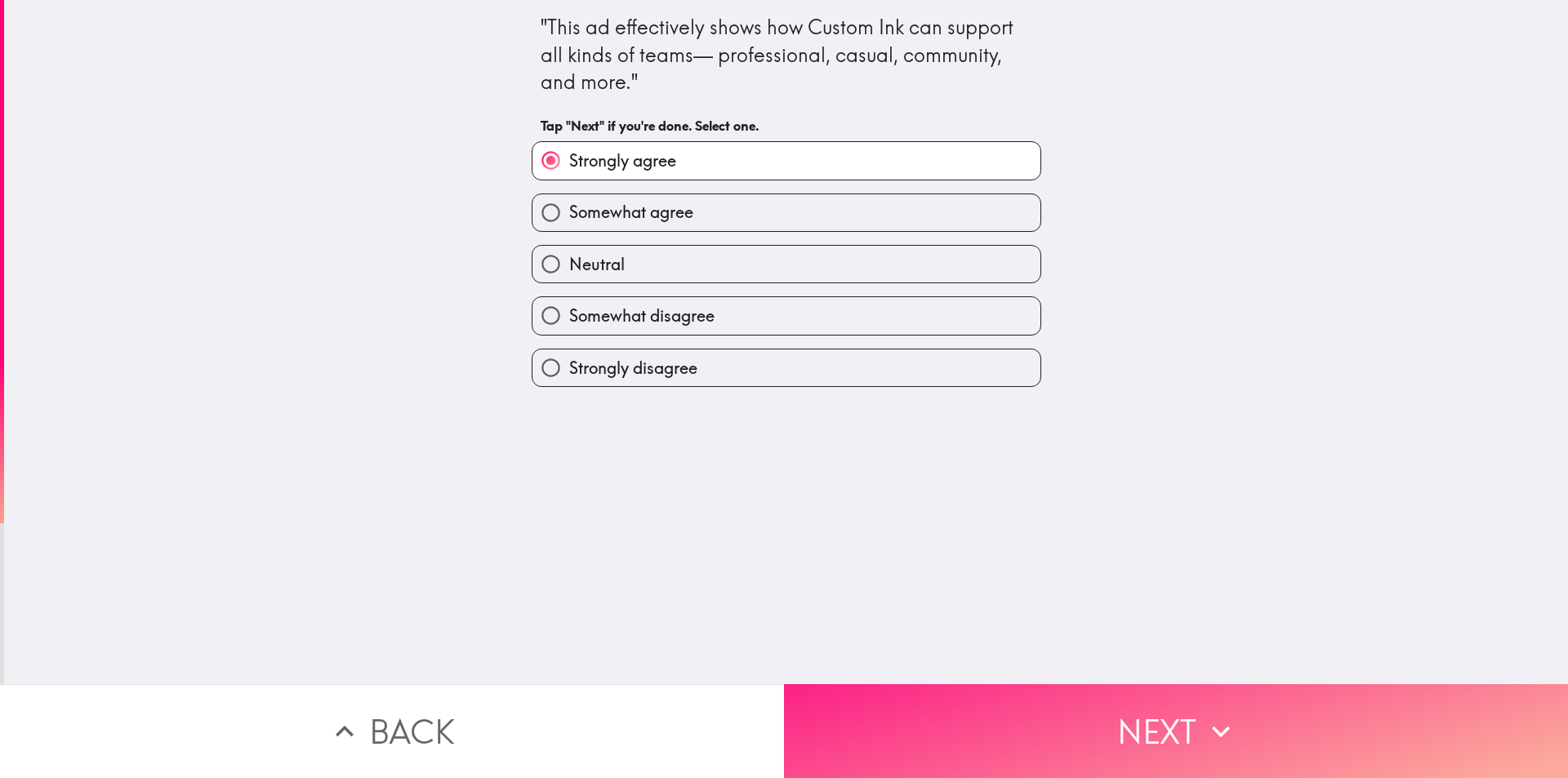
click at [857, 731] on button "Next" at bounding box center [1176, 731] width 784 height 94
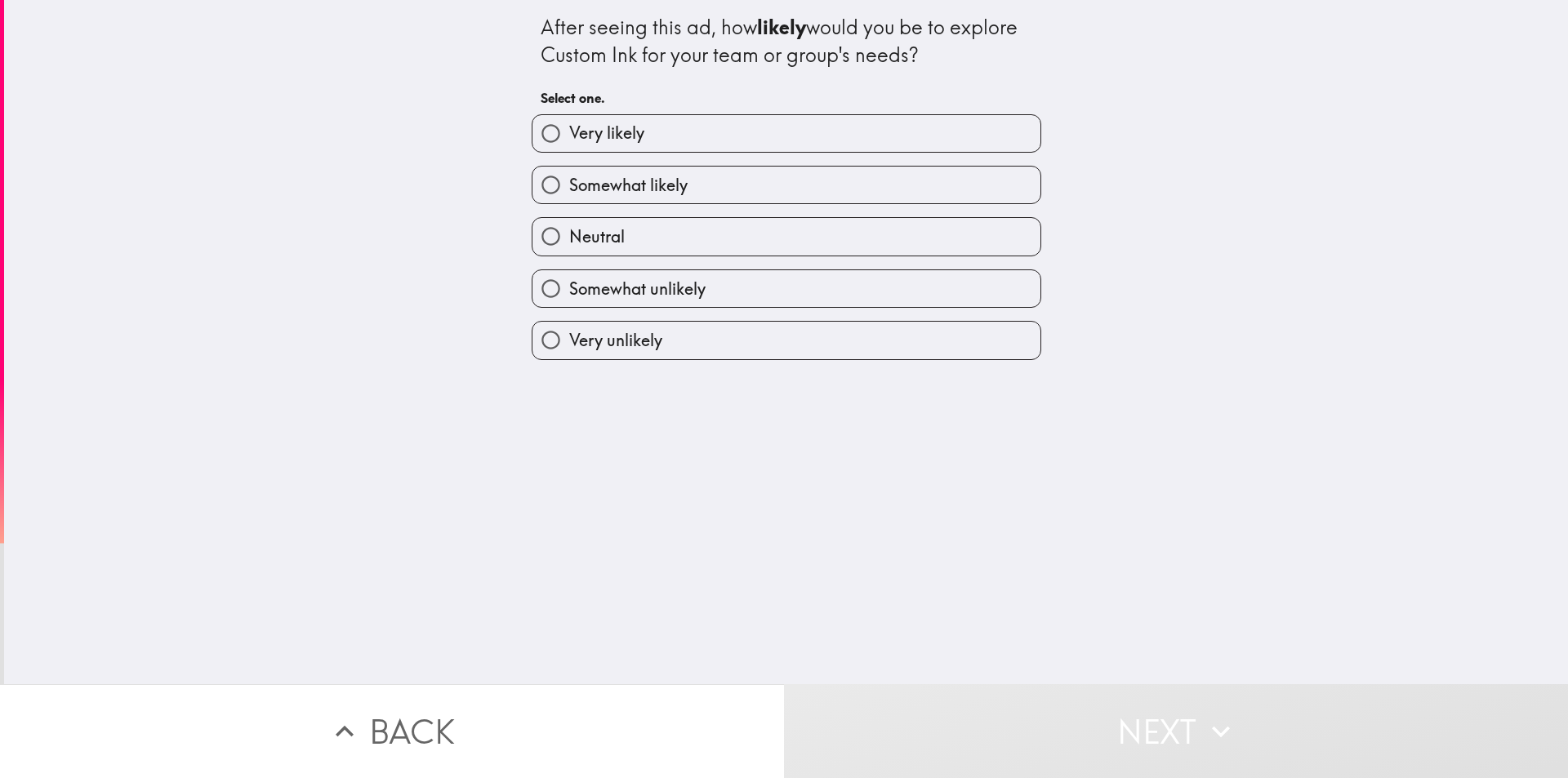
click at [669, 192] on span "Somewhat likely" at bounding box center [628, 185] width 118 height 22
click at [569, 192] on input "Somewhat likely" at bounding box center [551, 185] width 37 height 37
radio input "true"
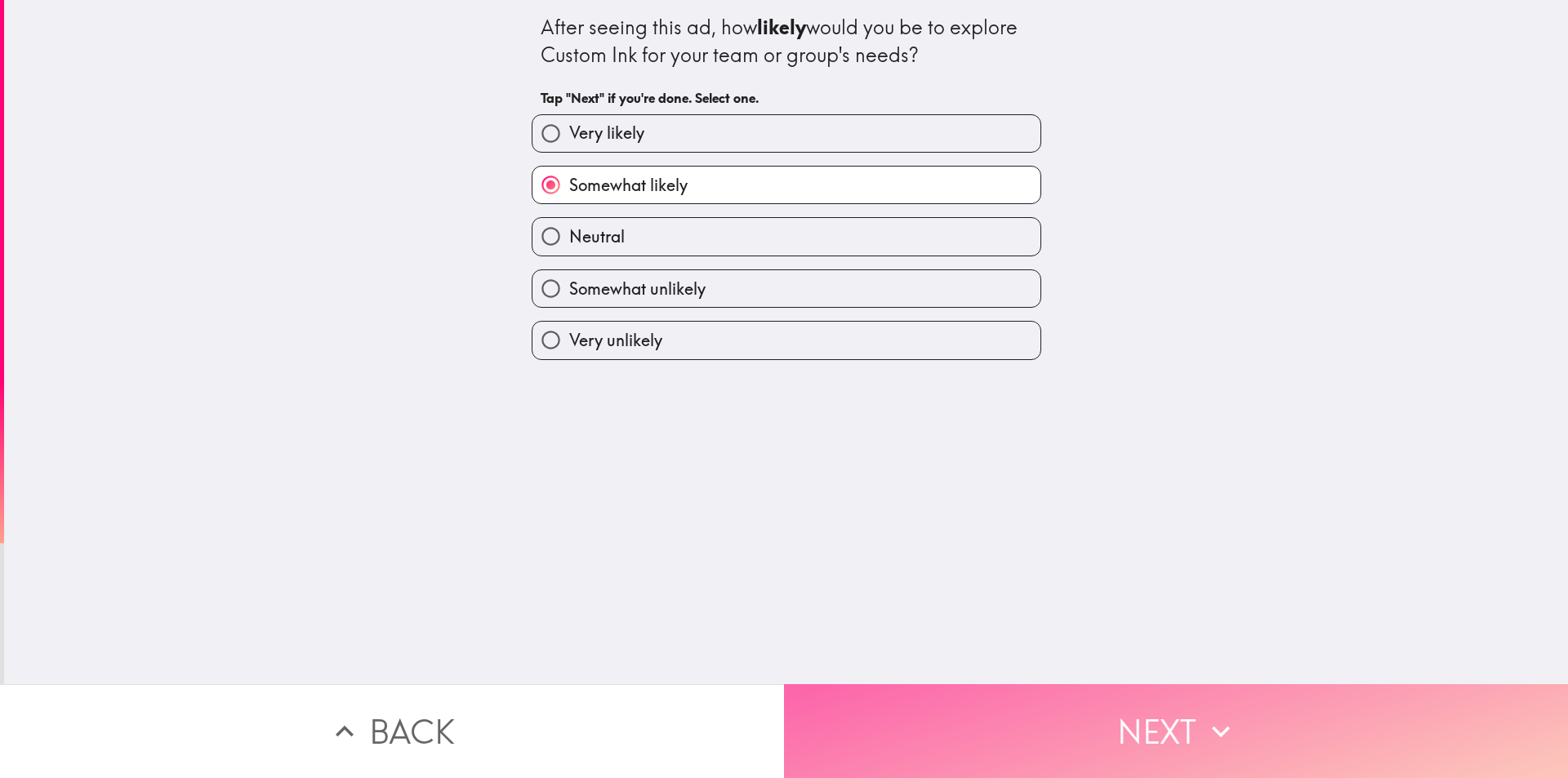
click at [850, 718] on button "Next" at bounding box center [1176, 731] width 784 height 94
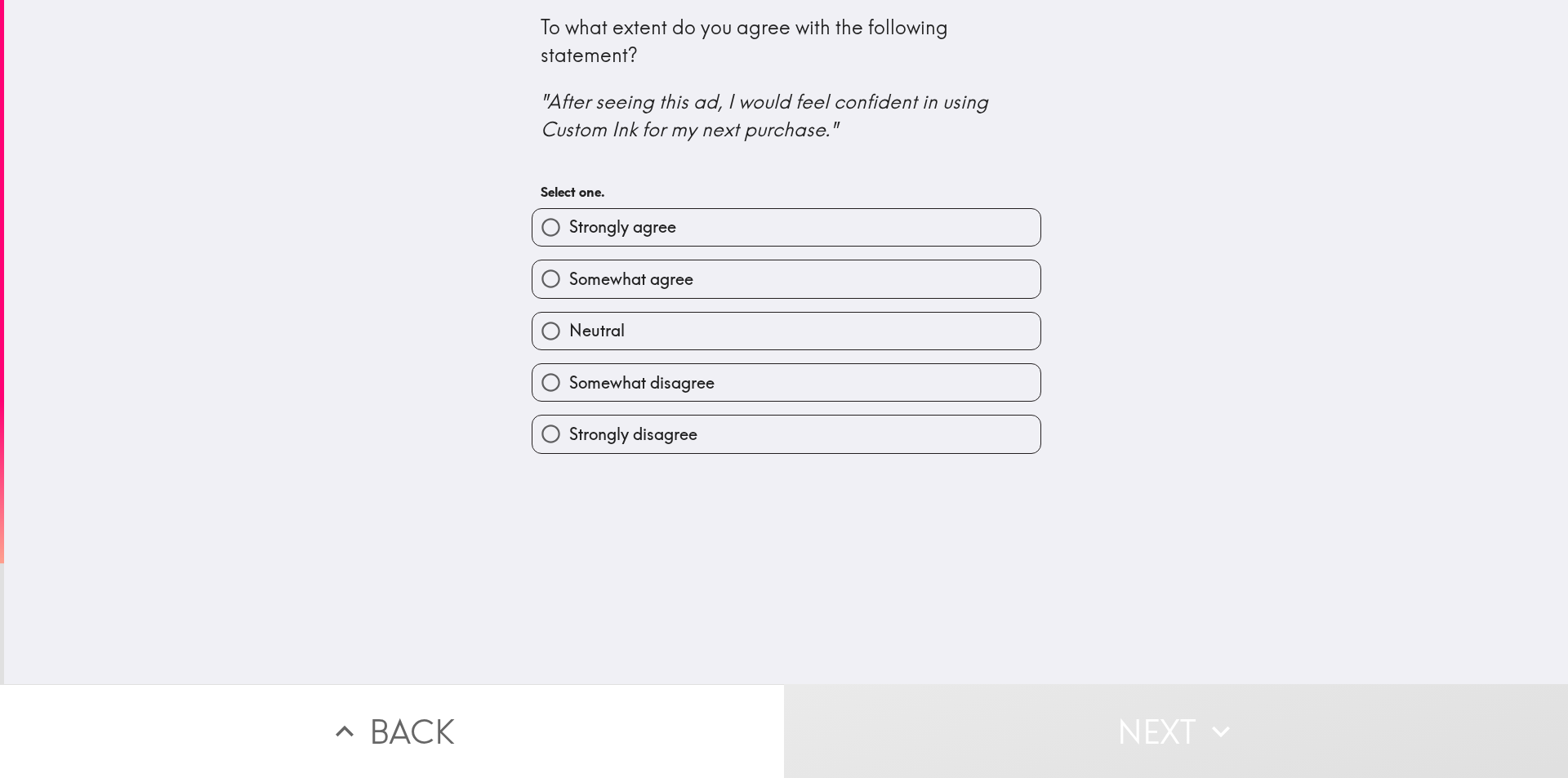
click at [657, 281] on span "Somewhat agree" at bounding box center [631, 279] width 124 height 22
click at [569, 281] on input "Somewhat agree" at bounding box center [551, 279] width 37 height 37
radio input "true"
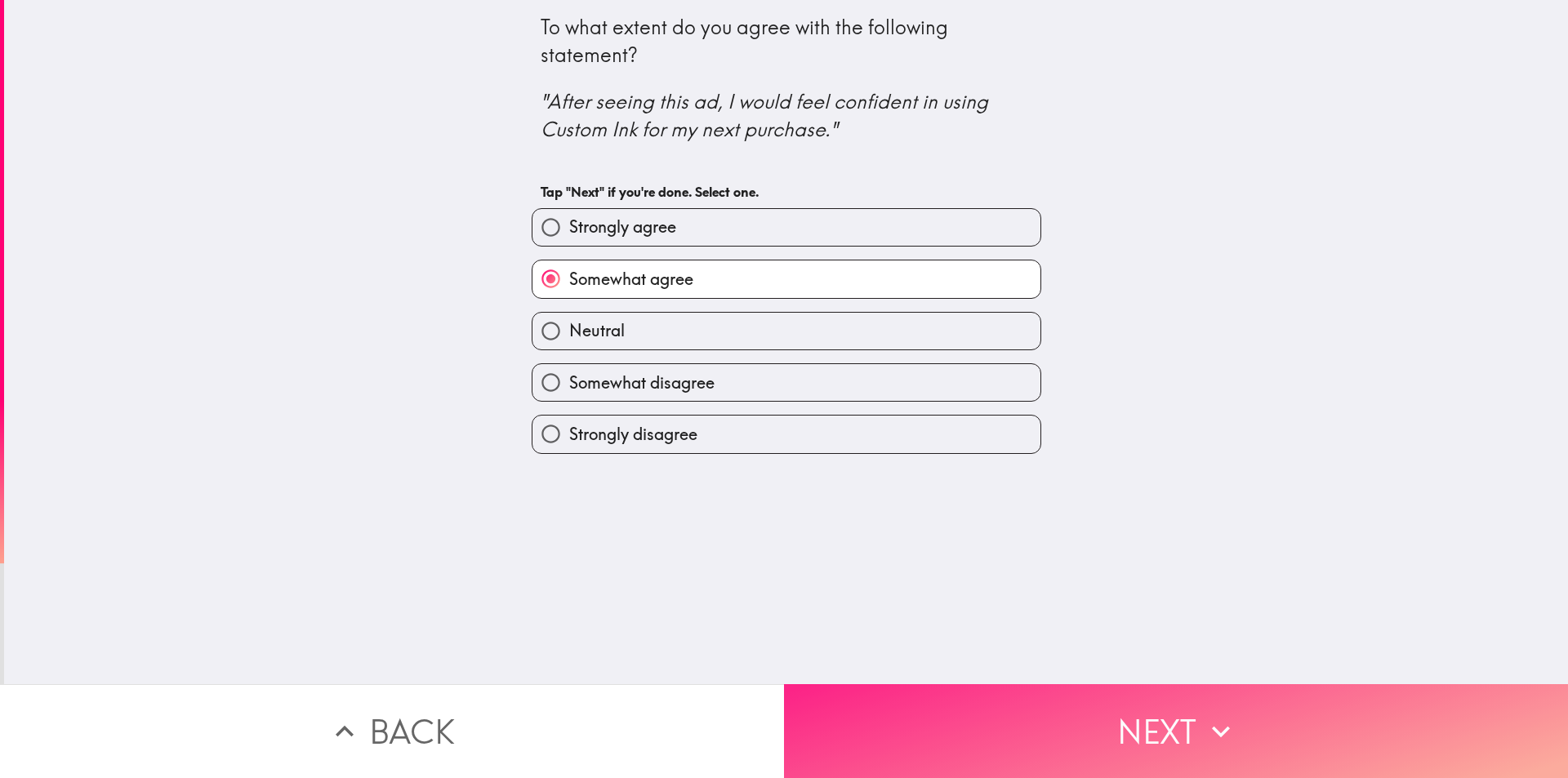
click at [885, 729] on button "Next" at bounding box center [1176, 731] width 784 height 94
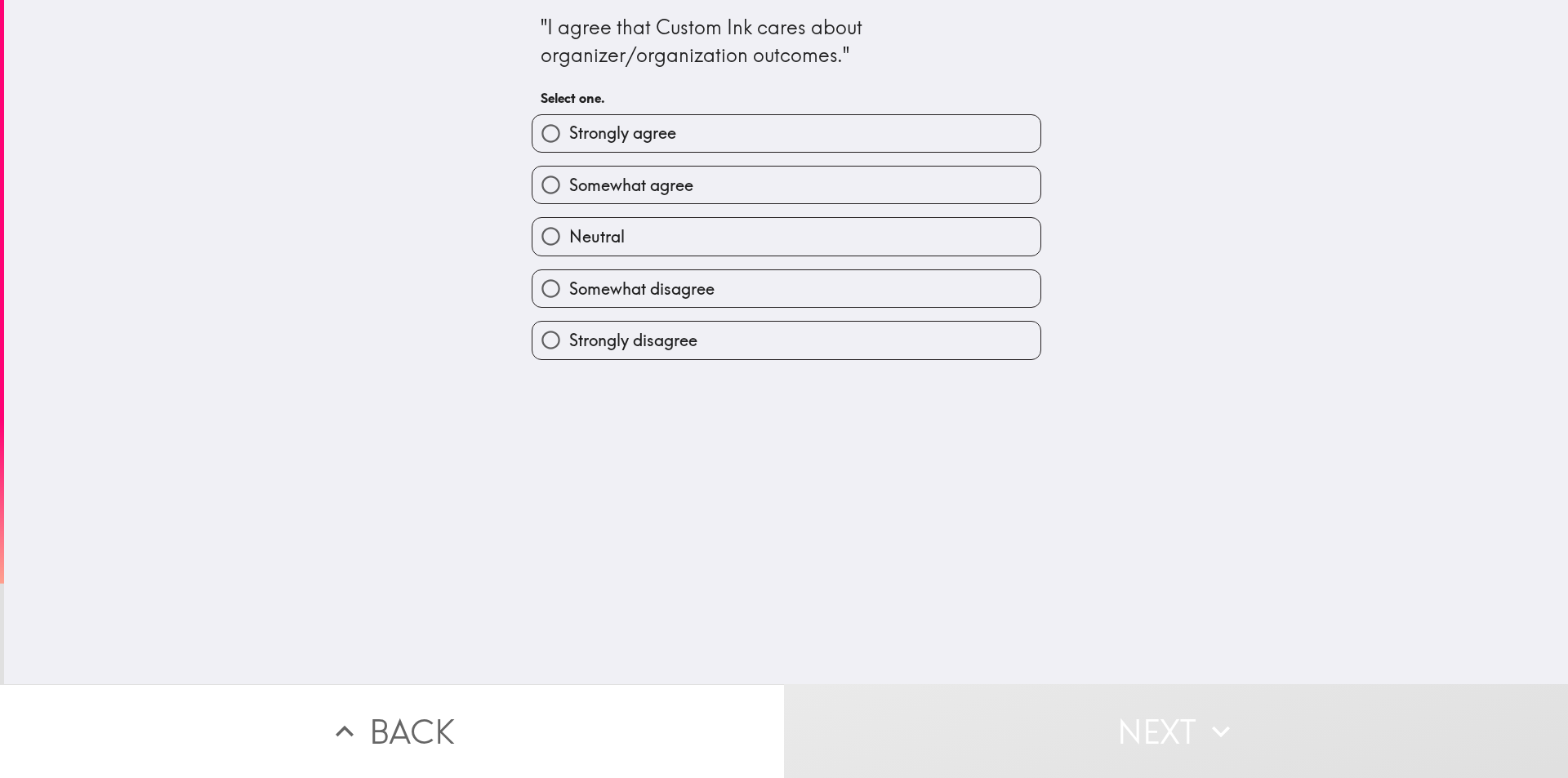
click at [623, 142] on span "Strongly agree" at bounding box center [623, 132] width 107 height 22
click at [569, 142] on input "Strongly agree" at bounding box center [551, 133] width 37 height 37
radio input "true"
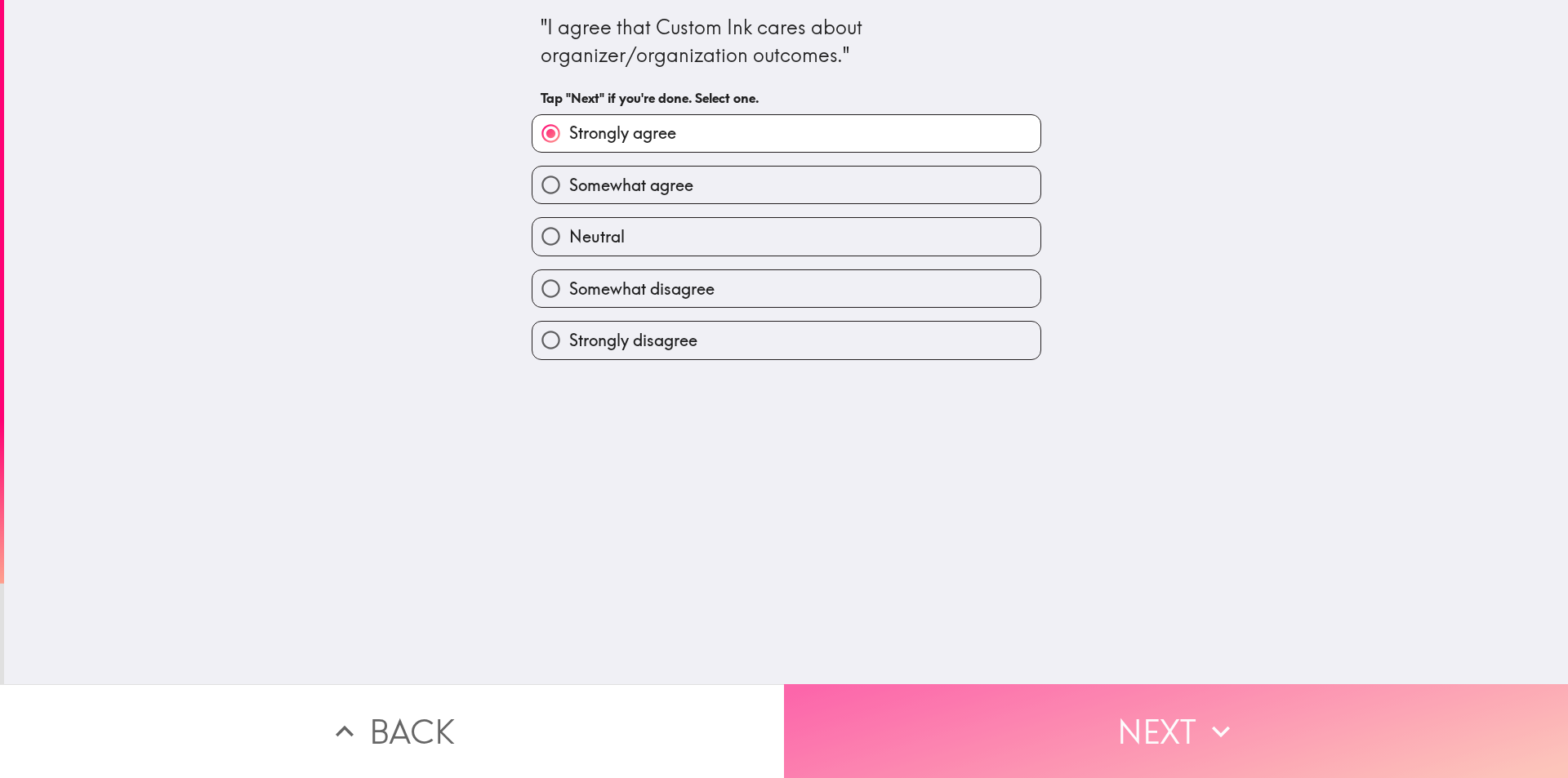
click at [890, 727] on button "Next" at bounding box center [1176, 731] width 784 height 94
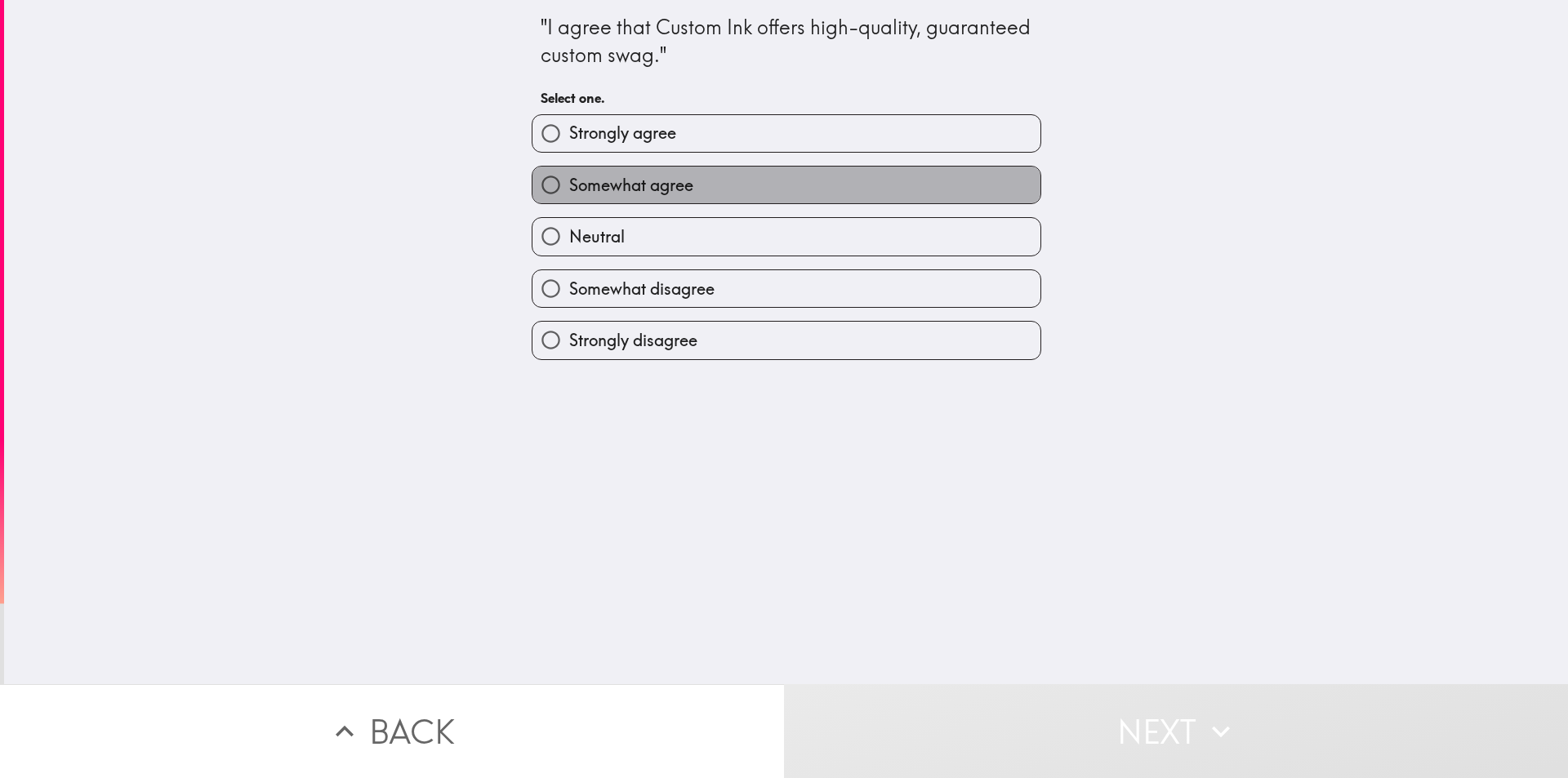
drag, startPoint x: 671, startPoint y: 181, endPoint x: 840, endPoint y: 374, distance: 256.5
click at [673, 181] on span "Somewhat agree" at bounding box center [631, 185] width 124 height 22
click at [569, 181] on input "Somewhat agree" at bounding box center [551, 185] width 37 height 37
radio input "true"
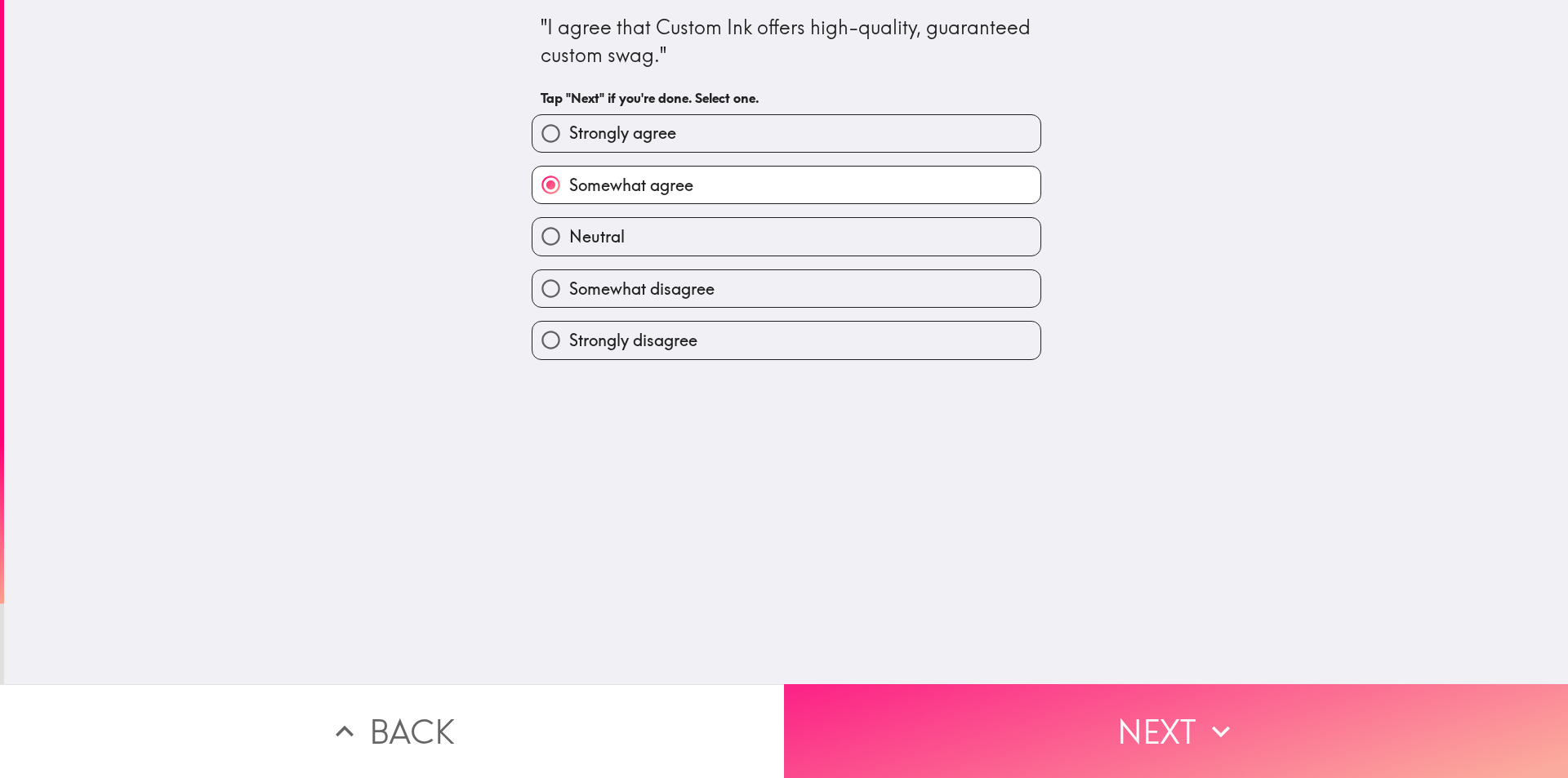
drag, startPoint x: 1006, startPoint y: 733, endPoint x: 998, endPoint y: 721, distance: 14.4
click at [1005, 733] on button "Next" at bounding box center [1176, 731] width 784 height 94
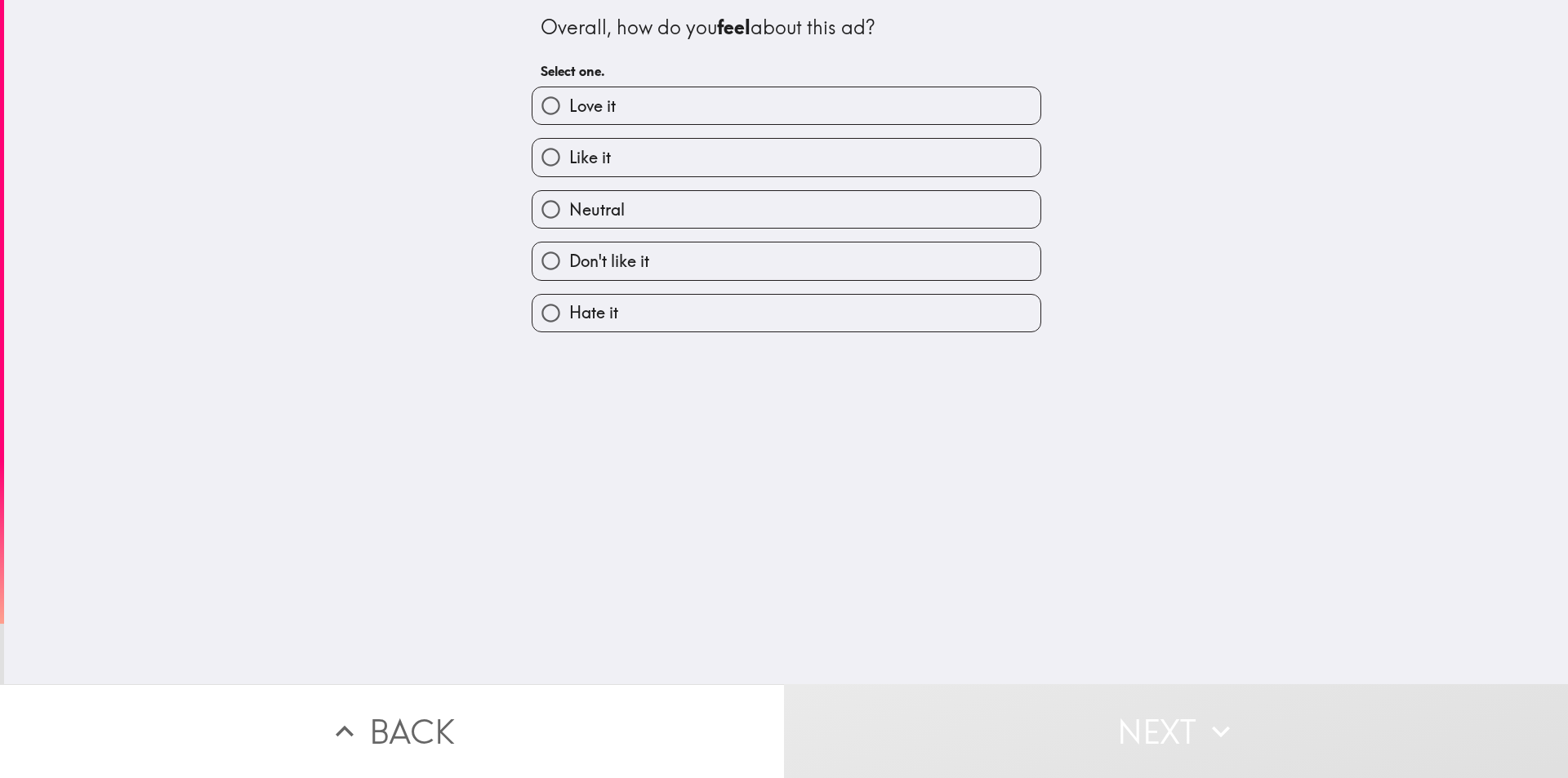
click at [691, 150] on label "Like it" at bounding box center [786, 157] width 508 height 37
click at [569, 150] on input "Like it" at bounding box center [551, 157] width 37 height 37
radio input "true"
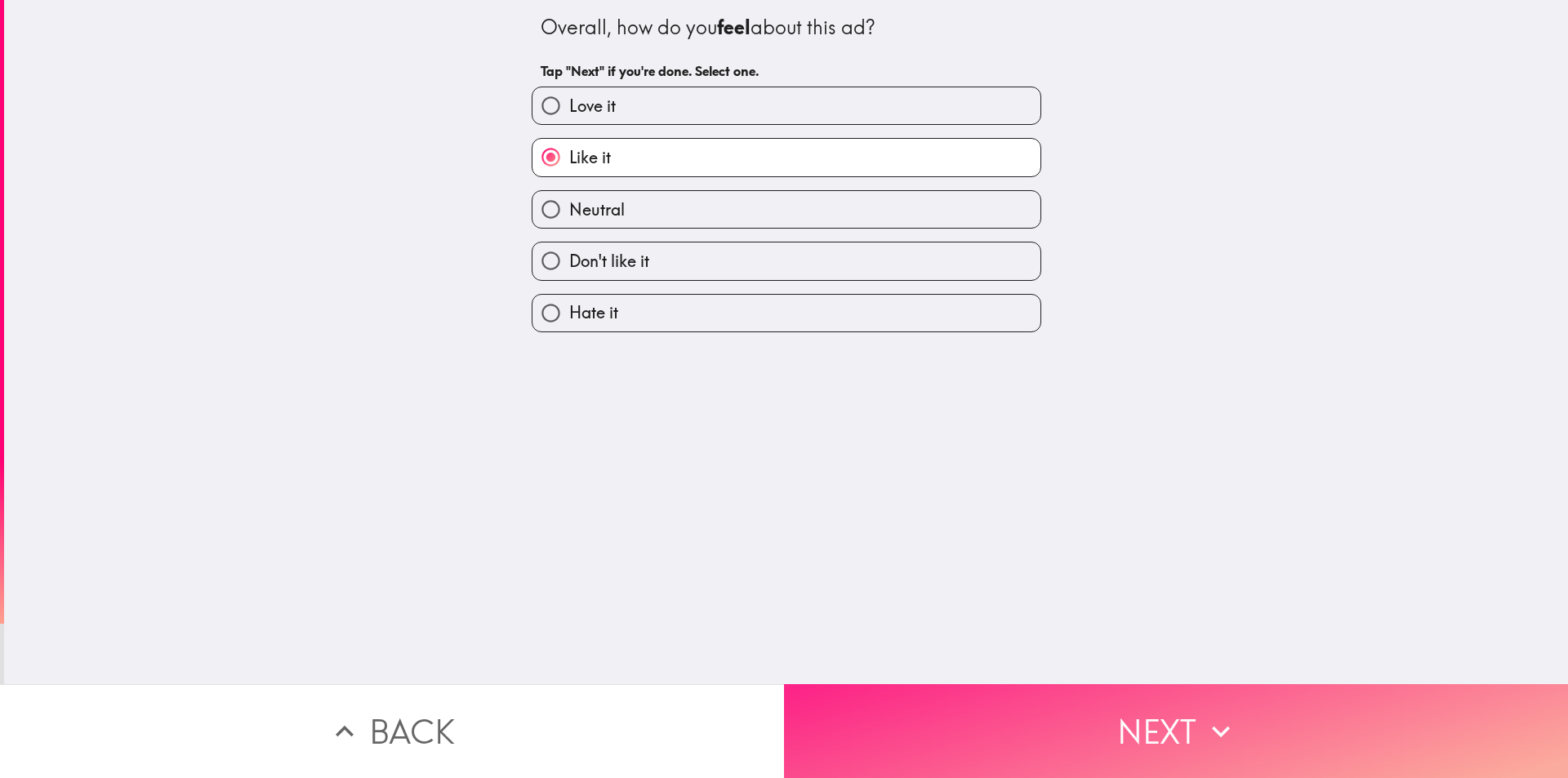
drag, startPoint x: 861, startPoint y: 726, endPoint x: 846, endPoint y: 682, distance: 46.5
click at [861, 726] on button "Next" at bounding box center [1176, 731] width 784 height 94
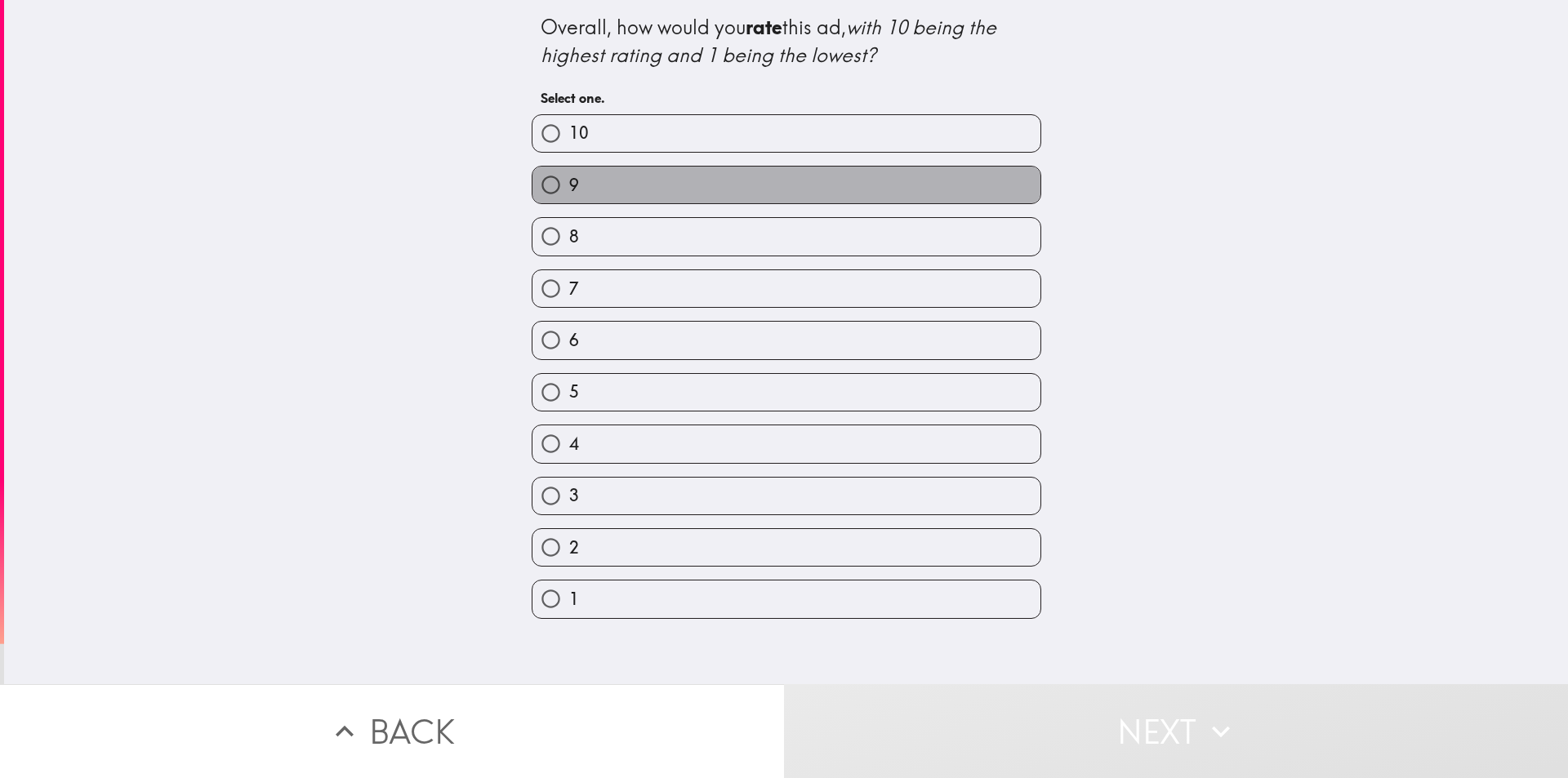
click at [628, 192] on label "9" at bounding box center [786, 185] width 508 height 37
click at [569, 192] on input "9" at bounding box center [551, 185] width 37 height 37
radio input "true"
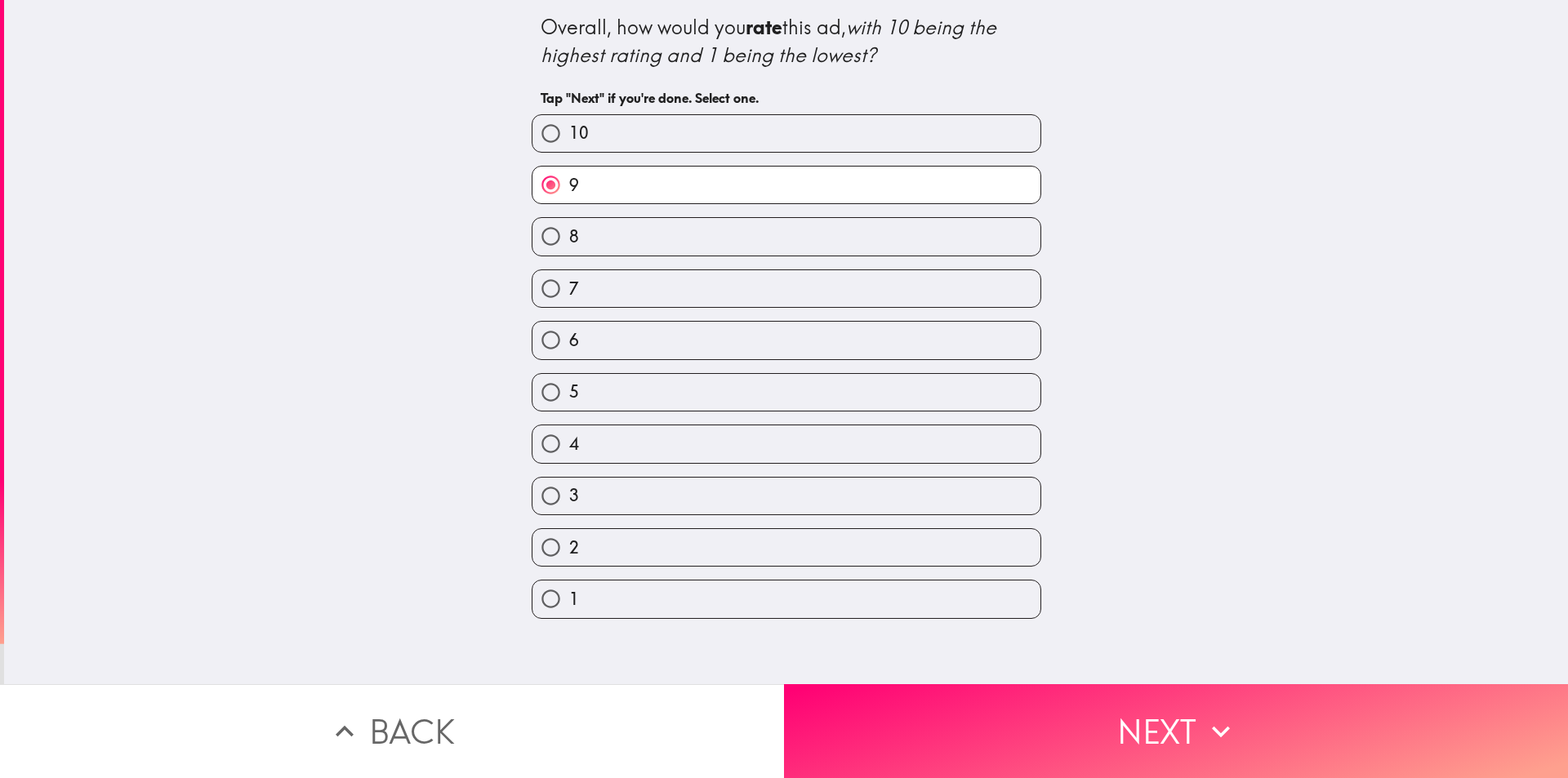
drag, startPoint x: 876, startPoint y: 721, endPoint x: 872, endPoint y: 707, distance: 14.6
click at [876, 714] on button "Next" at bounding box center [1176, 731] width 784 height 94
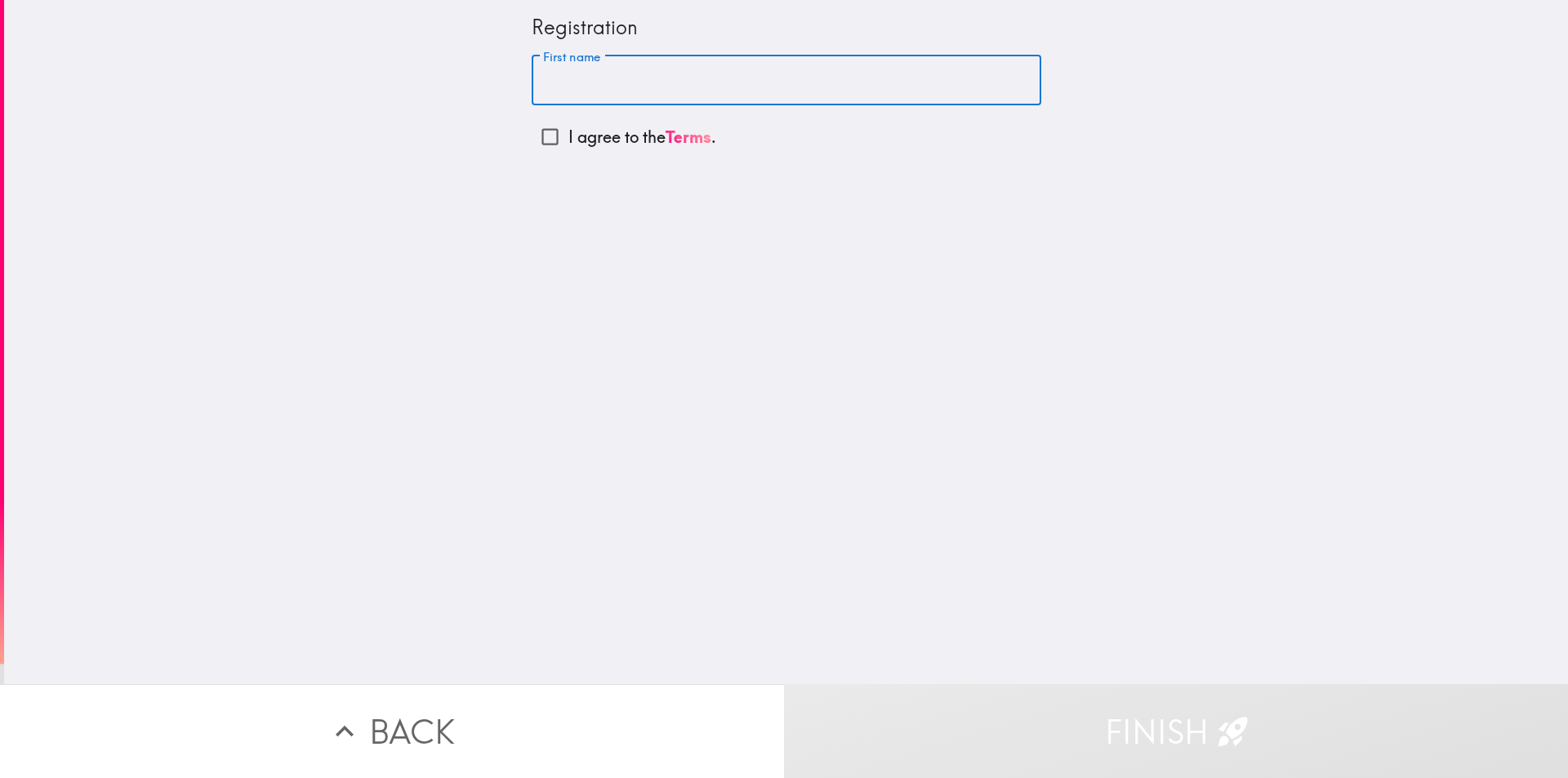
click at [578, 84] on input "First name" at bounding box center [786, 81] width 509 height 51
type input "[PERSON_NAME]"
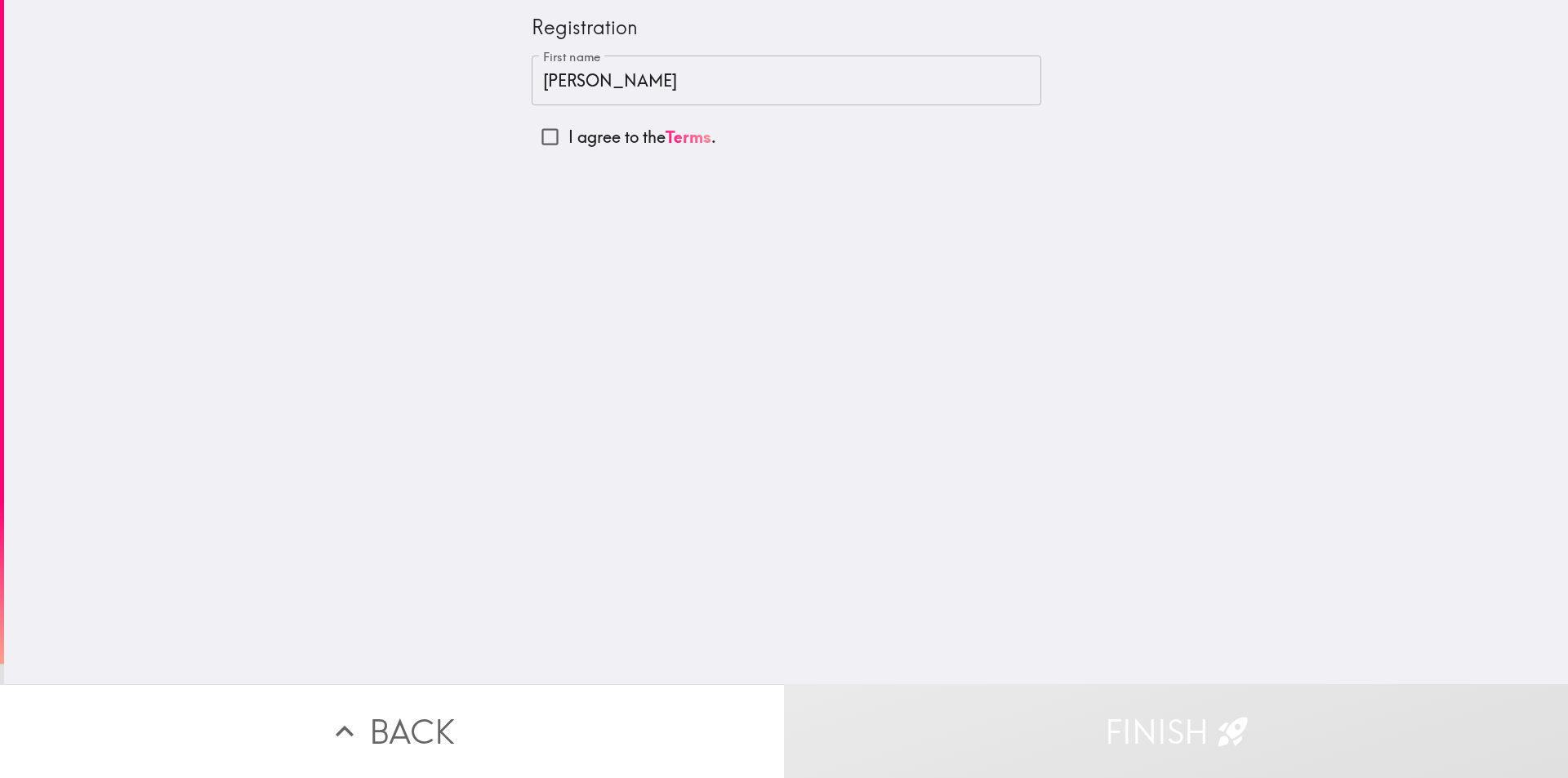
click at [604, 133] on p "I agree to the Terms ." at bounding box center [643, 136] width 148 height 22
click at [568, 133] on input "I agree to the Terms ." at bounding box center [550, 136] width 37 height 37
checkbox input "true"
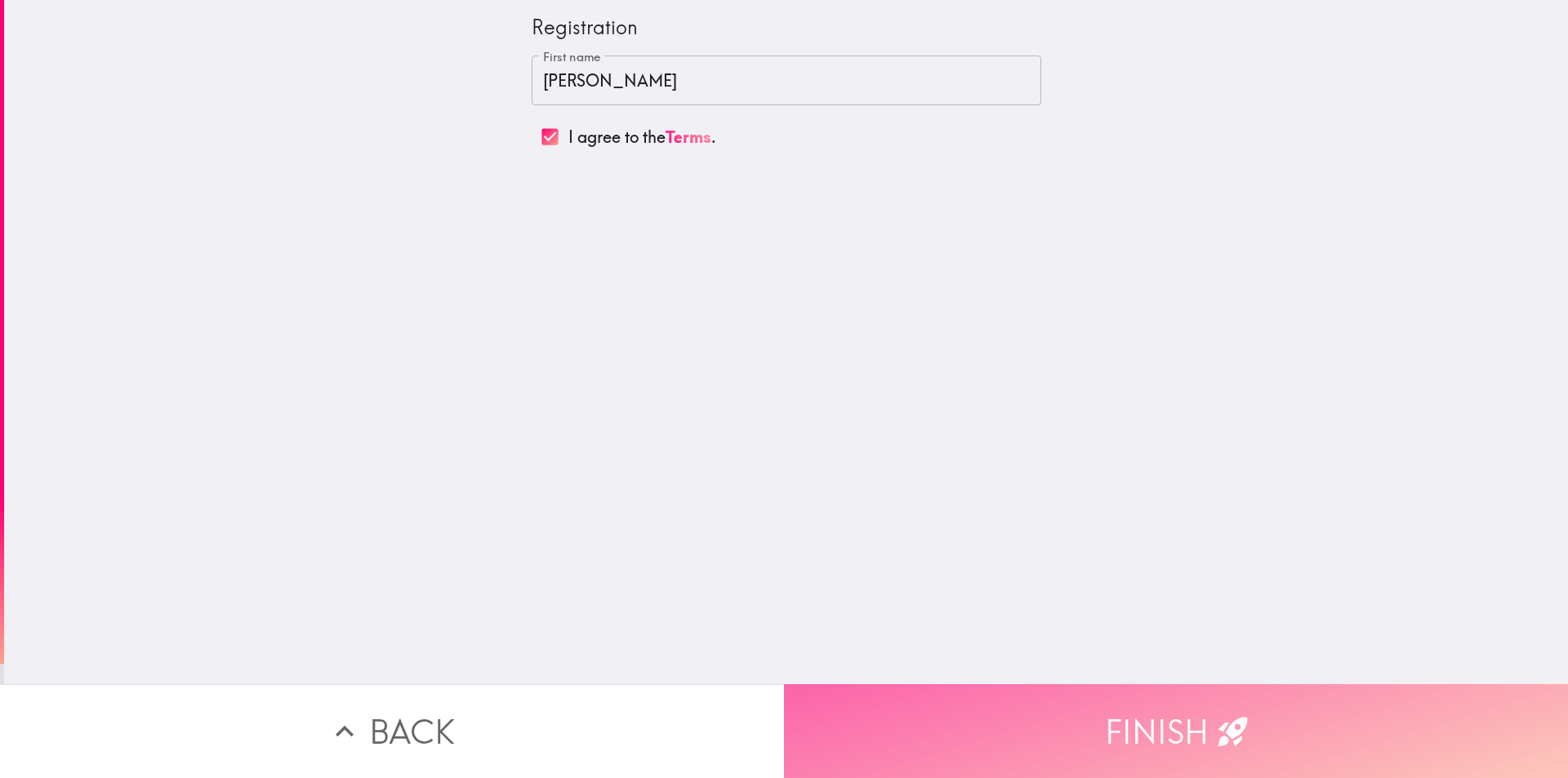
click at [930, 737] on button "Finish" at bounding box center [1176, 731] width 784 height 94
